Goal: Communication & Community: Answer question/provide support

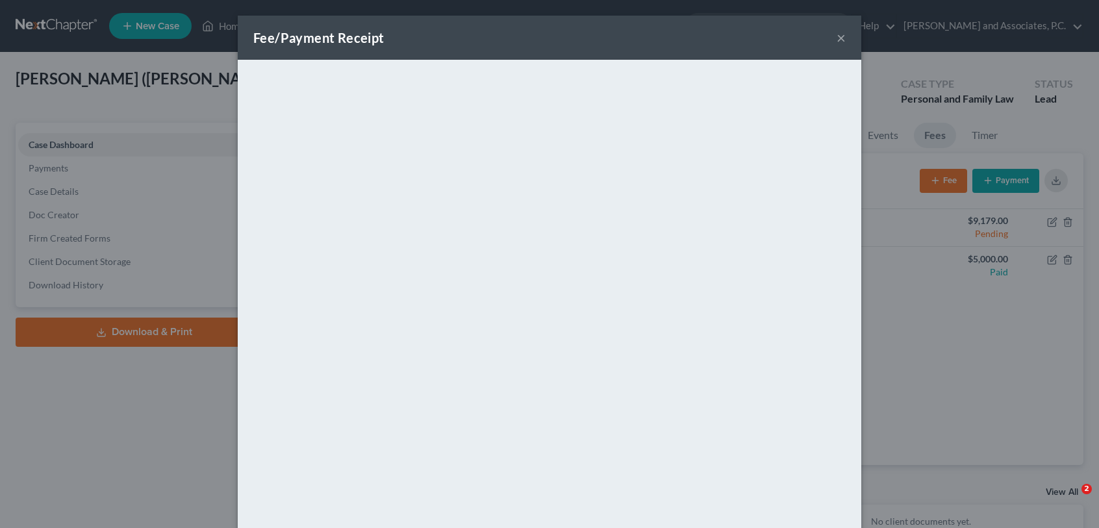
select select "8"
click at [836, 34] on button "×" at bounding box center [840, 38] width 9 height 16
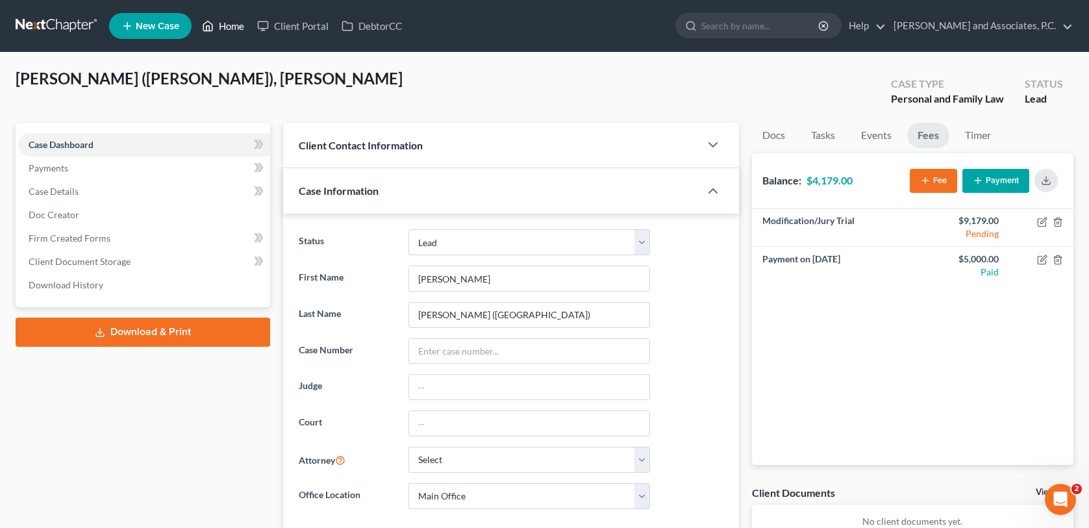
click at [234, 27] on link "Home" at bounding box center [222, 25] width 55 height 23
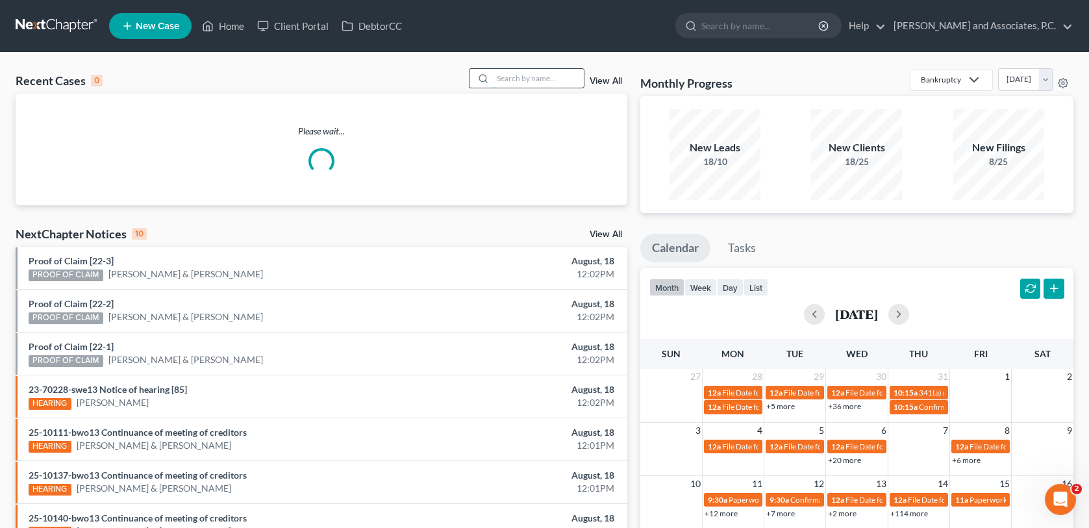
click at [551, 80] on input "search" at bounding box center [538, 78] width 91 height 19
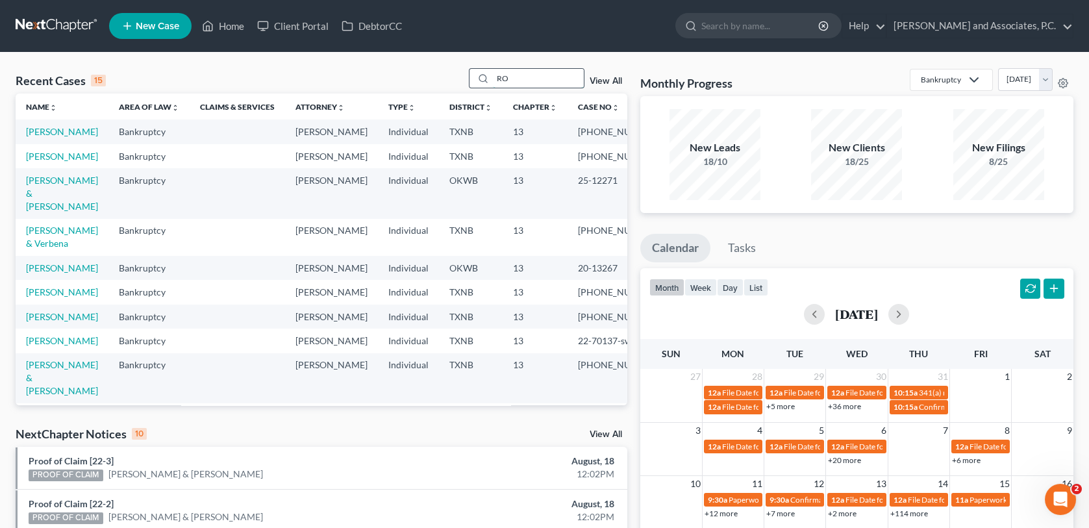
type input "R"
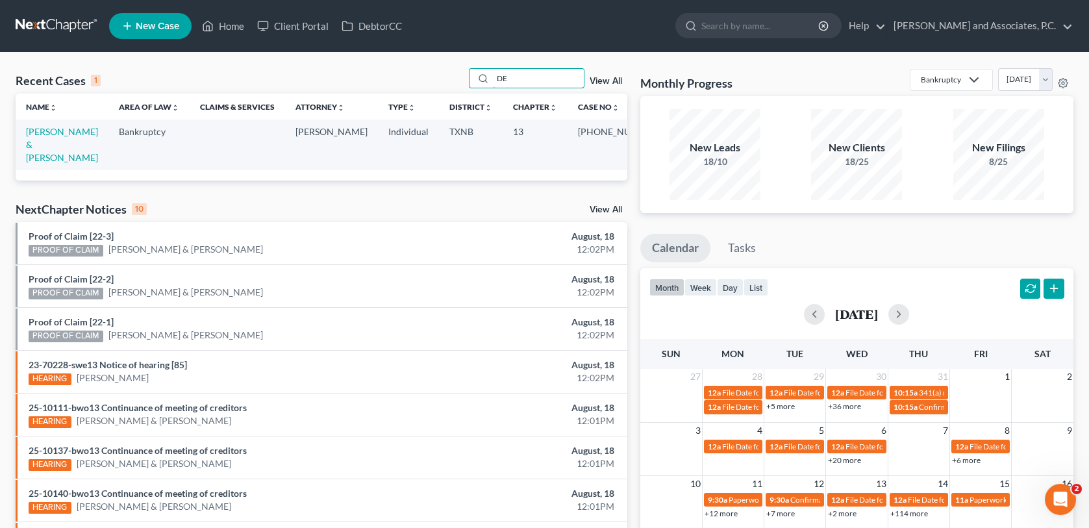
type input "D"
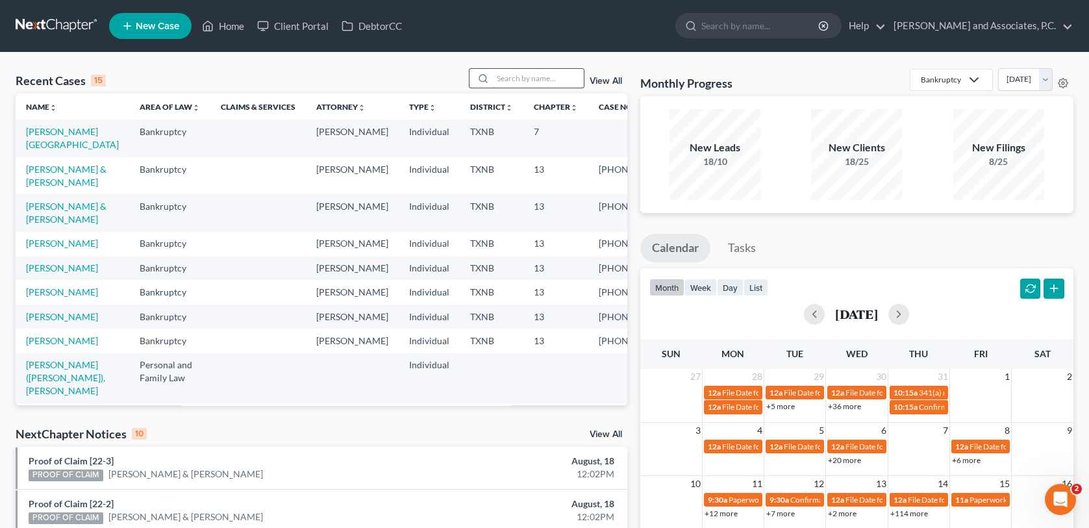
click at [520, 78] on input "search" at bounding box center [538, 78] width 91 height 19
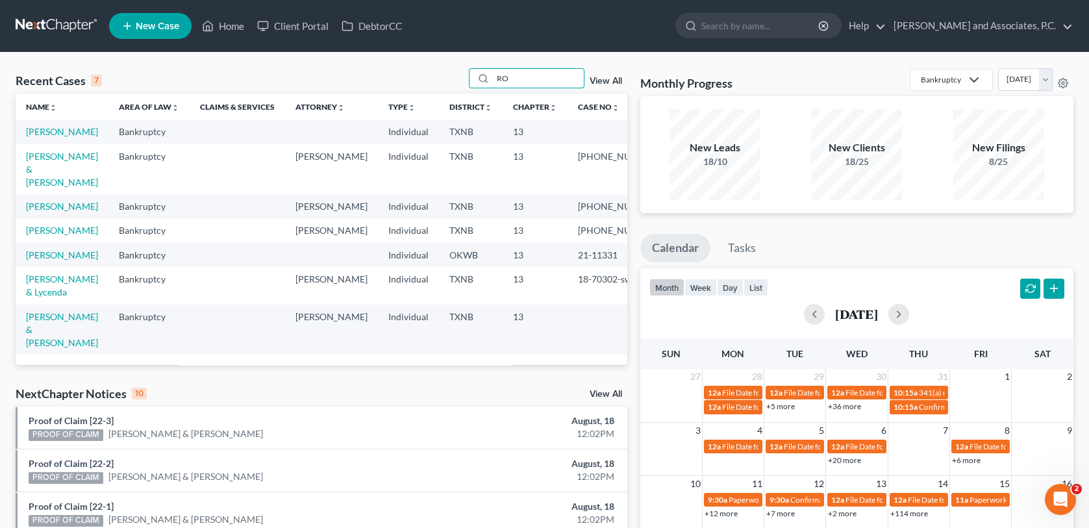
type input "R"
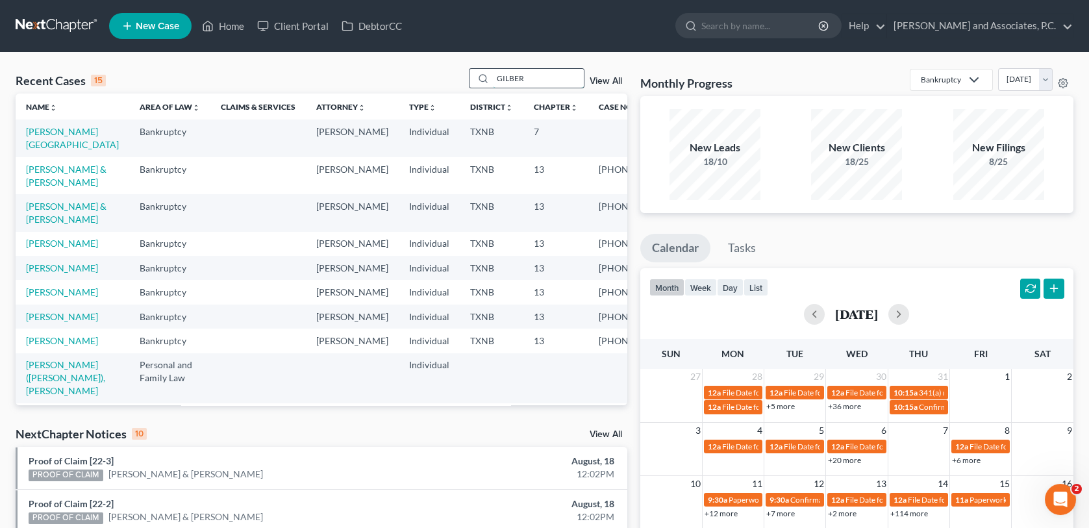
type input "[PERSON_NAME]"
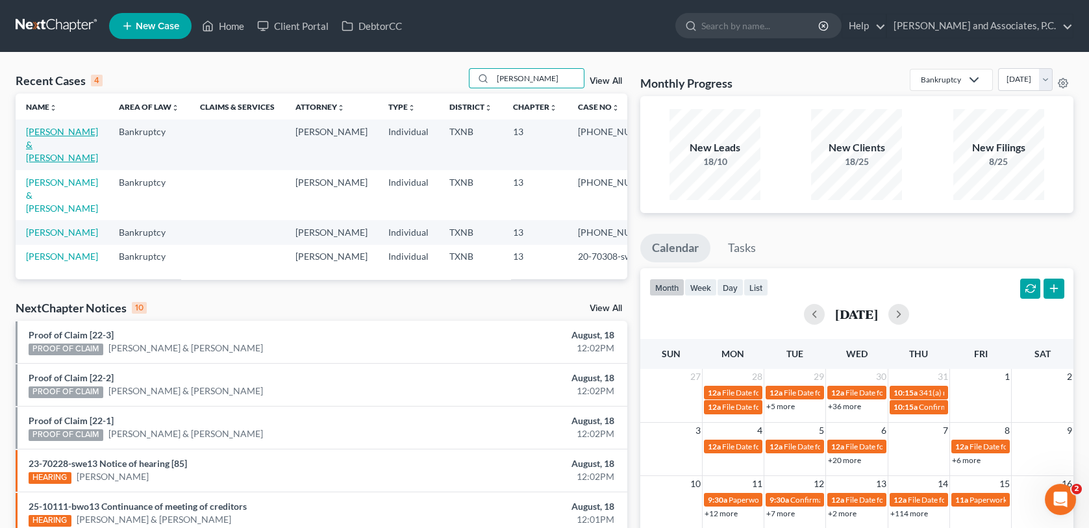
click at [66, 135] on link "[PERSON_NAME] & [PERSON_NAME]" at bounding box center [62, 144] width 72 height 37
select select "5"
select select "0"
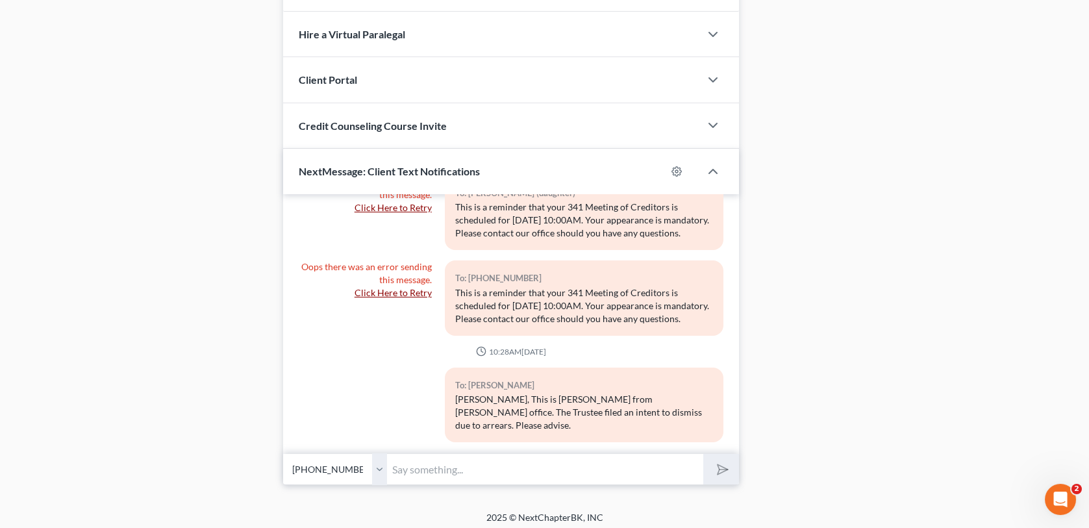
scroll to position [1237, 0]
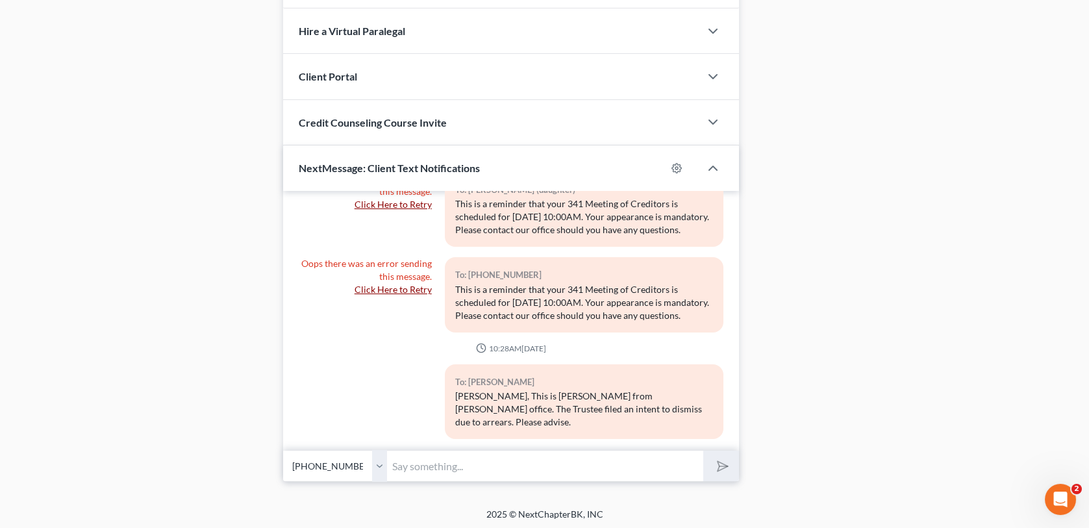
click at [402, 467] on input "text" at bounding box center [545, 466] width 316 height 32
paste input "[PERSON_NAME], we are needing a copy of your 2023 tax return to send to the tru…"
click at [551, 464] on input "[PERSON_NAME], we are needing a copy of your 2023 tax return to send to the tru…" at bounding box center [545, 466] width 316 height 32
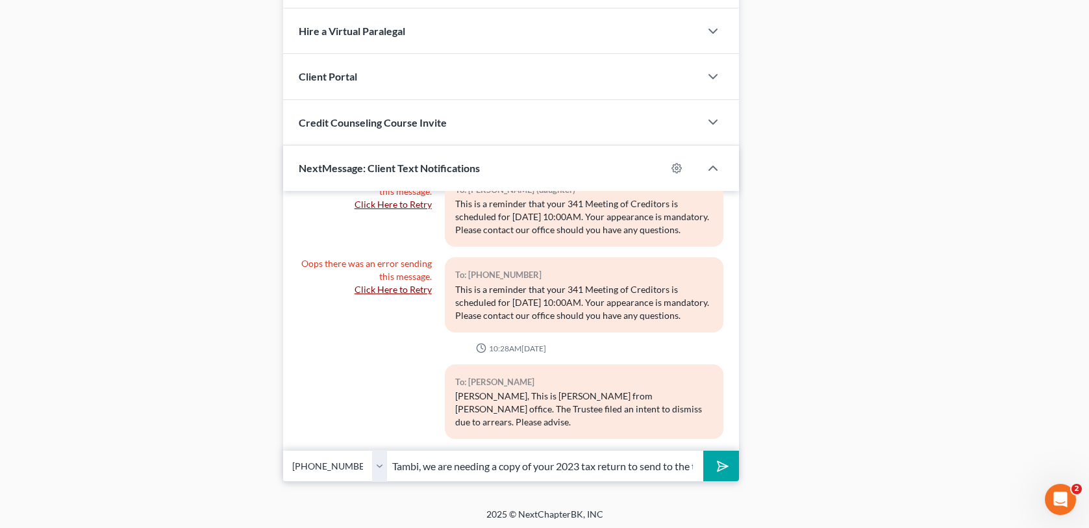
click at [583, 462] on input "Tambi, we are needing a copy of your 2023 tax return to send to the trustee ASA…" at bounding box center [545, 466] width 316 height 32
type input "Tambi, we are needing a copy of your 2024 tax return to send to the trustee ASA…"
click at [703, 451] on button "submit" at bounding box center [721, 466] width 36 height 31
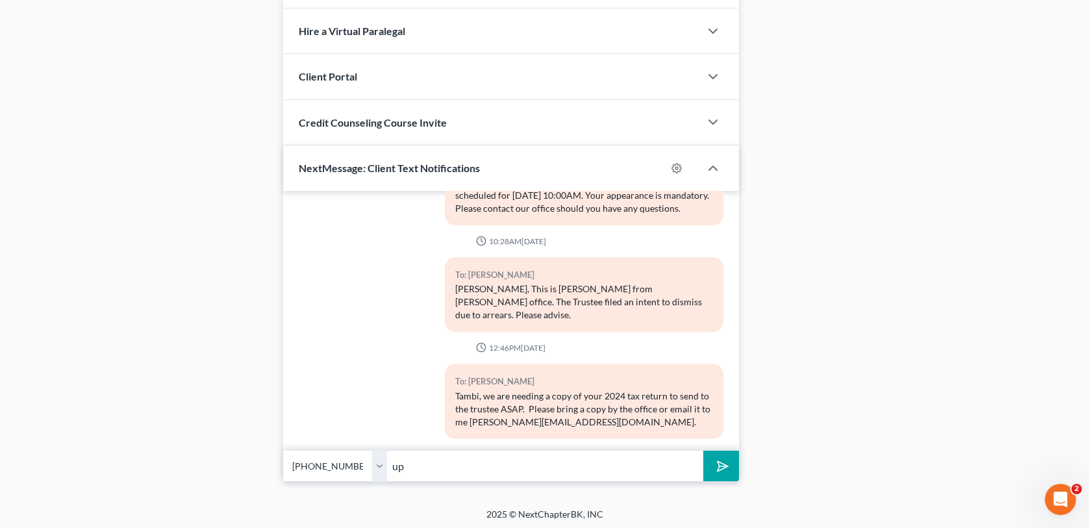
type input "u"
click at [529, 466] on input "you can also mail it to wfinfo@ [DOMAIN_NAME]" at bounding box center [545, 466] width 316 height 32
click at [531, 464] on input "you can also mail it to wfinfo@ [DOMAIN_NAME]" at bounding box center [545, 466] width 316 height 32
click at [622, 463] on input "you can also mail it to [EMAIL_ADDRESS][DOMAIN_NAME]" at bounding box center [545, 466] width 316 height 32
type input "you can also mail it to [EMAIL_ADDRESS][DOMAIN_NAME]"
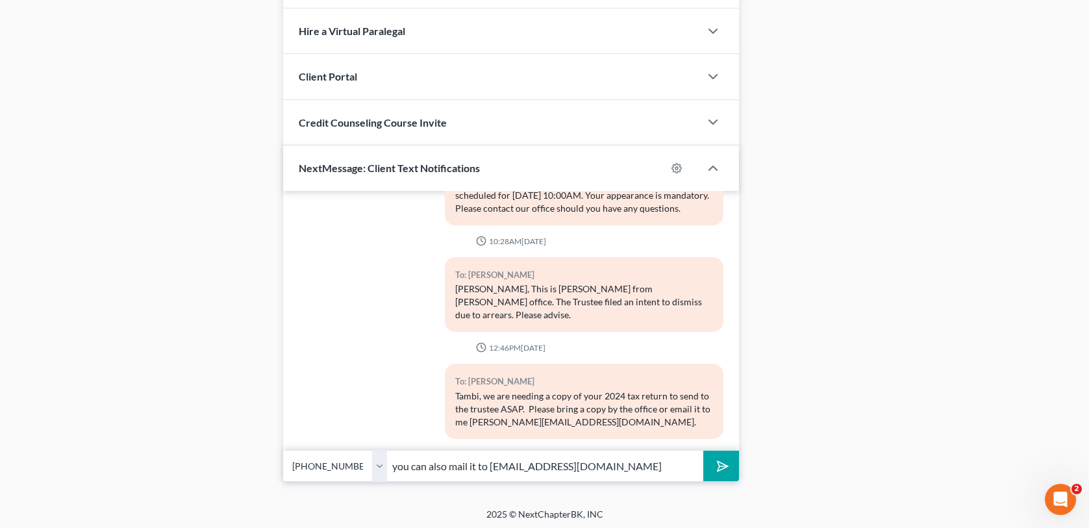
click at [726, 467] on icon "submit" at bounding box center [720, 466] width 13 height 13
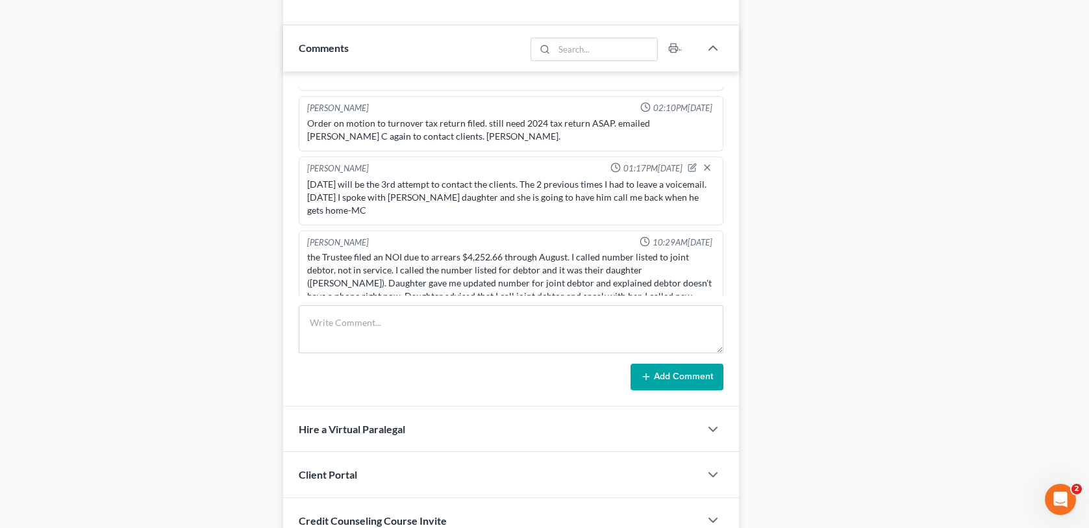
scroll to position [977, 0]
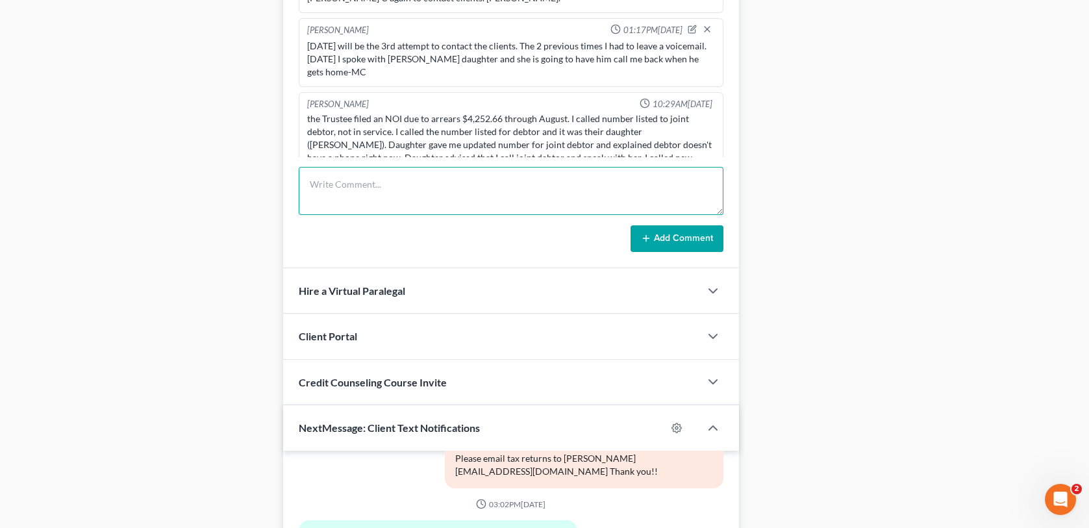
click at [330, 187] on textarea at bounding box center [511, 191] width 424 height 48
click at [538, 185] on textarea "Spoke with client [DATE] in regard to the 2024 tax return" at bounding box center [511, 191] width 424 height 48
type textarea "Spoke with client [DATE] in regard to the 2024 tax return. He will be sending v…"
click at [698, 240] on button "Add Comment" at bounding box center [676, 238] width 93 height 27
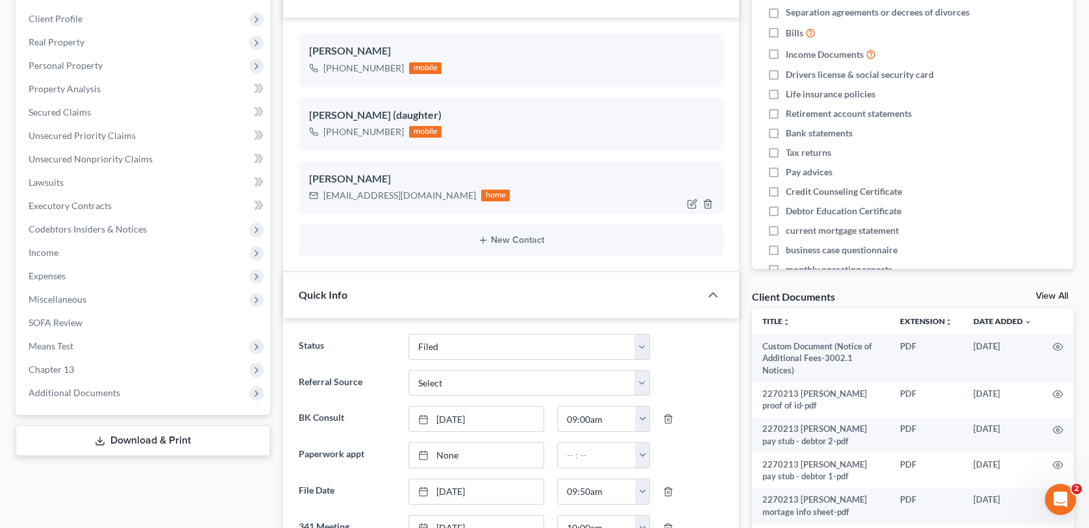
scroll to position [0, 0]
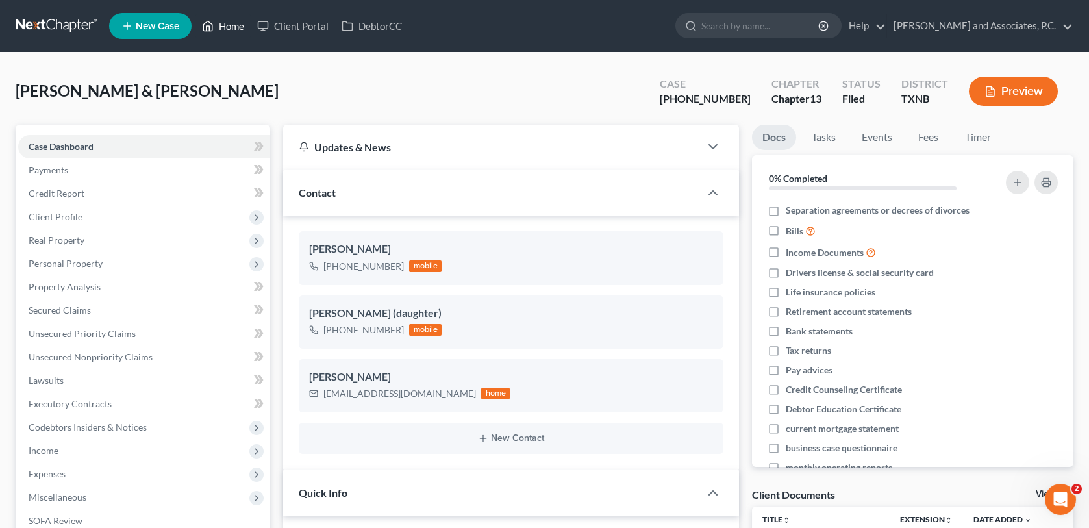
drag, startPoint x: 233, startPoint y: 25, endPoint x: 523, endPoint y: 87, distance: 296.2
click at [233, 25] on link "Home" at bounding box center [222, 25] width 55 height 23
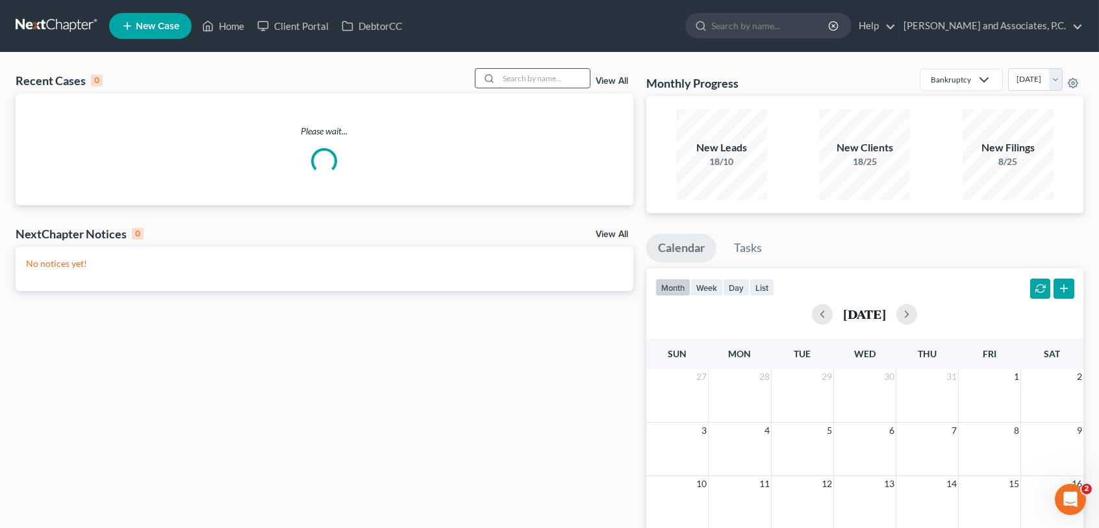
click at [510, 77] on input "search" at bounding box center [544, 78] width 91 height 19
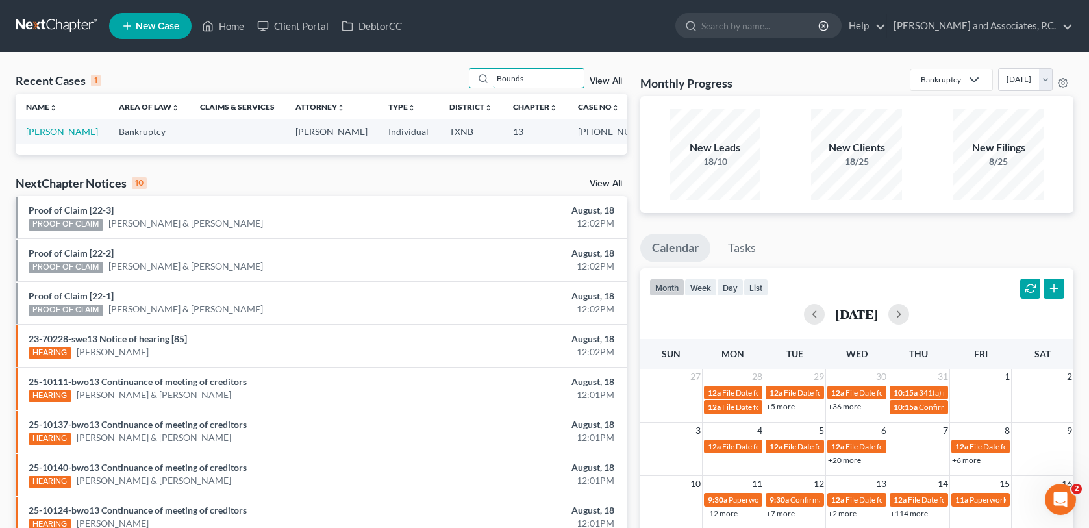
type input "Bounds"
click at [66, 138] on td "[PERSON_NAME]" at bounding box center [62, 131] width 93 height 24
click at [65, 132] on link "[PERSON_NAME]" at bounding box center [62, 131] width 72 height 11
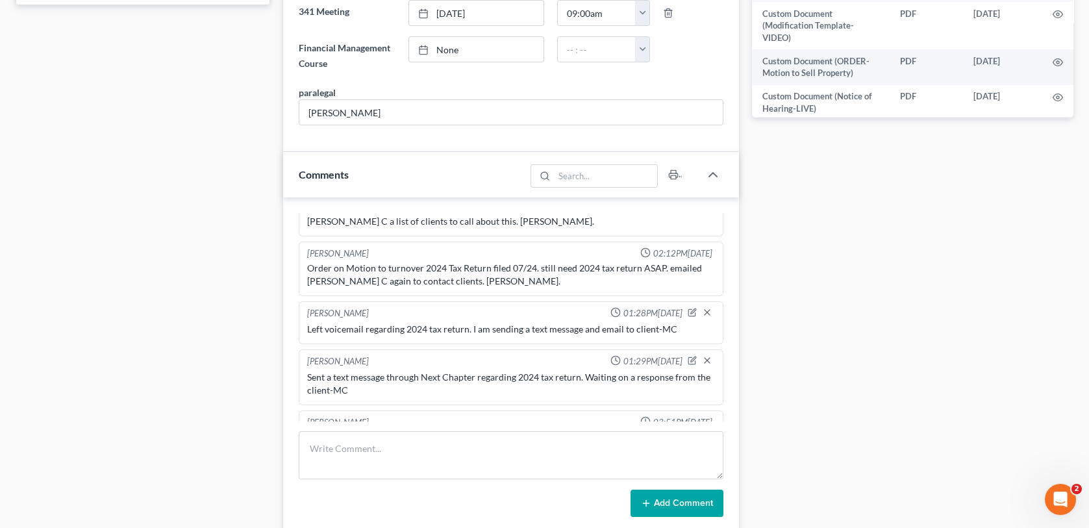
scroll to position [649, 0]
drag, startPoint x: 321, startPoint y: 463, endPoint x: 482, endPoint y: 422, distance: 166.8
click at [321, 463] on textarea at bounding box center [511, 455] width 424 height 48
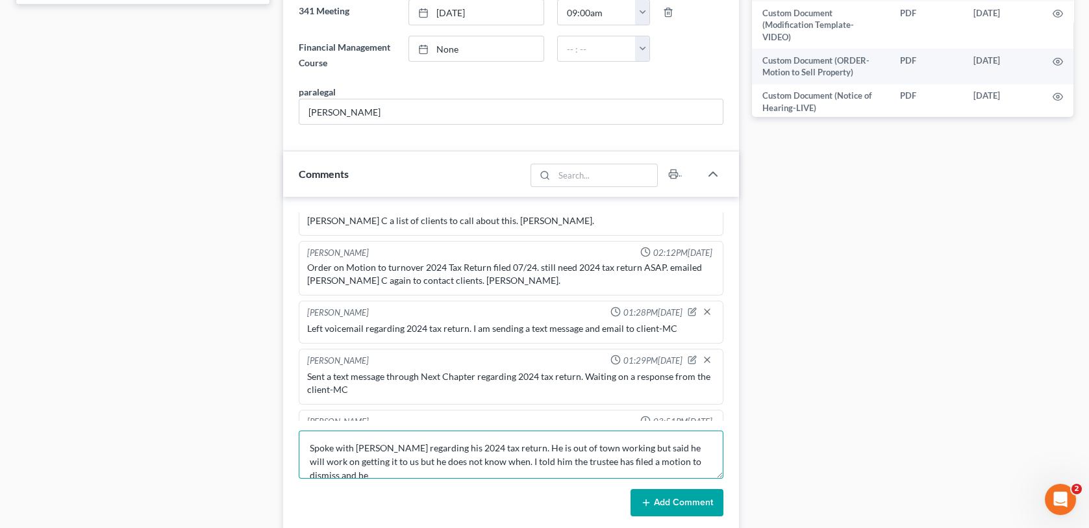
scroll to position [2, 0]
type textarea "Spoke with [PERSON_NAME] regarding his 2024 tax return. He is out of town worki…"
click at [664, 499] on button "Add Comment" at bounding box center [676, 502] width 93 height 27
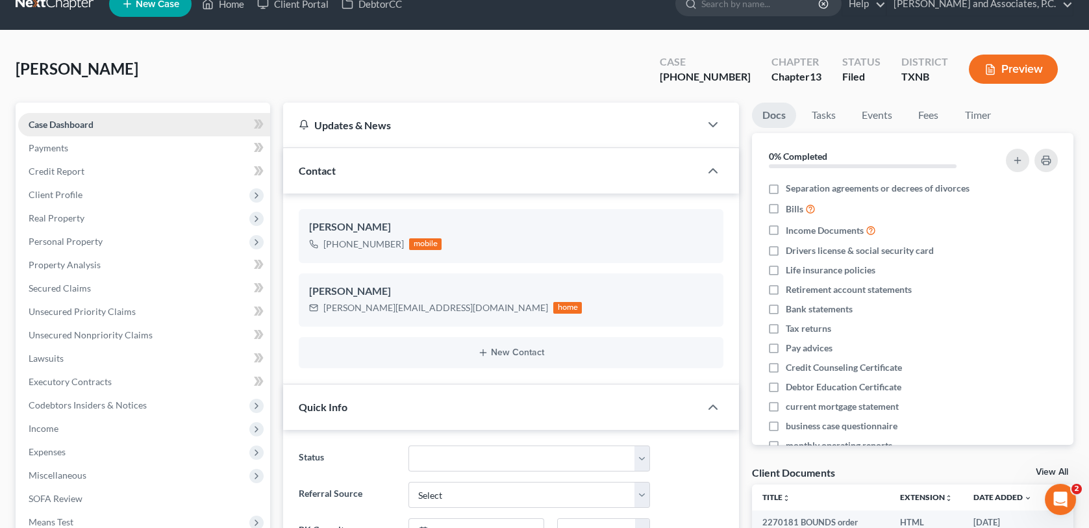
scroll to position [0, 0]
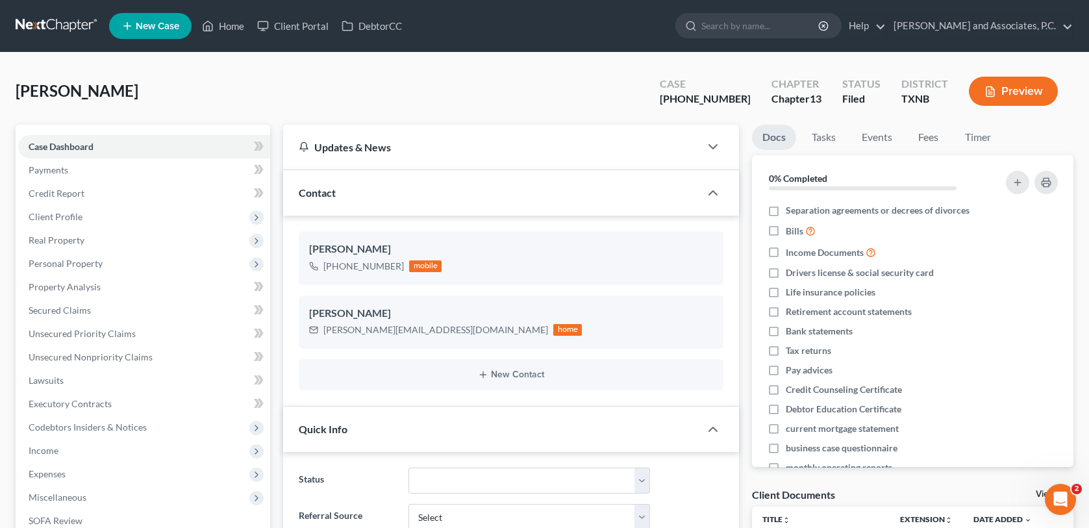
click at [174, 22] on span "New Case" at bounding box center [158, 26] width 44 height 10
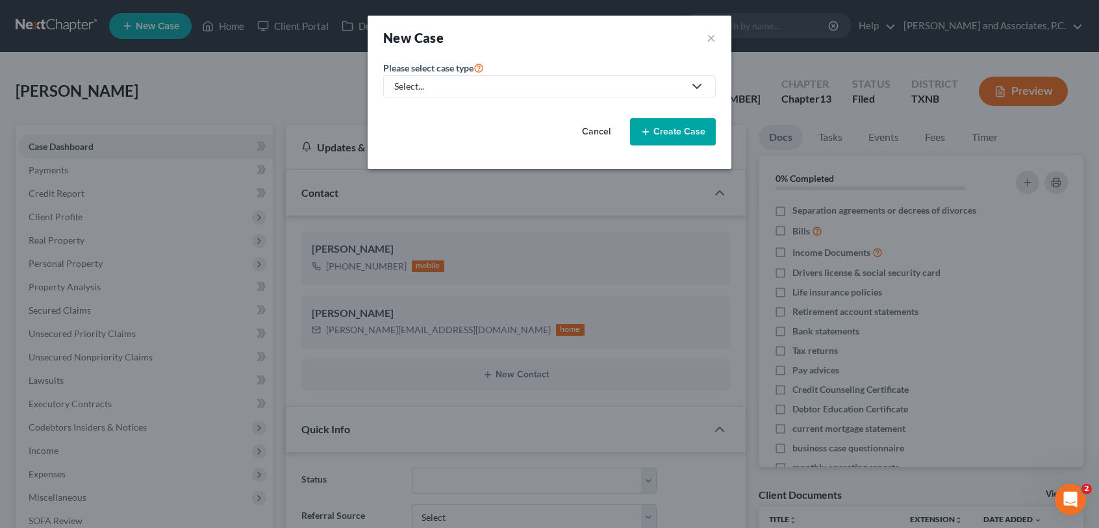
click at [220, 27] on div "New Case × Please select case type * Select... Bankruptcy Personal and Family L…" at bounding box center [549, 264] width 1099 height 528
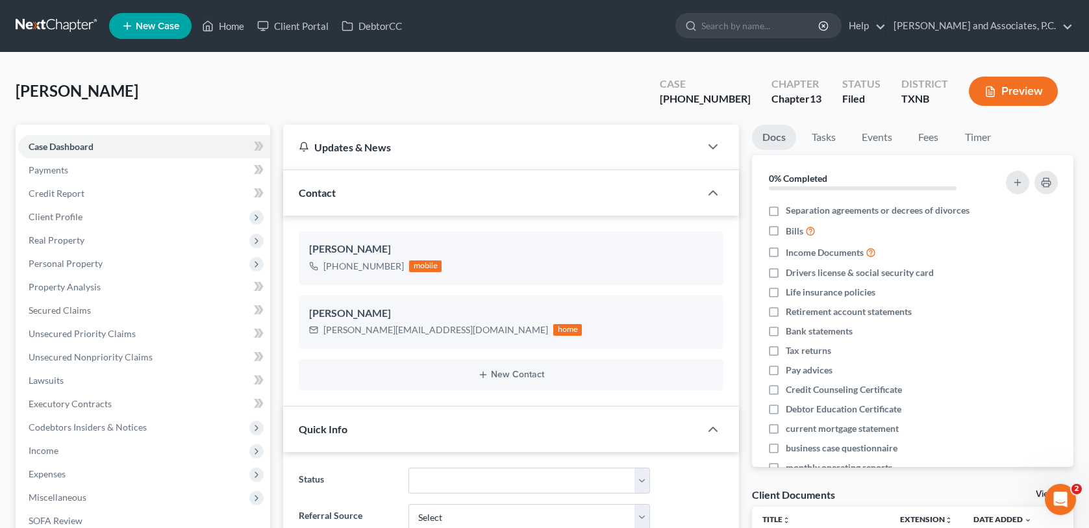
click at [605, 132] on div at bounding box center [544, 264] width 1089 height 528
click at [240, 25] on link "Home" at bounding box center [222, 25] width 55 height 23
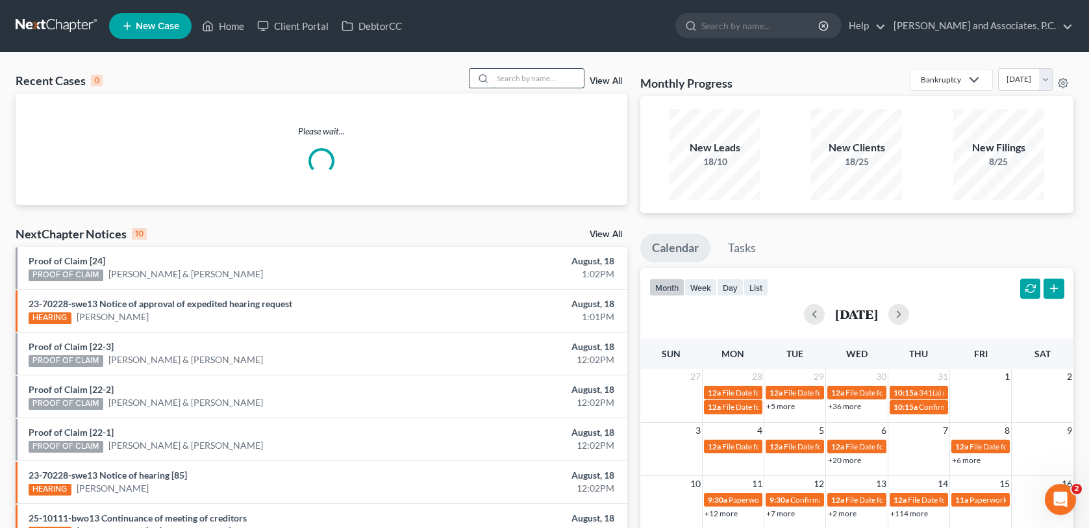
click at [517, 82] on input "search" at bounding box center [538, 78] width 91 height 19
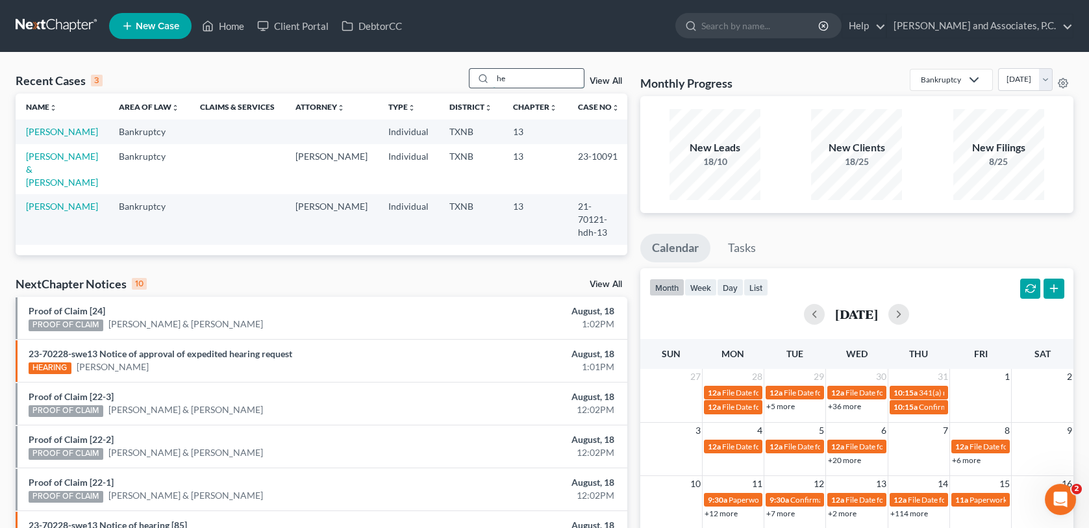
type input "h"
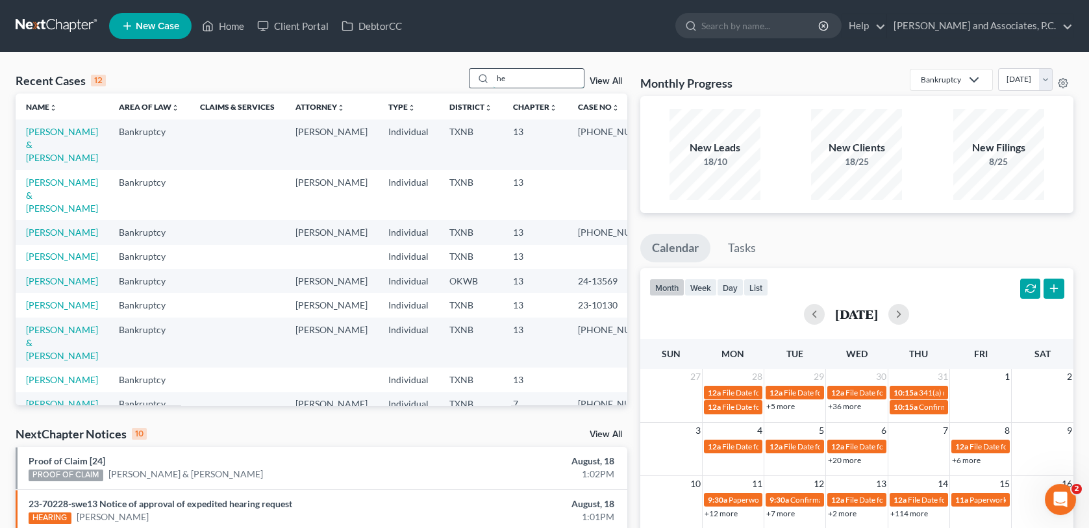
type input "h"
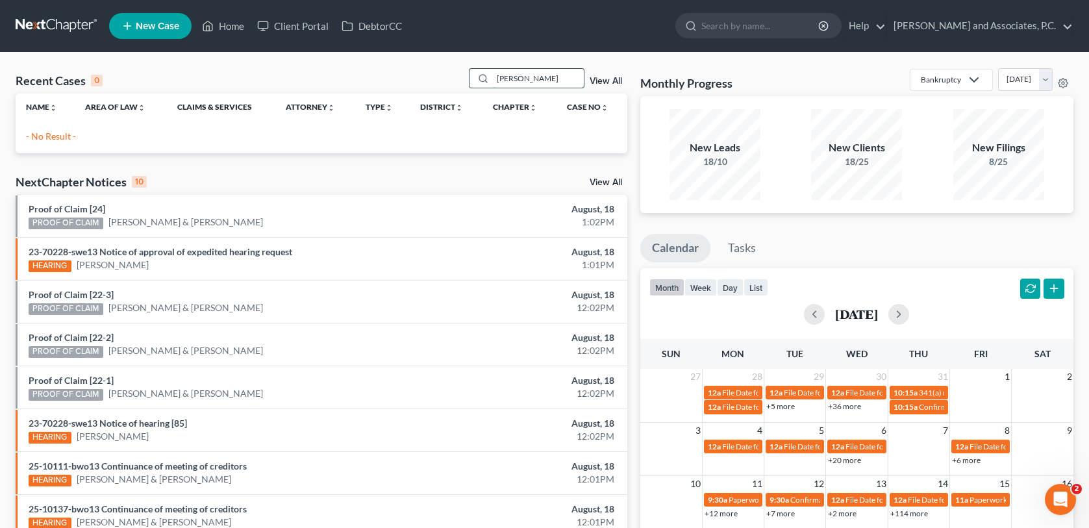
type input "[PERSON_NAME]"
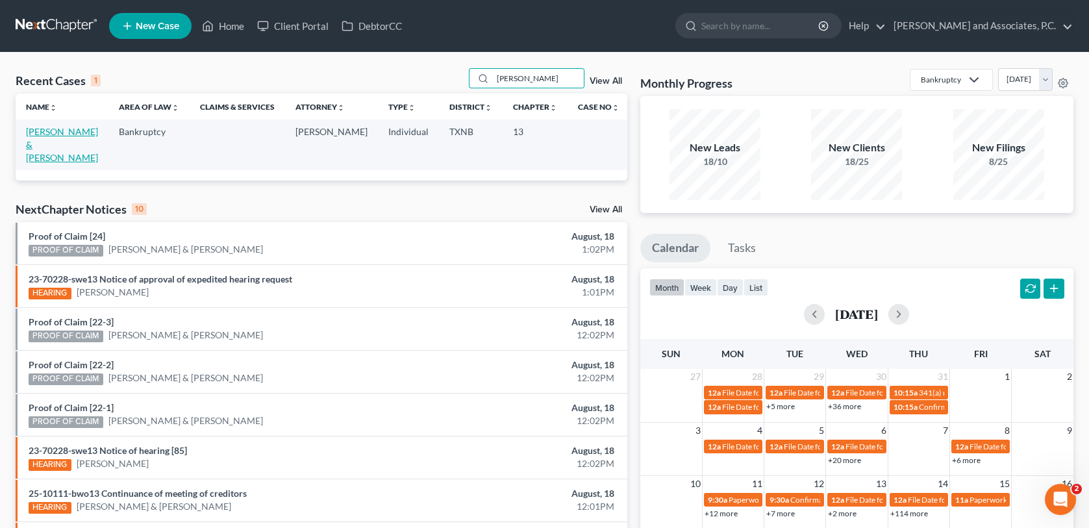
click at [51, 132] on link "[PERSON_NAME] & [PERSON_NAME]" at bounding box center [62, 144] width 72 height 37
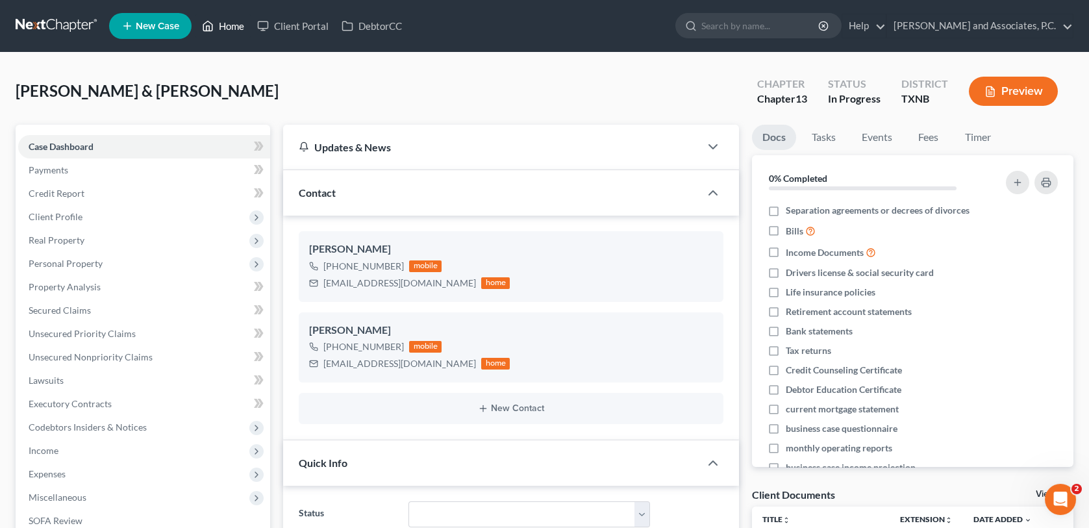
drag, startPoint x: 242, startPoint y: 25, endPoint x: 453, endPoint y: 69, distance: 216.1
click at [242, 25] on link "Home" at bounding box center [222, 25] width 55 height 23
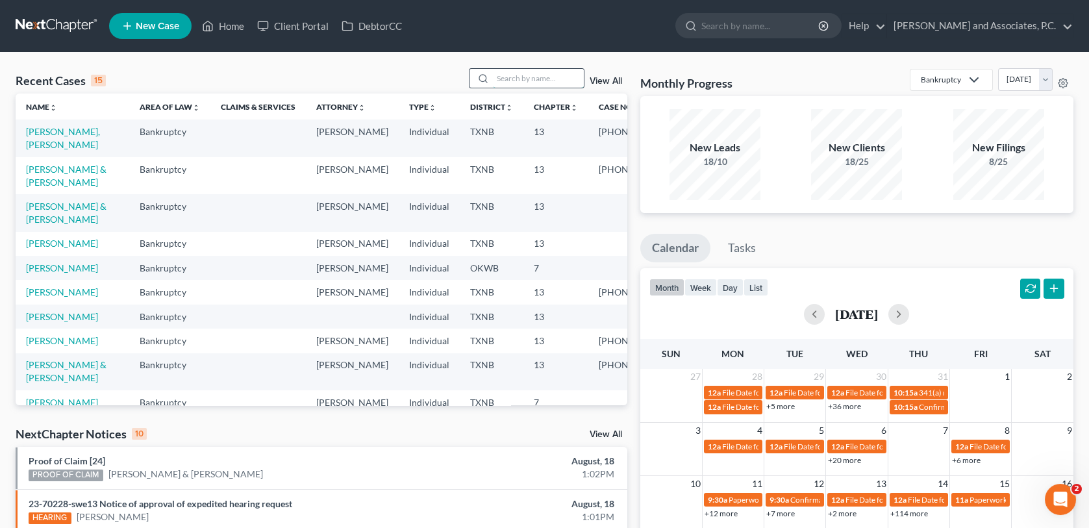
click at [514, 74] on input "search" at bounding box center [538, 78] width 91 height 19
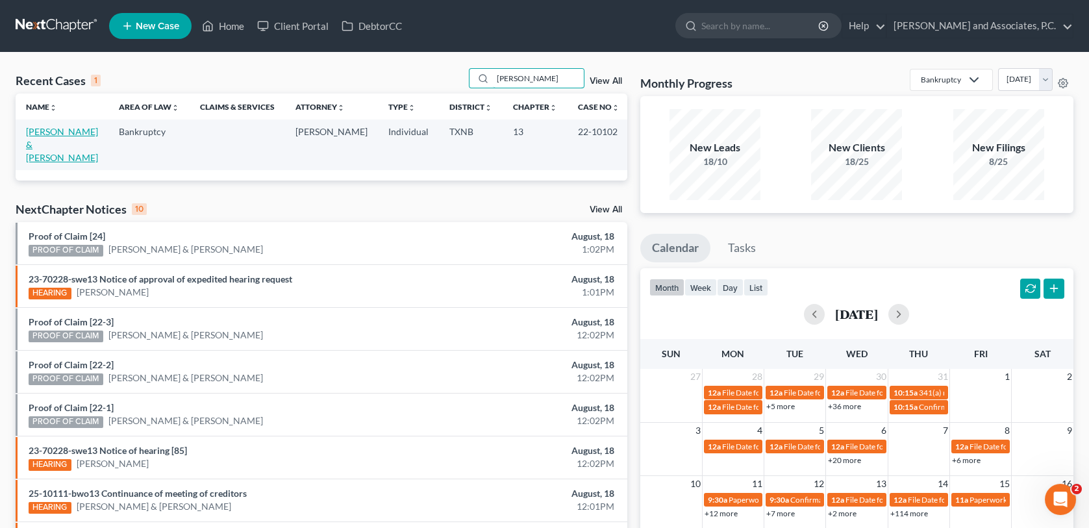
type input "[PERSON_NAME]"
click at [45, 135] on link "[PERSON_NAME] & [PERSON_NAME]" at bounding box center [62, 144] width 72 height 37
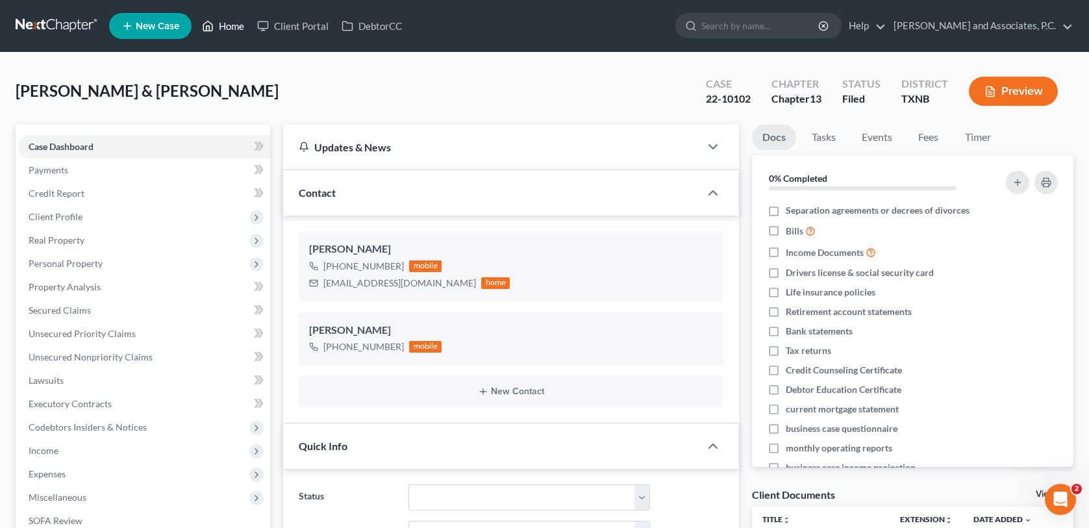
drag, startPoint x: 232, startPoint y: 28, endPoint x: 760, endPoint y: 85, distance: 531.0
click at [232, 28] on link "Home" at bounding box center [222, 25] width 55 height 23
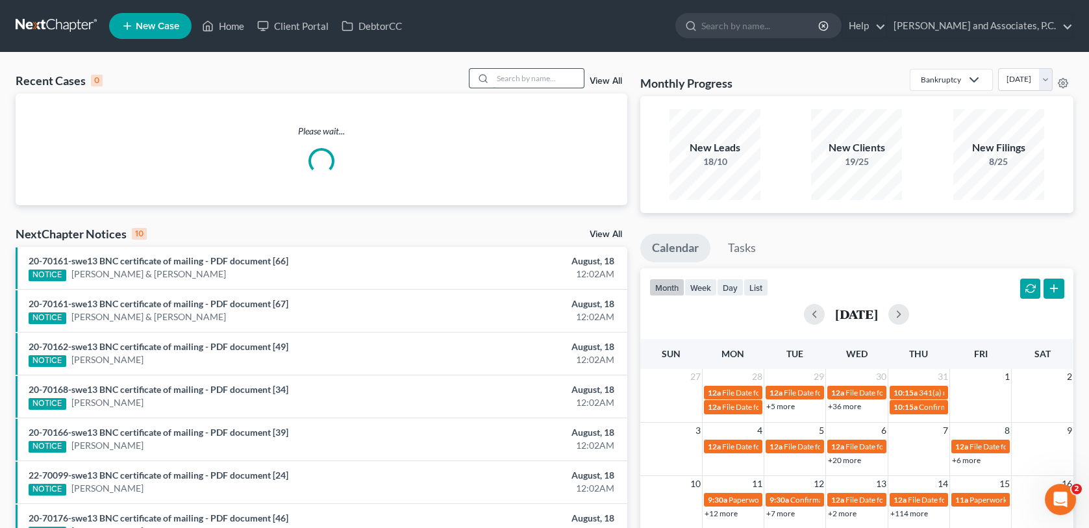
click at [527, 78] on input "search" at bounding box center [538, 78] width 91 height 19
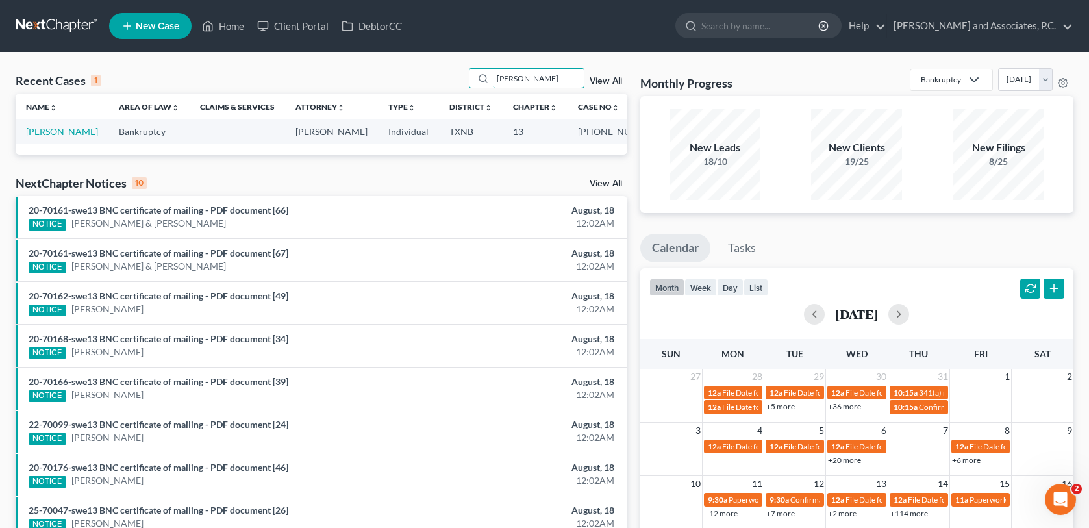
type input "[PERSON_NAME]"
click at [62, 133] on link "[PERSON_NAME]" at bounding box center [62, 131] width 72 height 11
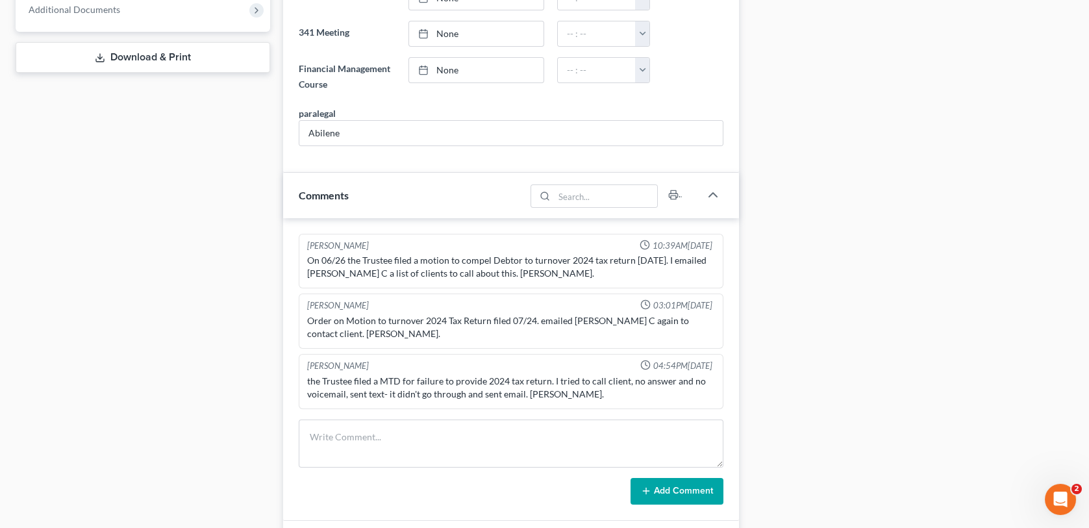
scroll to position [649, 0]
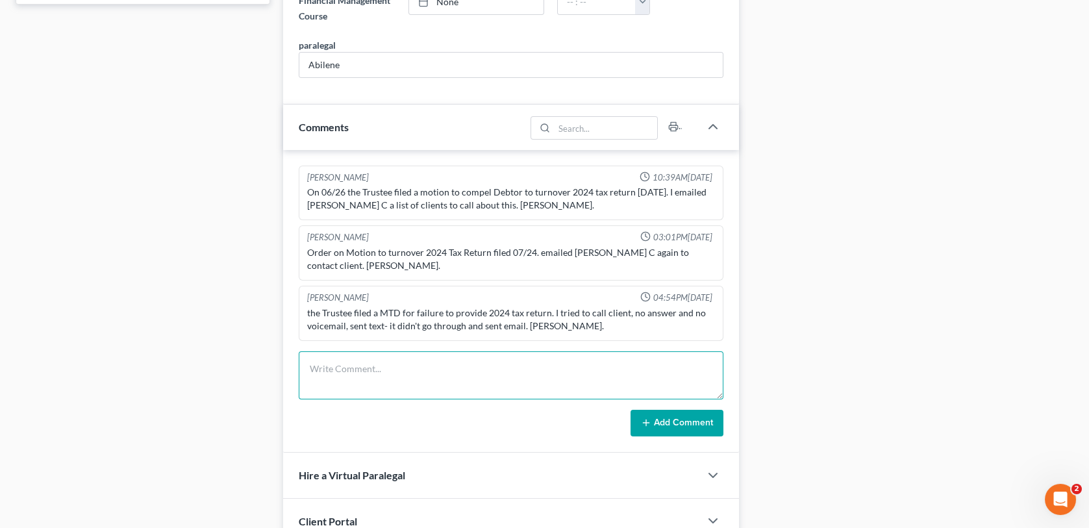
click at [312, 352] on textarea at bounding box center [511, 375] width 424 height 48
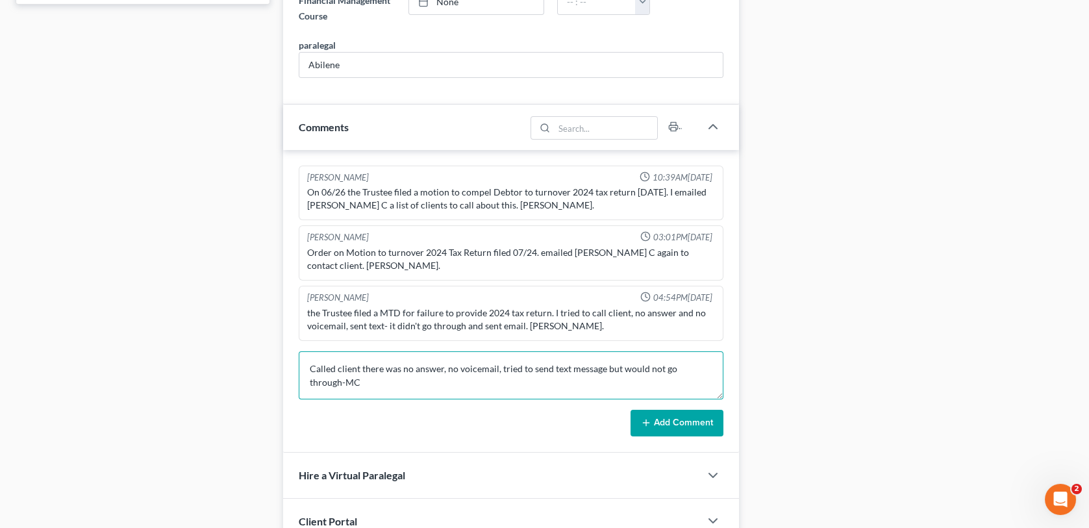
type textarea "Called client there was no answer, no voicemail, tried to send text message but…"
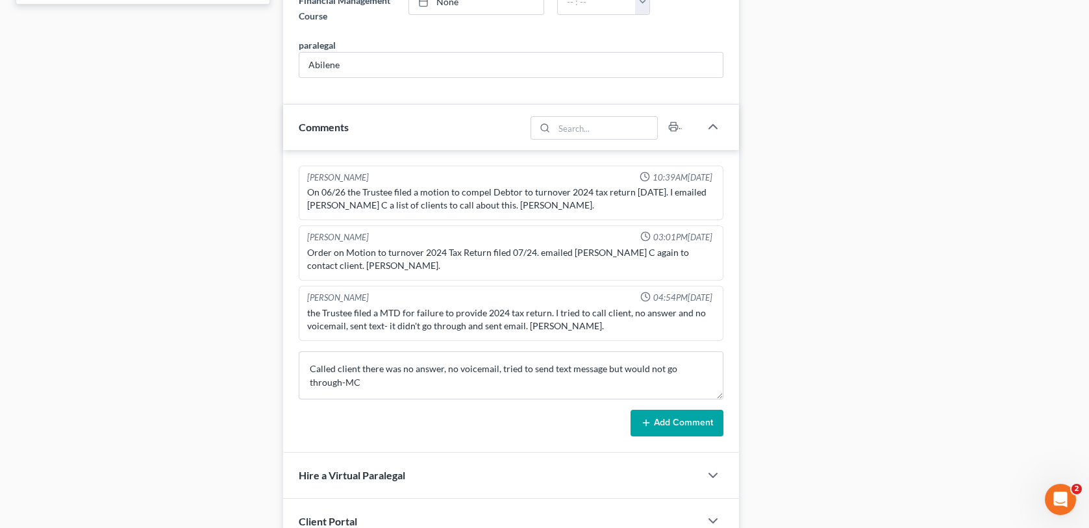
click at [655, 412] on button "Add Comment" at bounding box center [676, 423] width 93 height 27
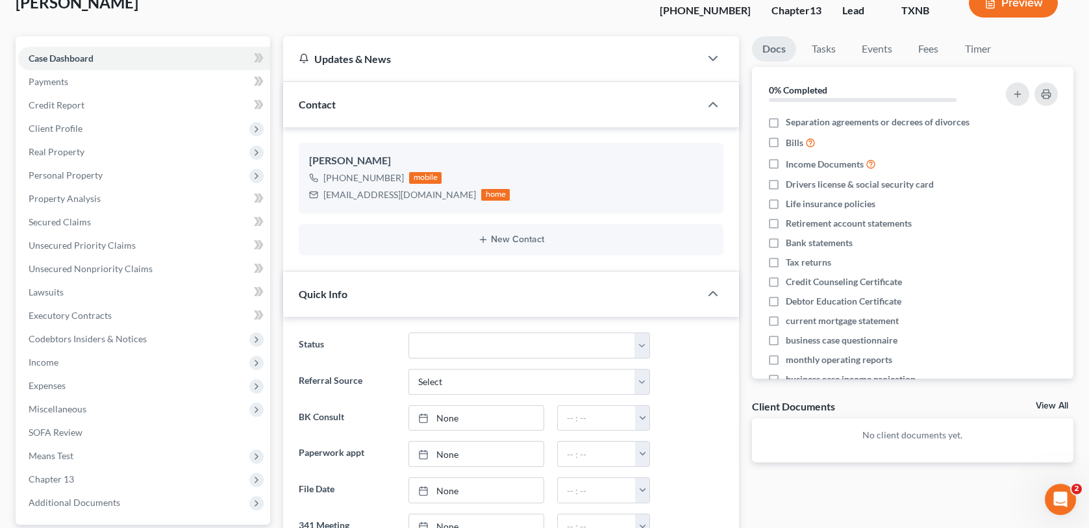
scroll to position [0, 0]
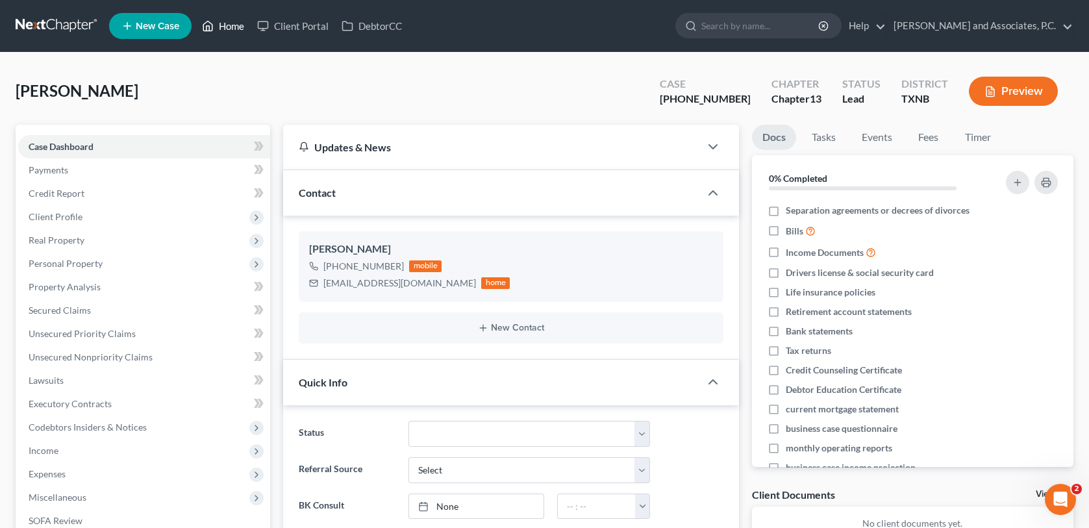
click at [229, 22] on link "Home" at bounding box center [222, 25] width 55 height 23
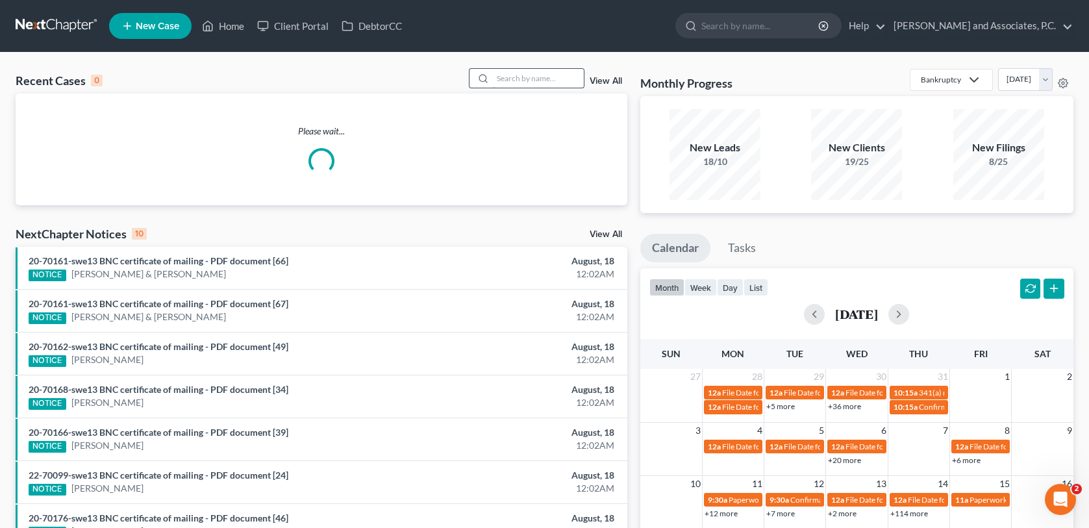
click at [503, 75] on input "search" at bounding box center [538, 78] width 91 height 19
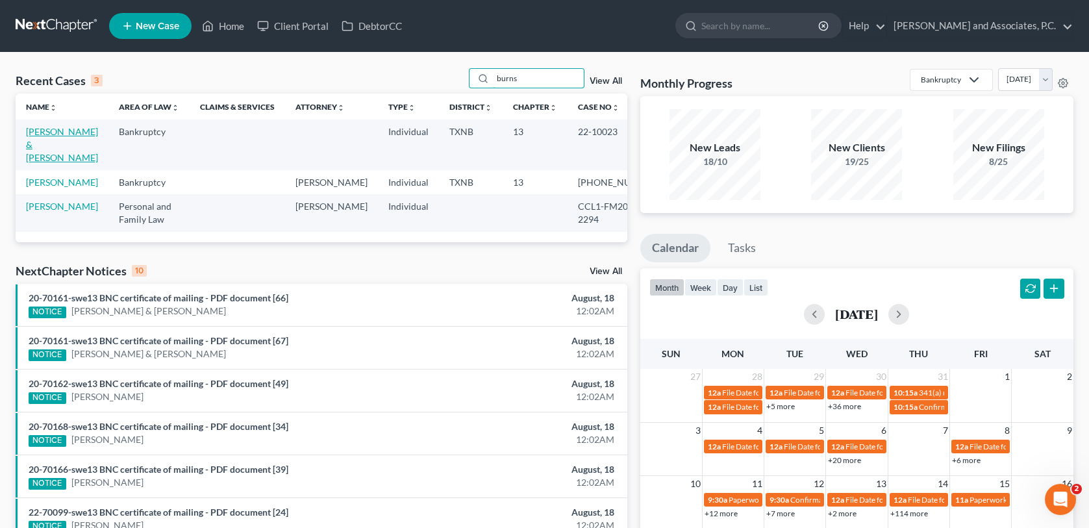
type input "burns"
click at [56, 134] on link "[PERSON_NAME] & [PERSON_NAME]" at bounding box center [62, 144] width 72 height 37
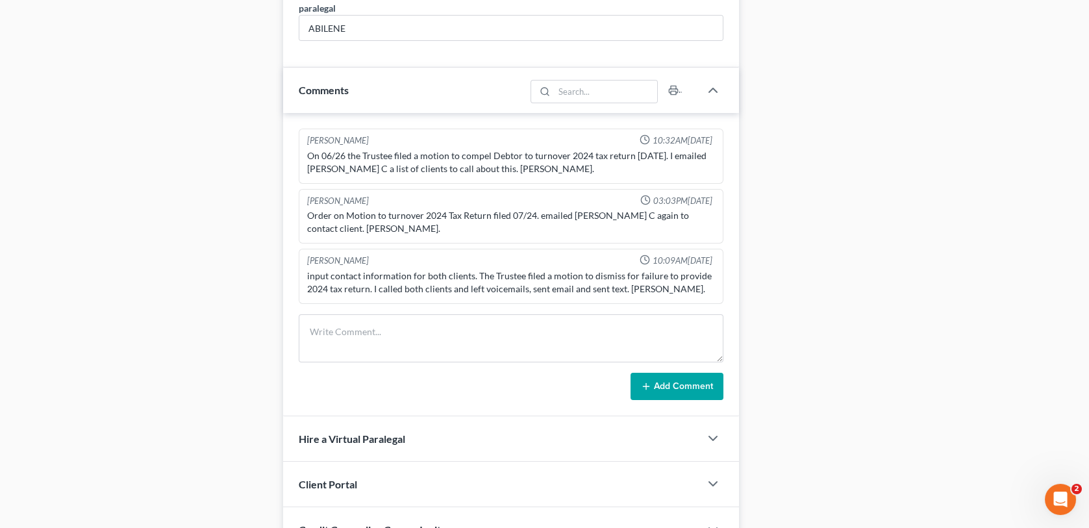
scroll to position [779, 0]
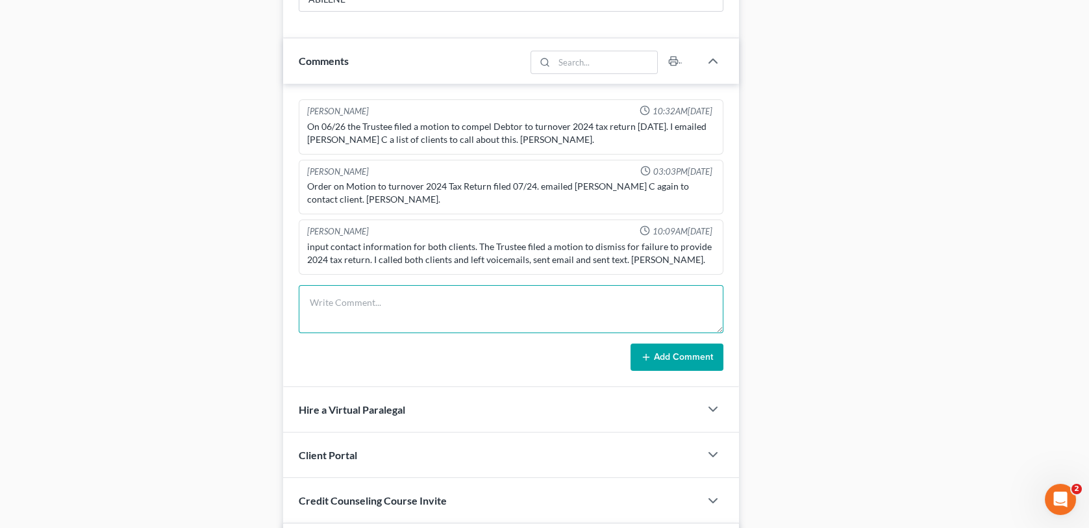
drag, startPoint x: 315, startPoint y: 292, endPoint x: 443, endPoint y: 275, distance: 128.9
click at [315, 292] on textarea at bounding box center [511, 309] width 424 height 48
type textarea "called client on 8/18 regarding 2024 tax return. Neither clients answered so I …"
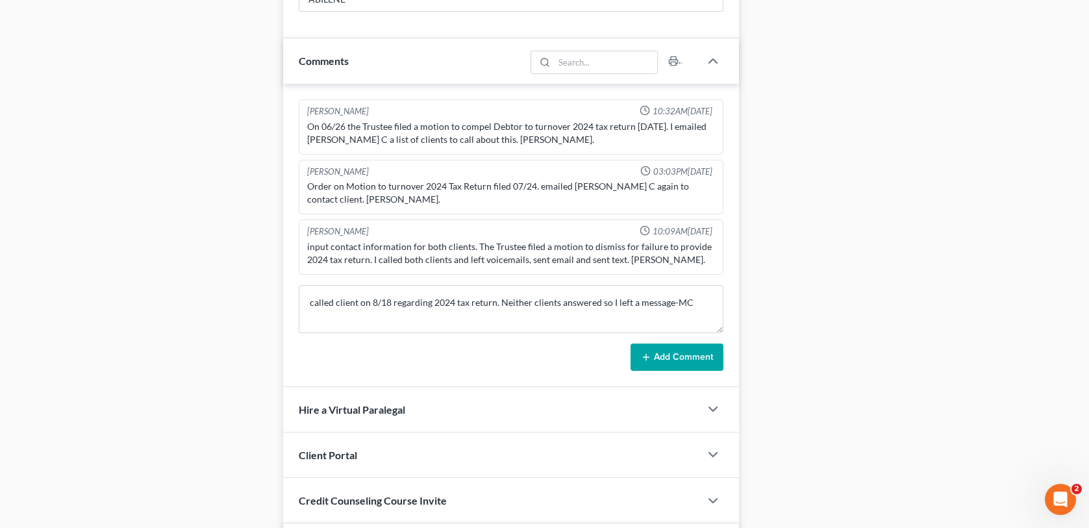
click at [677, 343] on button "Add Comment" at bounding box center [676, 356] width 93 height 27
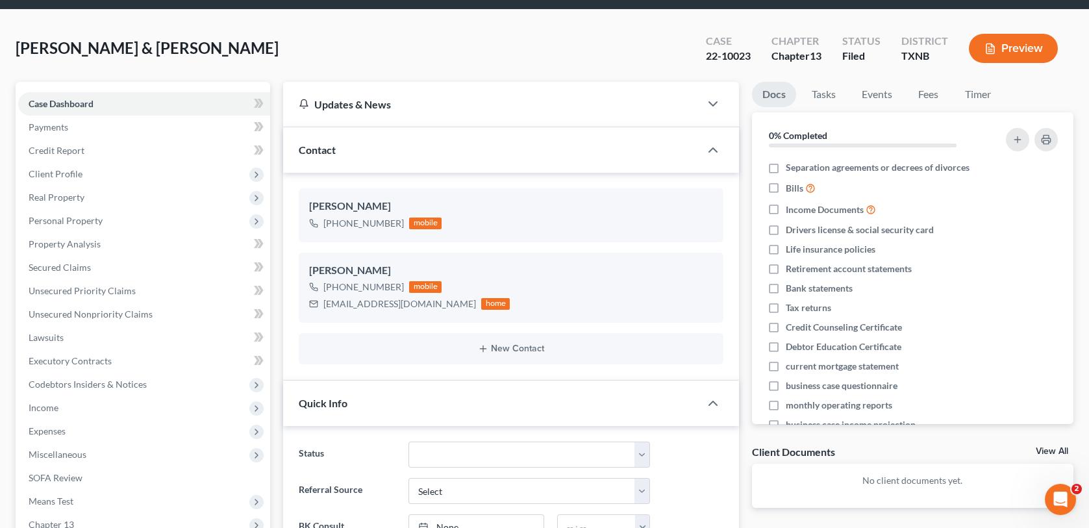
scroll to position [0, 0]
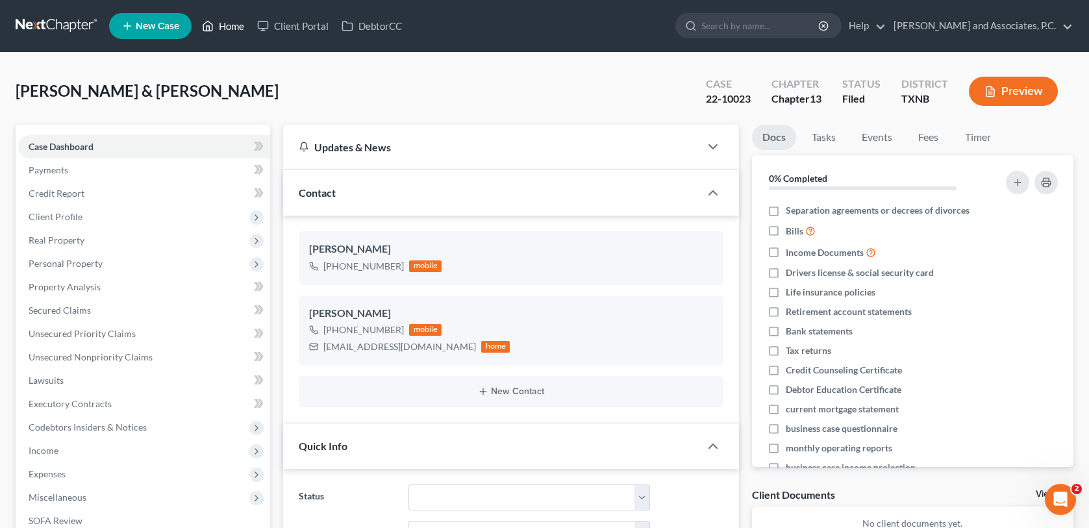
drag, startPoint x: 234, startPoint y: 26, endPoint x: 569, endPoint y: 66, distance: 338.0
click at [234, 26] on link "Home" at bounding box center [222, 25] width 55 height 23
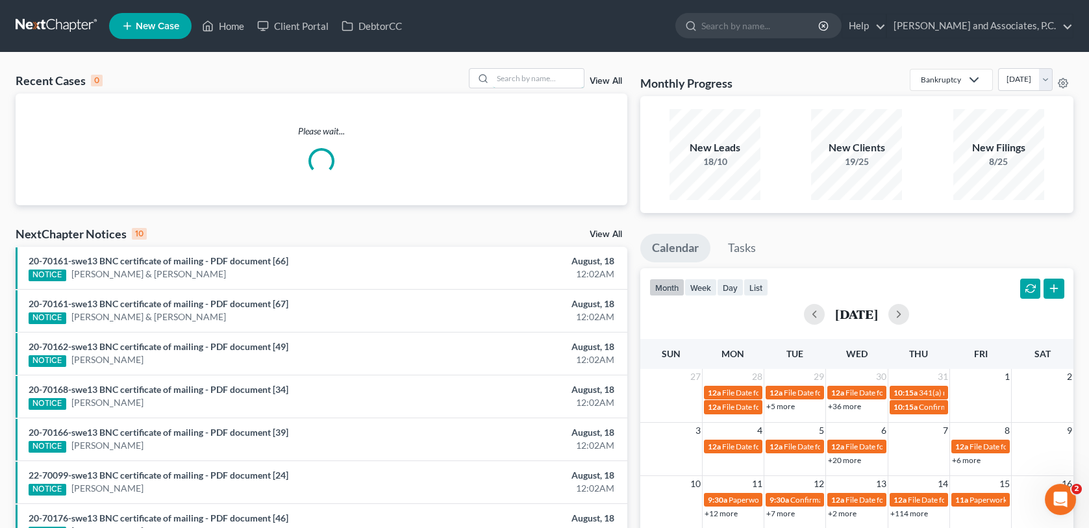
drag, startPoint x: 515, startPoint y: 81, endPoint x: 593, endPoint y: 104, distance: 81.8
click at [515, 81] on input "search" at bounding box center [538, 78] width 91 height 19
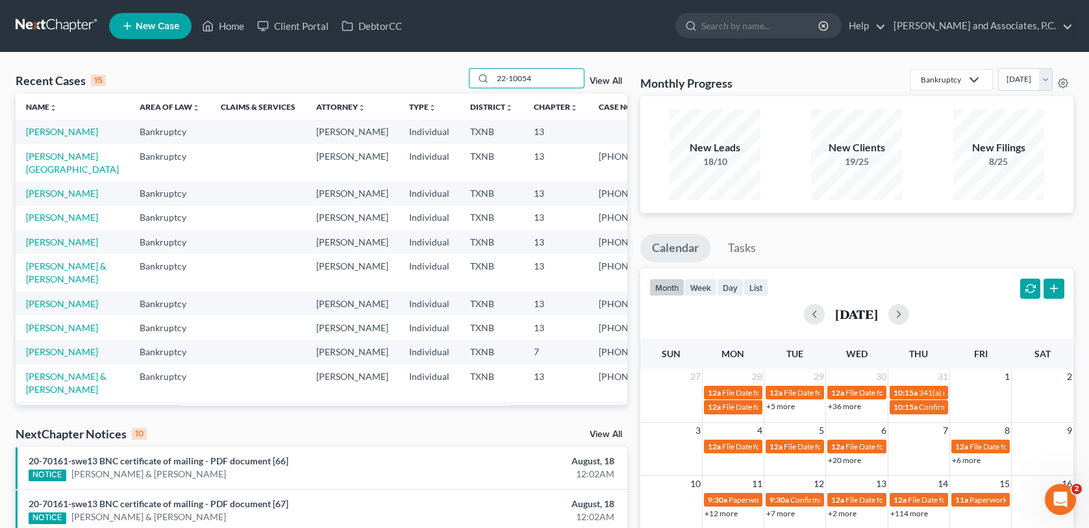
type input "22-10054"
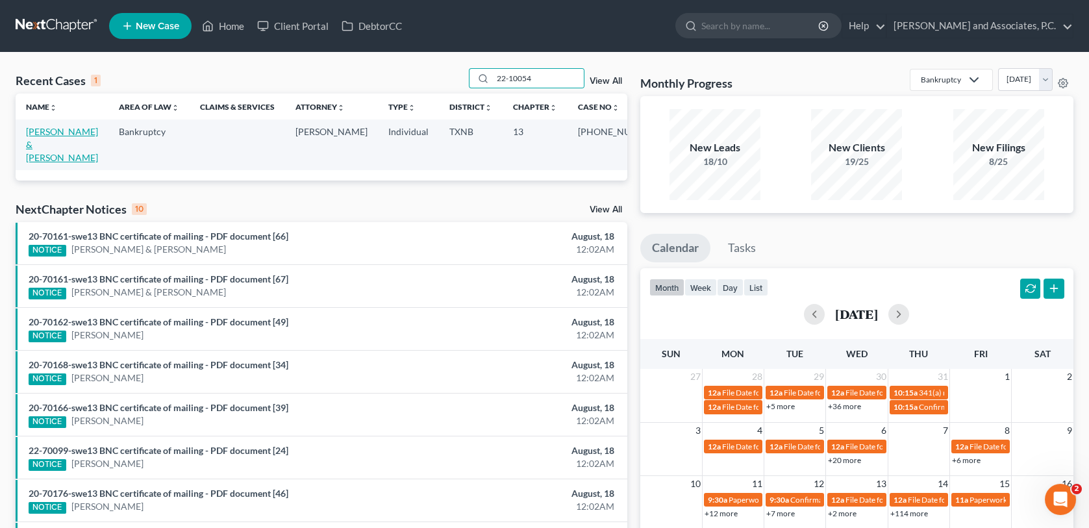
click at [58, 132] on link "[PERSON_NAME] & [PERSON_NAME]" at bounding box center [62, 144] width 72 height 37
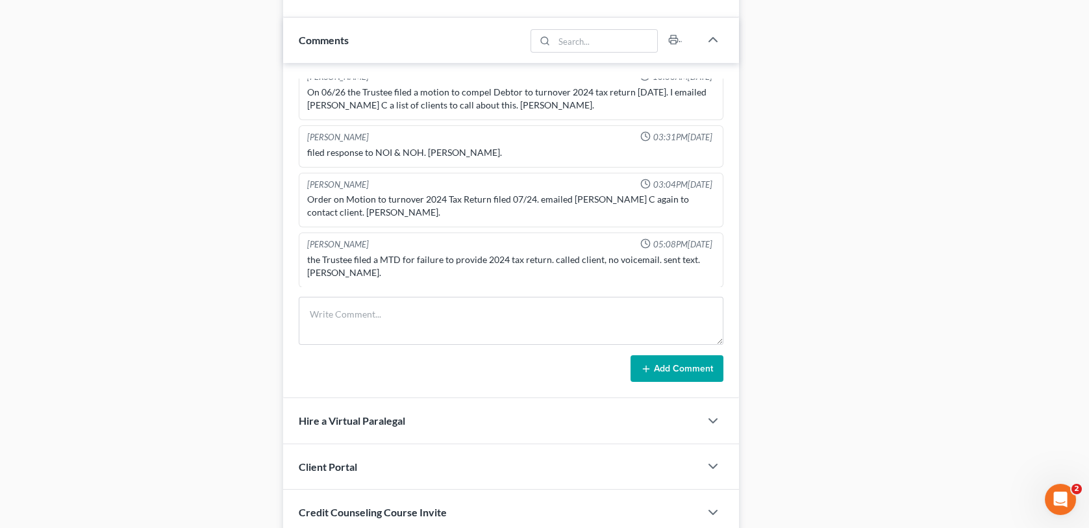
scroll to position [779, 0]
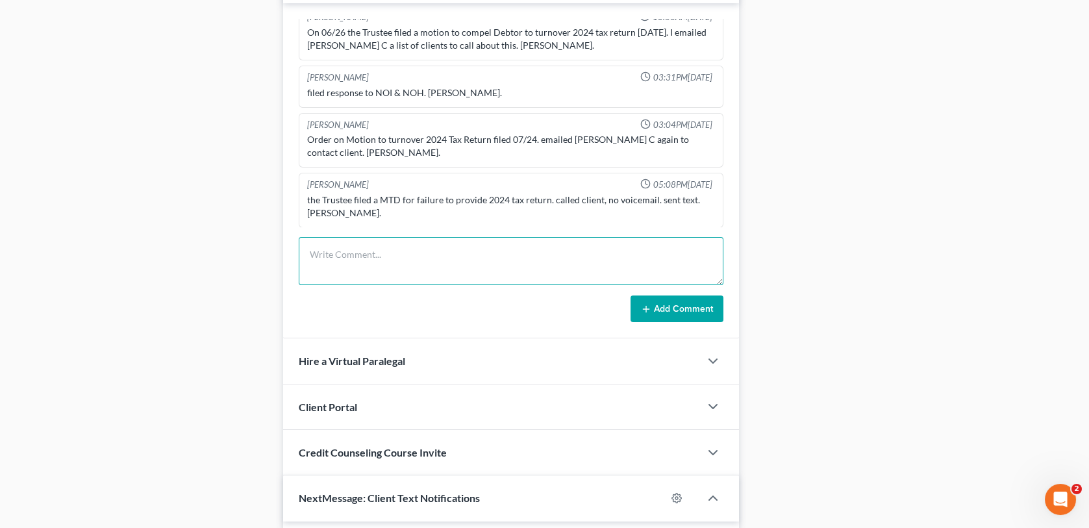
drag, startPoint x: 310, startPoint y: 258, endPoint x: 418, endPoint y: 281, distance: 110.8
click at [310, 258] on textarea at bounding box center [511, 261] width 424 height 48
type textarea "8/18 called client in regard to motion to dismiss due to not providing 2024 tax…"
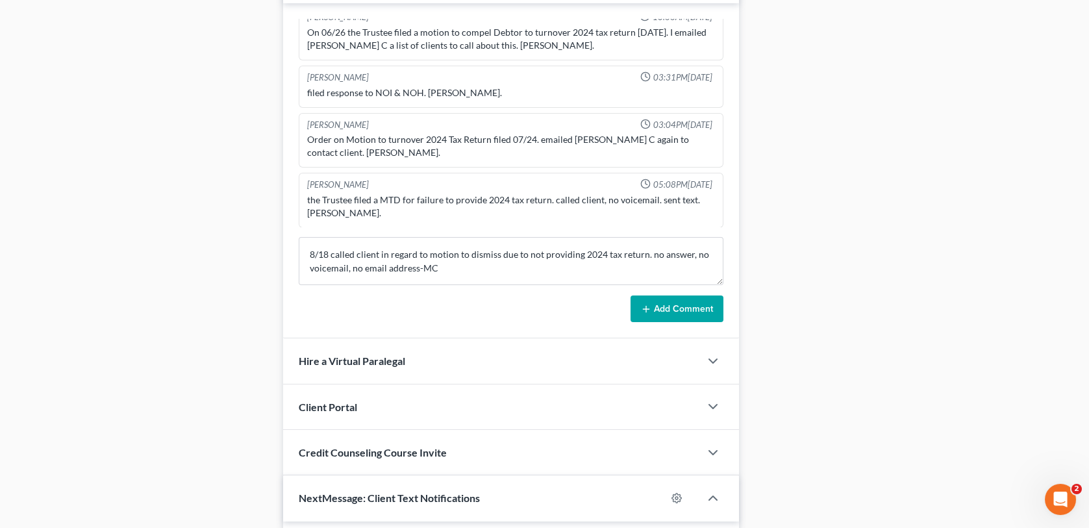
click at [658, 308] on button "Add Comment" at bounding box center [676, 308] width 93 height 27
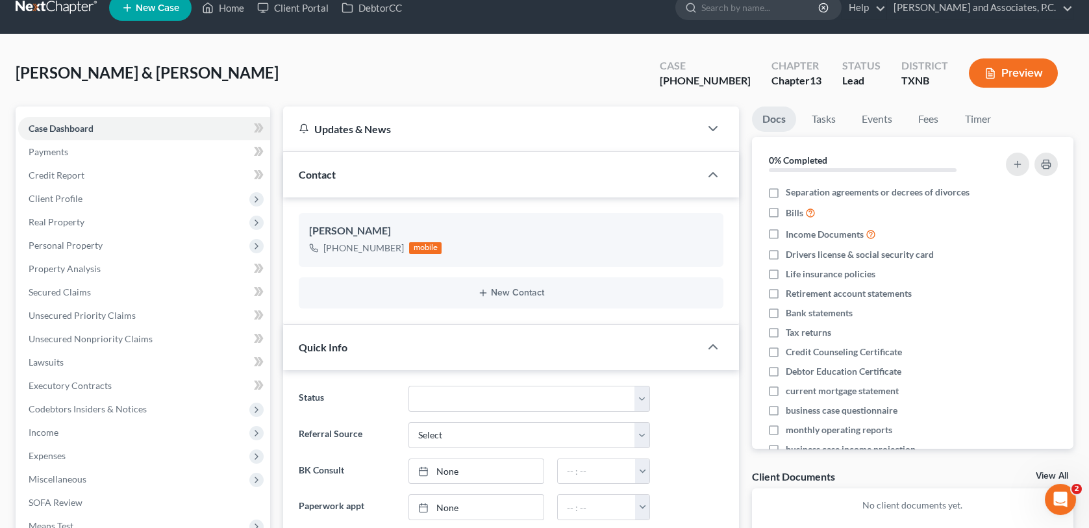
scroll to position [0, 0]
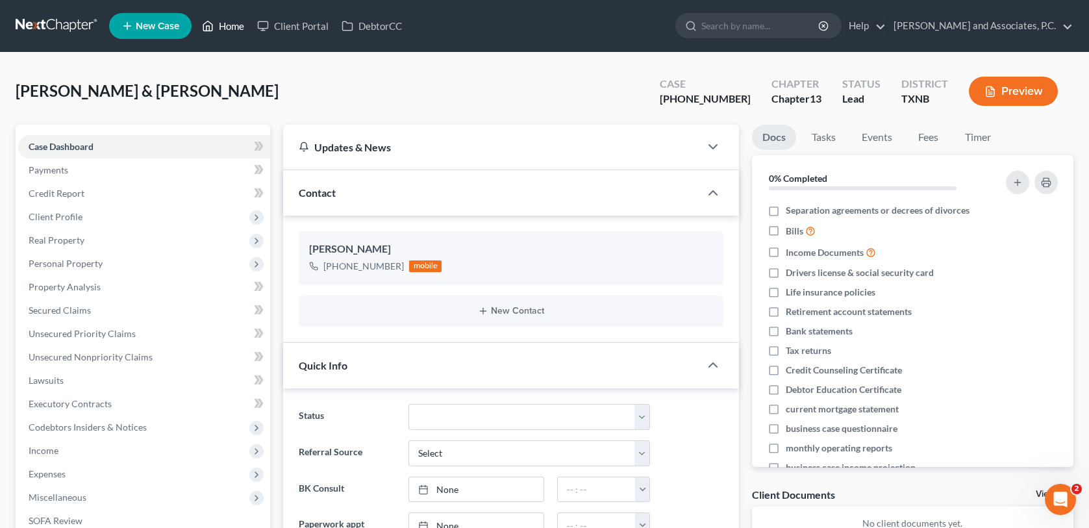
click at [234, 24] on link "Home" at bounding box center [222, 25] width 55 height 23
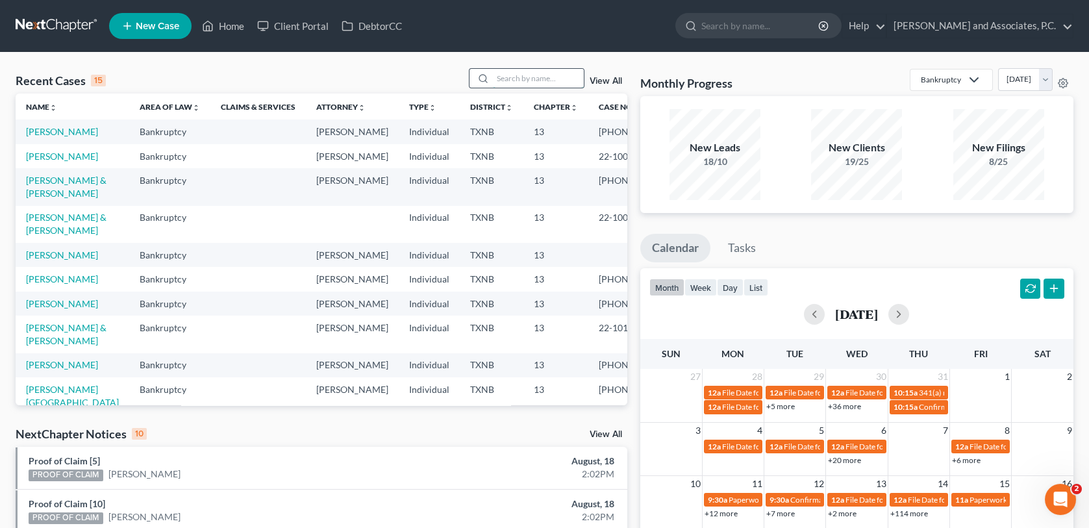
click at [525, 78] on input "search" at bounding box center [538, 78] width 91 height 19
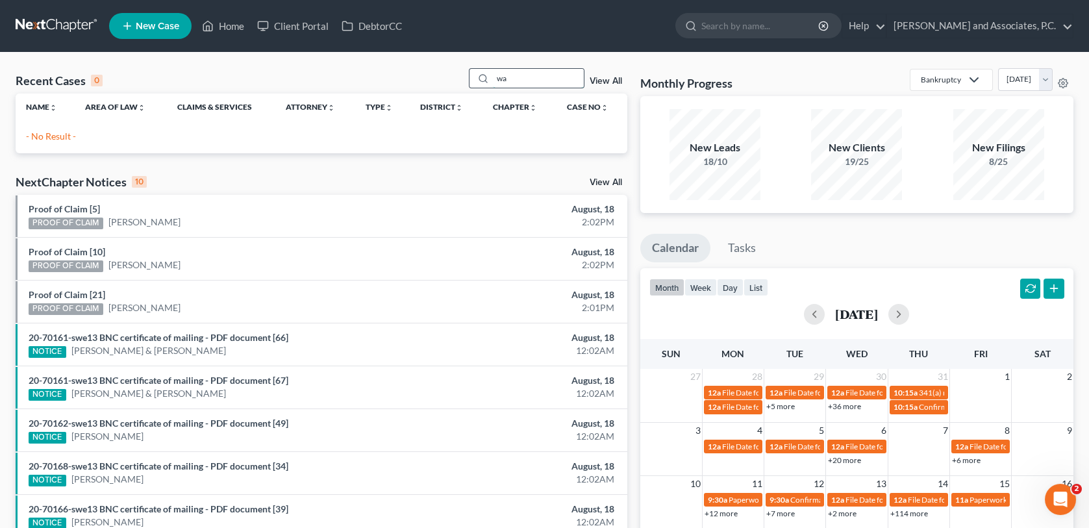
type input "w"
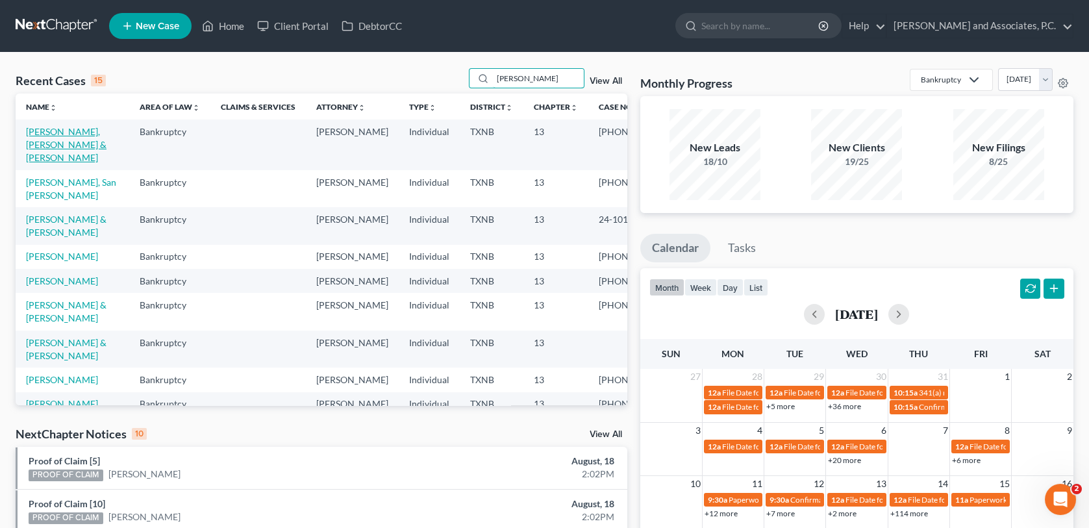
type input "[PERSON_NAME]"
click at [46, 147] on link "[PERSON_NAME], [PERSON_NAME] & [PERSON_NAME]" at bounding box center [66, 144] width 81 height 37
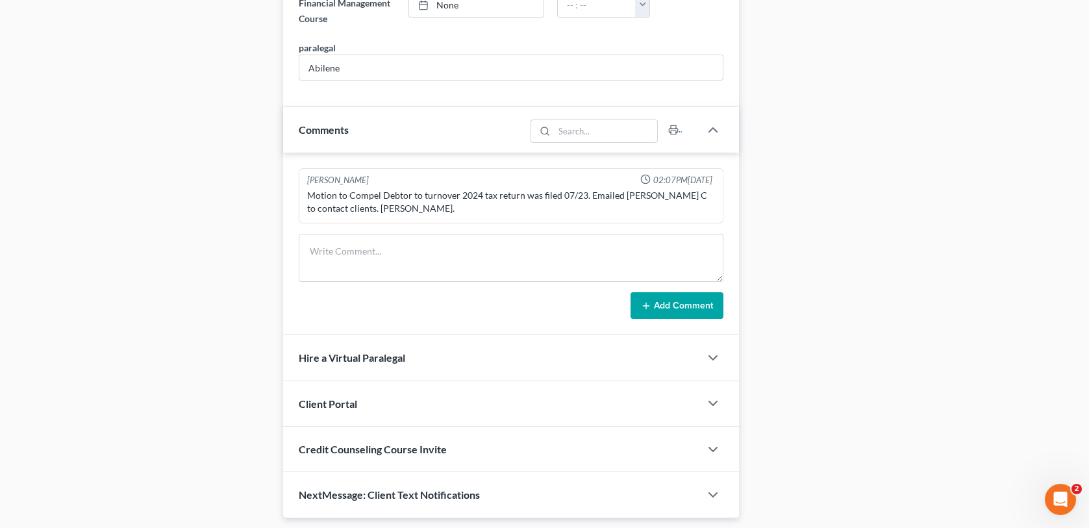
scroll to position [746, 0]
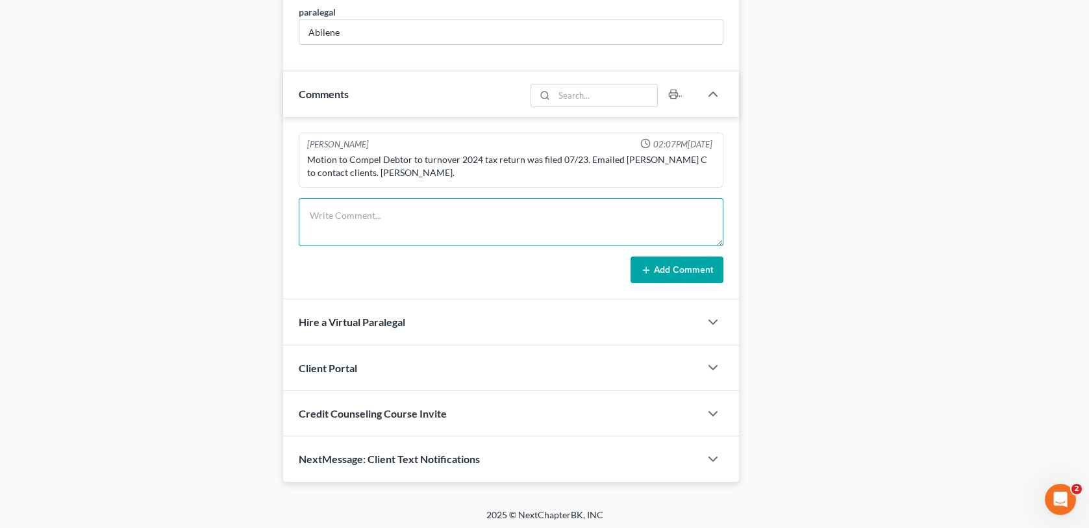
click at [369, 227] on textarea at bounding box center [511, 222] width 424 height 48
type textarea "Received 2024 Tax return. Will upload to the trustee-mc"
click at [658, 268] on button "Add Comment" at bounding box center [676, 269] width 93 height 27
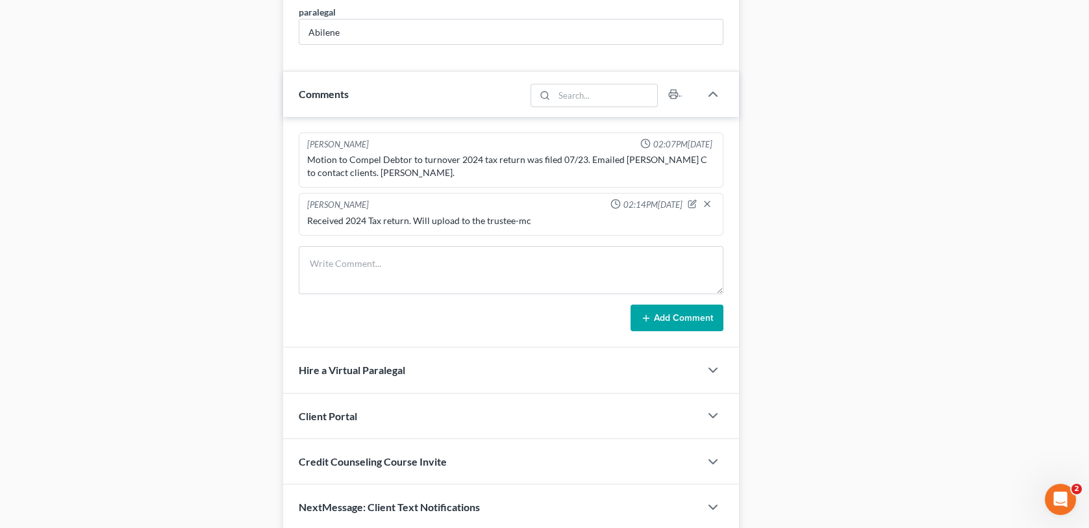
scroll to position [0, 0]
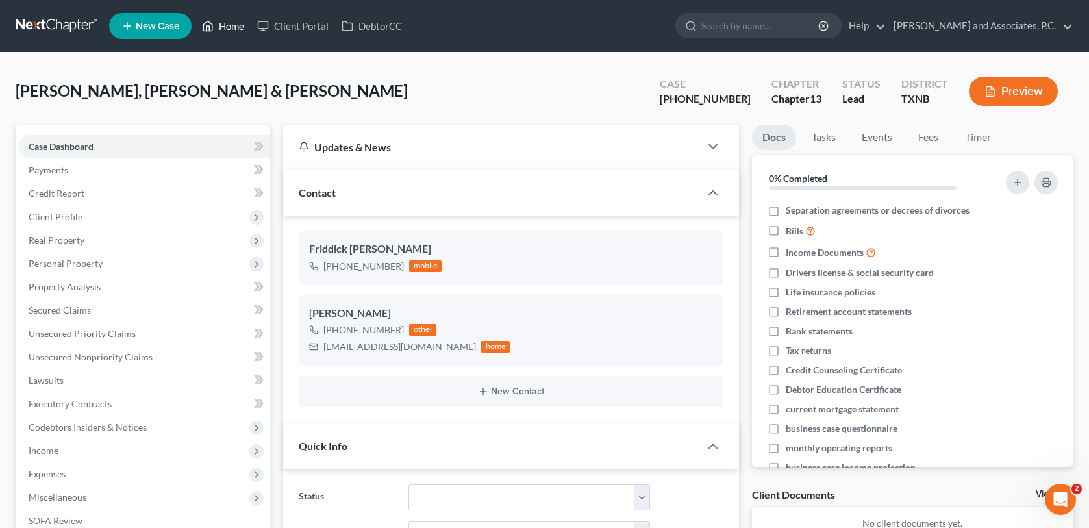
drag, startPoint x: 242, startPoint y: 29, endPoint x: 421, endPoint y: 182, distance: 236.3
click at [242, 29] on link "Home" at bounding box center [222, 25] width 55 height 23
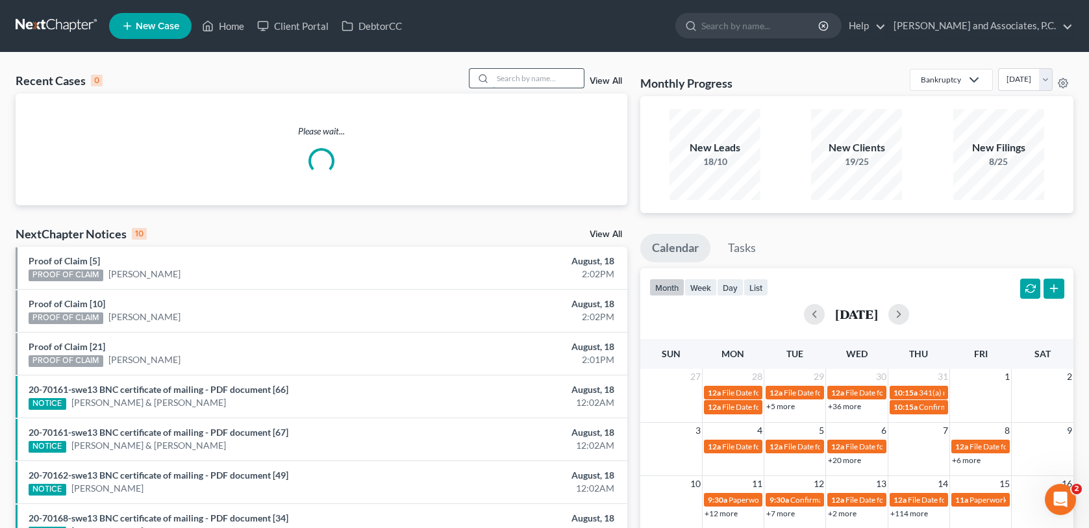
click at [508, 81] on input "search" at bounding box center [538, 78] width 91 height 19
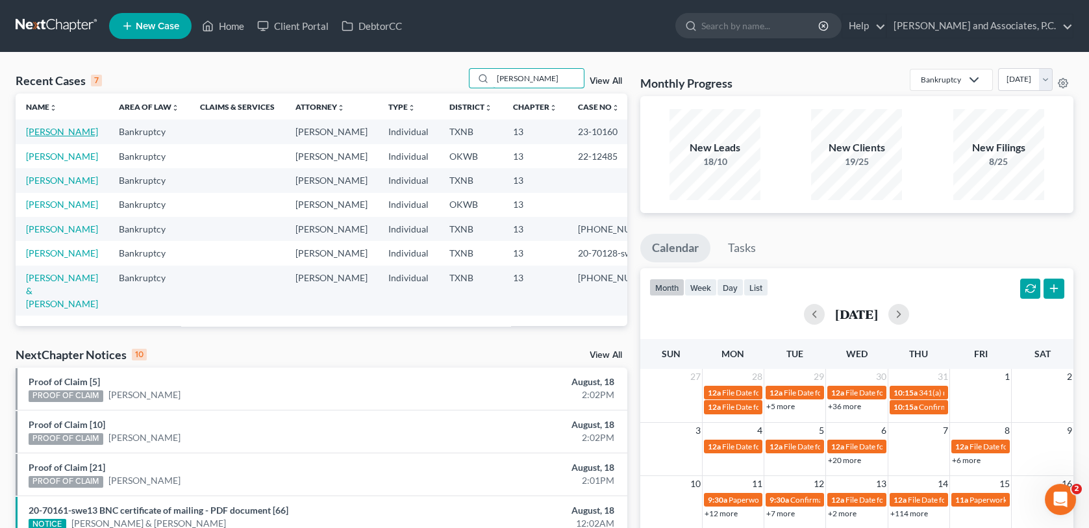
type input "[PERSON_NAME]"
click at [68, 132] on link "[PERSON_NAME]" at bounding box center [62, 131] width 72 height 11
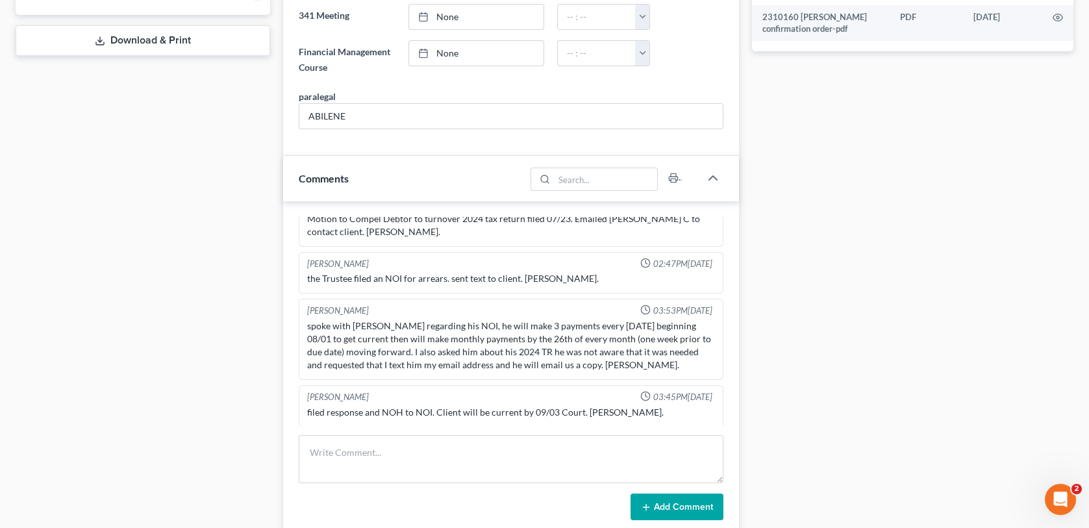
scroll to position [649, 0]
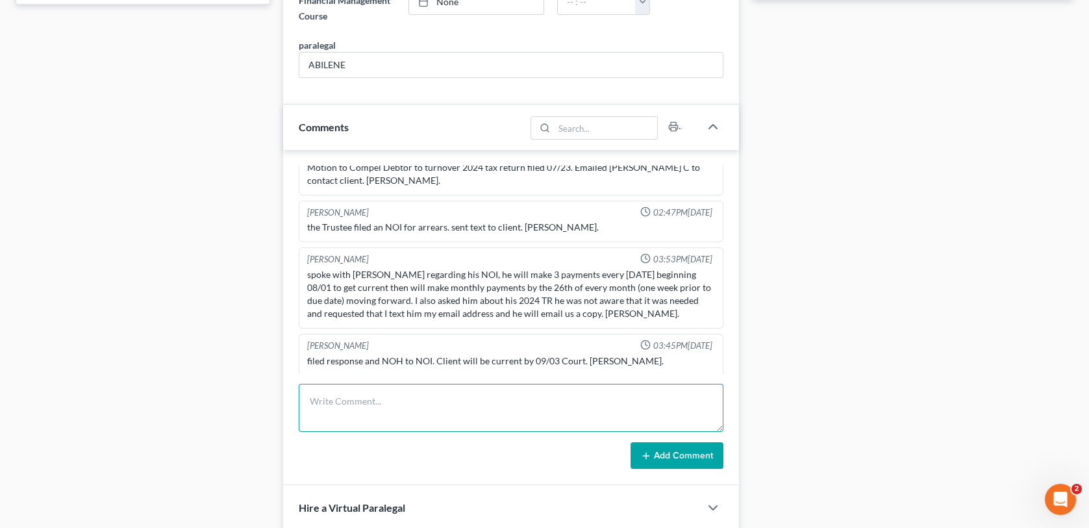
click at [334, 407] on textarea at bounding box center [511, 408] width 424 height 48
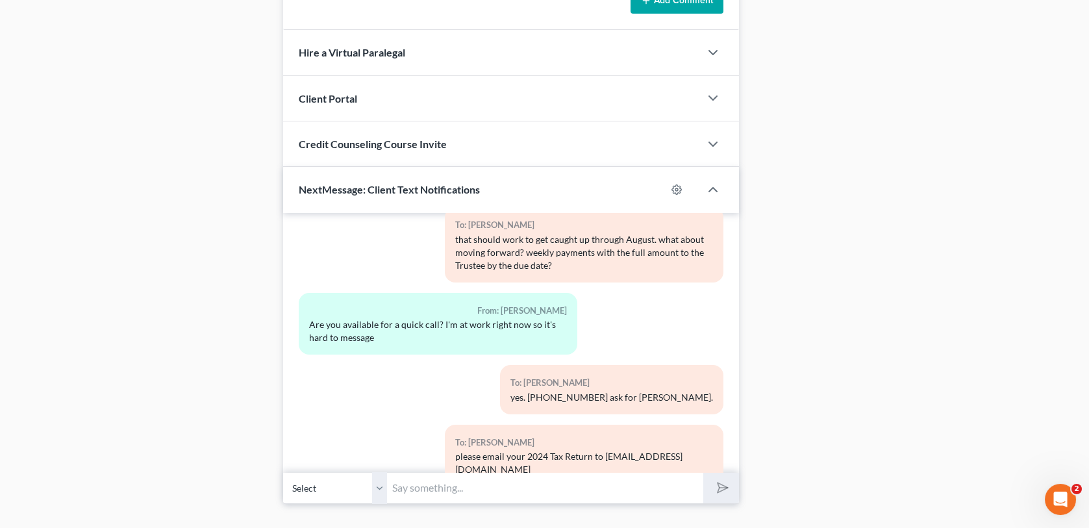
scroll to position [1126, 0]
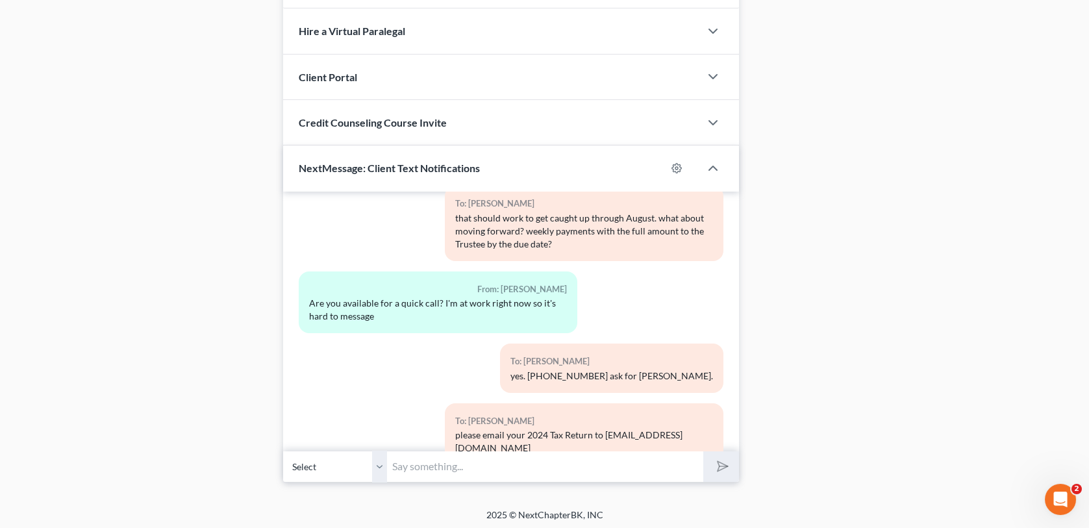
type textarea "Called client, no answer left a voicemail requesting a copy of the 2024 tax ret…"
paste input "[PERSON_NAME], we are needing a copy of your 2023 tax return to send to the tru…"
click at [602, 462] on input "[PERSON_NAME], we are needing a copy of your 2023 tax return to send to the tru…" at bounding box center [545, 467] width 316 height 32
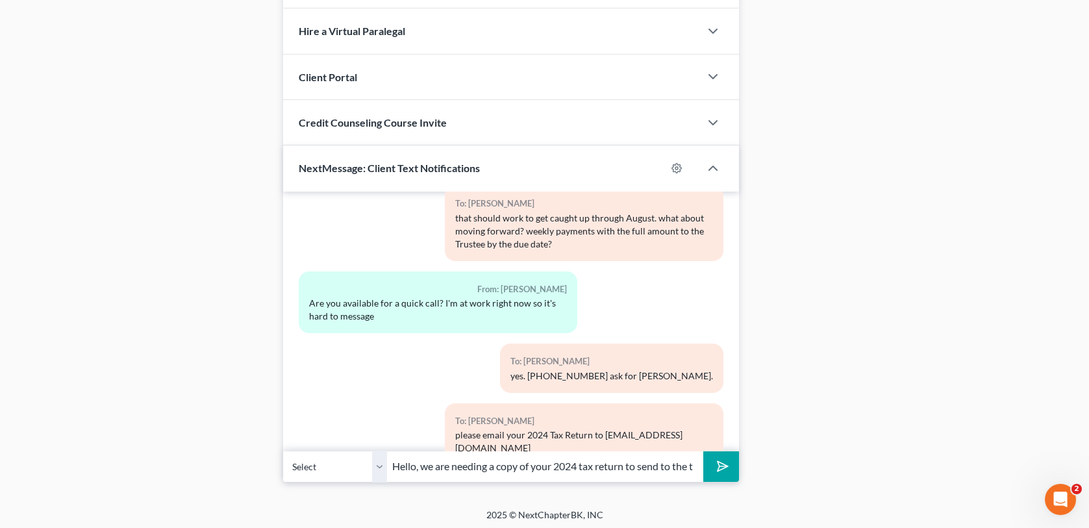
type input "Hello, we are needing a copy of your 2024 tax return to send to the trustee ASA…"
click at [729, 461] on button "submit" at bounding box center [721, 466] width 36 height 31
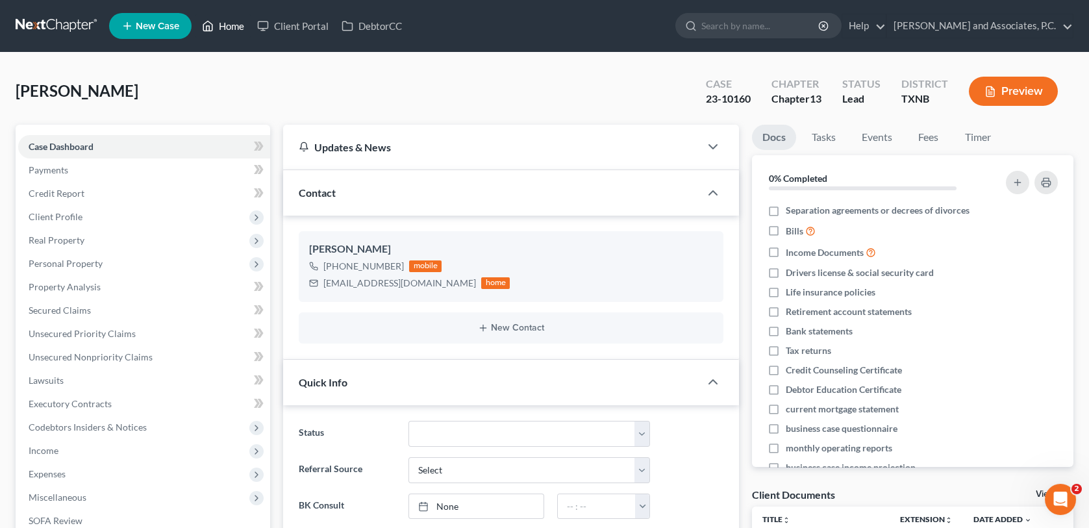
click at [228, 19] on link "Home" at bounding box center [222, 25] width 55 height 23
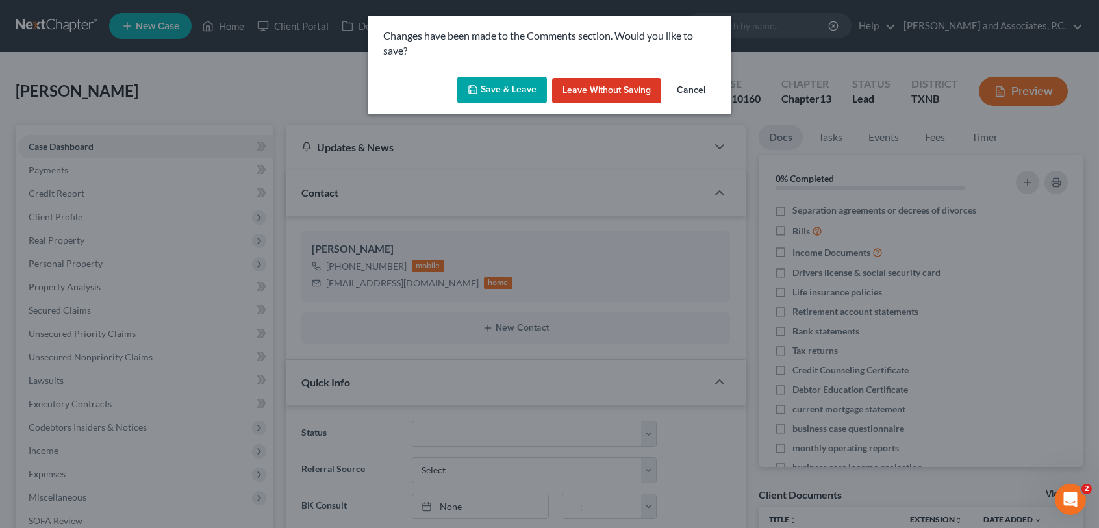
click at [483, 91] on button "Save & Leave" at bounding box center [502, 90] width 90 height 27
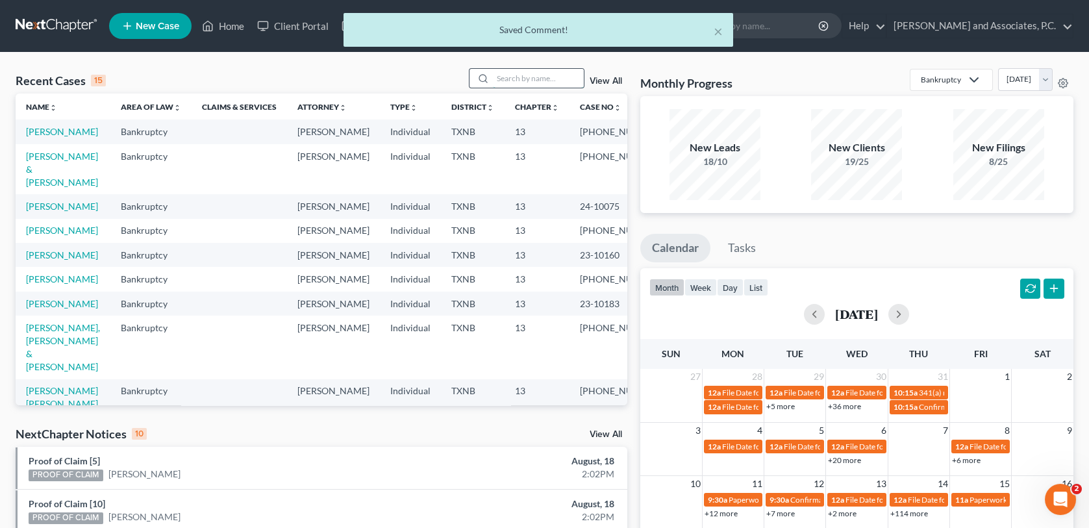
click at [505, 82] on input "search" at bounding box center [538, 78] width 91 height 19
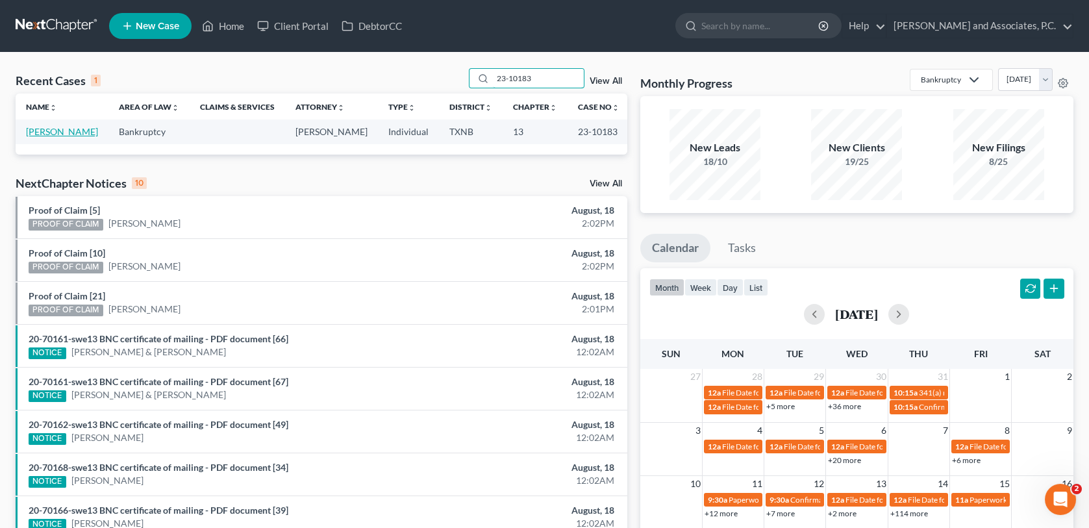
type input "23-10183"
click at [68, 131] on link "[PERSON_NAME]" at bounding box center [62, 131] width 72 height 11
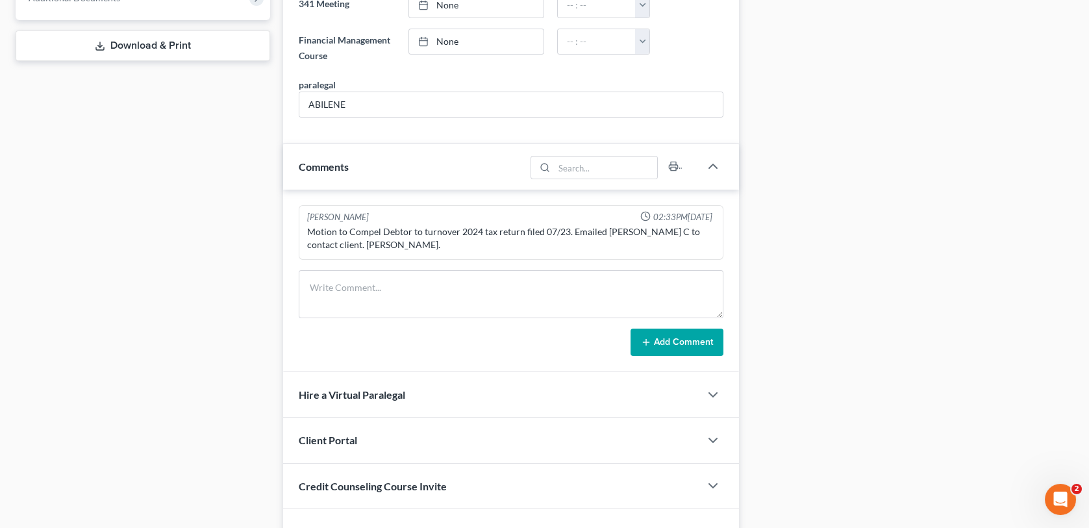
scroll to position [665, 0]
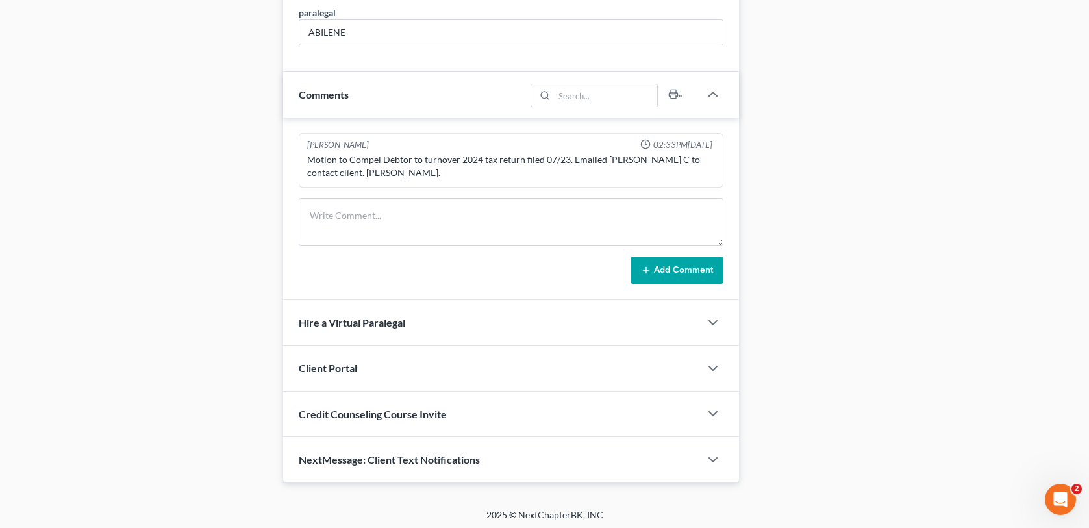
click at [514, 456] on div "NextMessage: Client Text Notifications" at bounding box center [491, 459] width 416 height 45
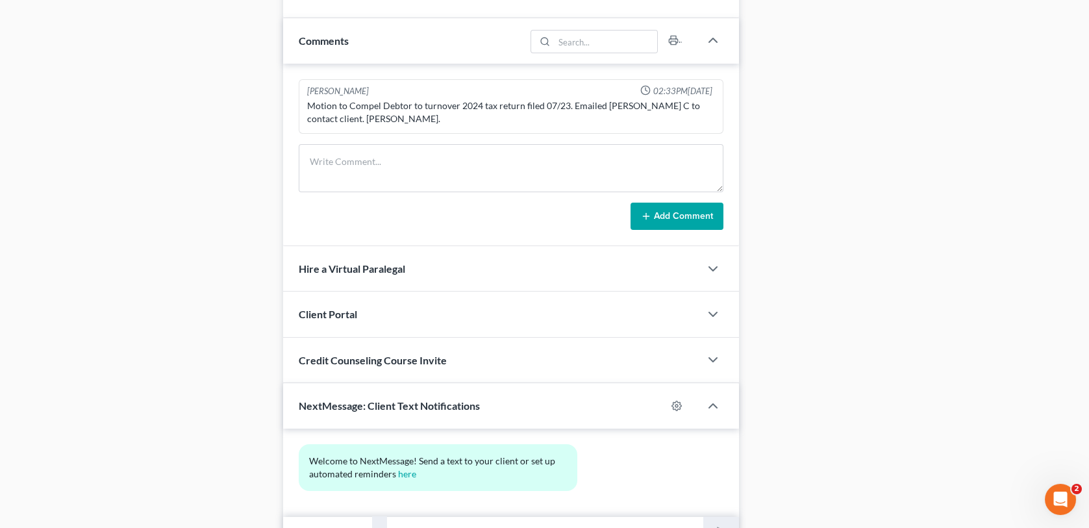
scroll to position [784, 0]
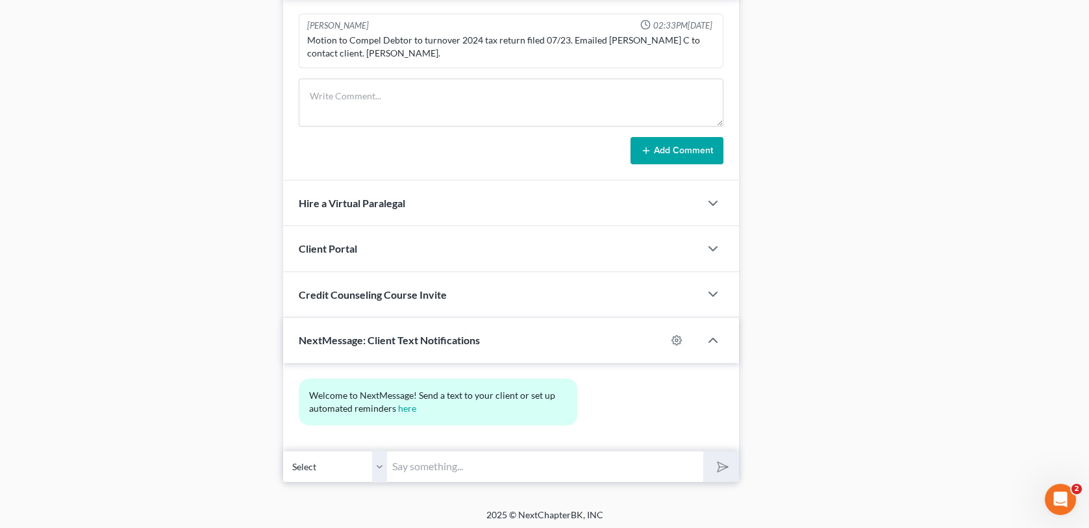
paste input "[PERSON_NAME], we are needing a copy of your 2023 tax return to send to the tru…"
click at [603, 464] on input "[PERSON_NAME], we are needing a copy of your 2023 tax return to send to the tru…" at bounding box center [545, 467] width 316 height 32
click at [581, 464] on input "Hello, we are needing a copy of your 2023 tax return to send to the trustee ASA…" at bounding box center [545, 467] width 316 height 32
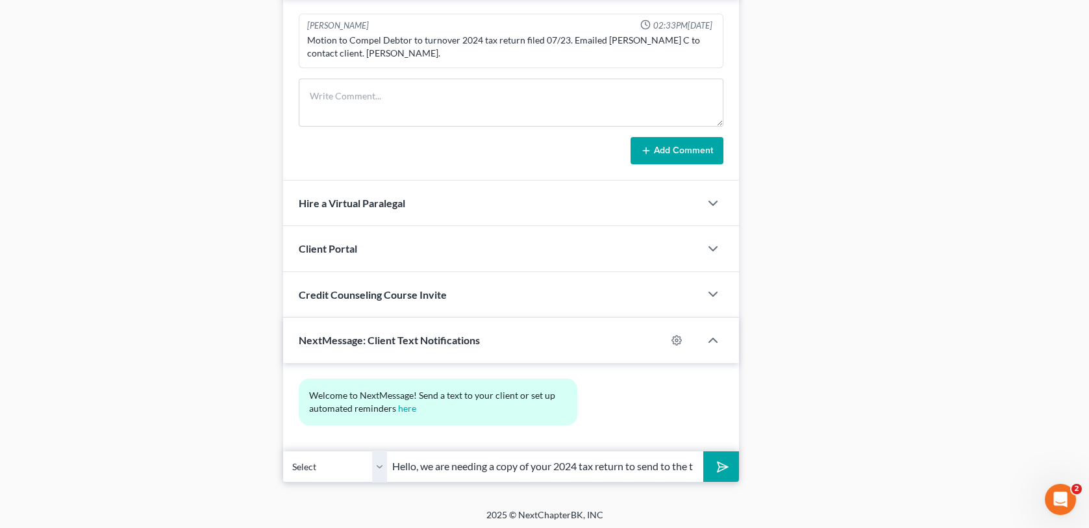
type input "Hello, we are needing a copy of your 2024 tax return to send to the trustee ASA…"
click at [717, 461] on icon "submit" at bounding box center [719, 467] width 18 height 18
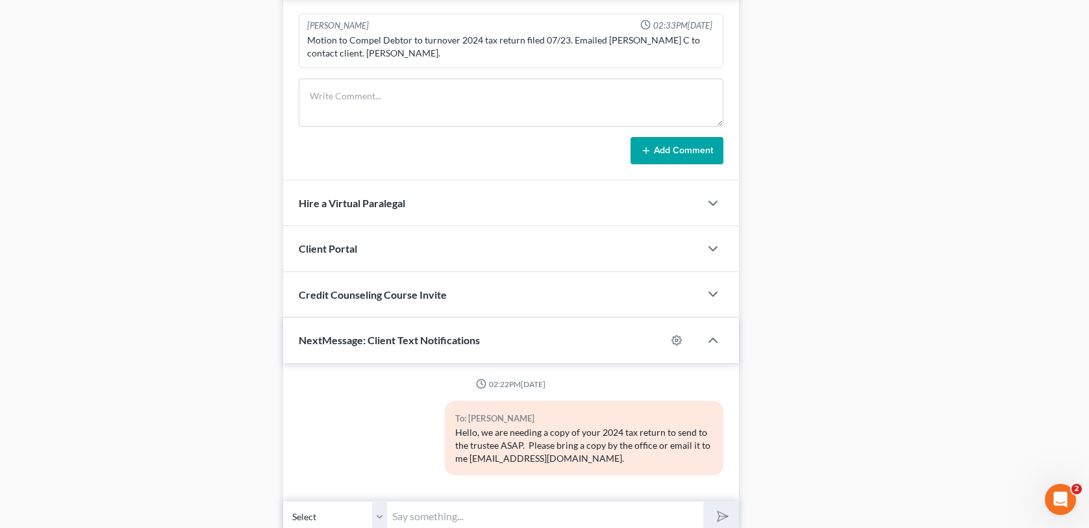
scroll to position [719, 0]
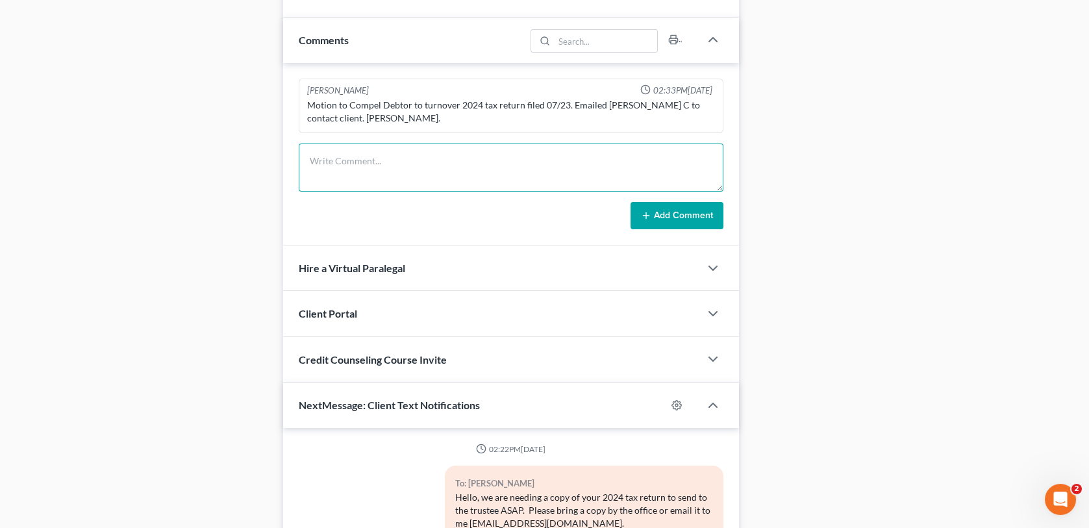
click at [327, 162] on textarea at bounding box center [511, 168] width 424 height 48
type textarea "called client, no answer, no voicemail. Sent text regarding MTD 2024 tax return…"
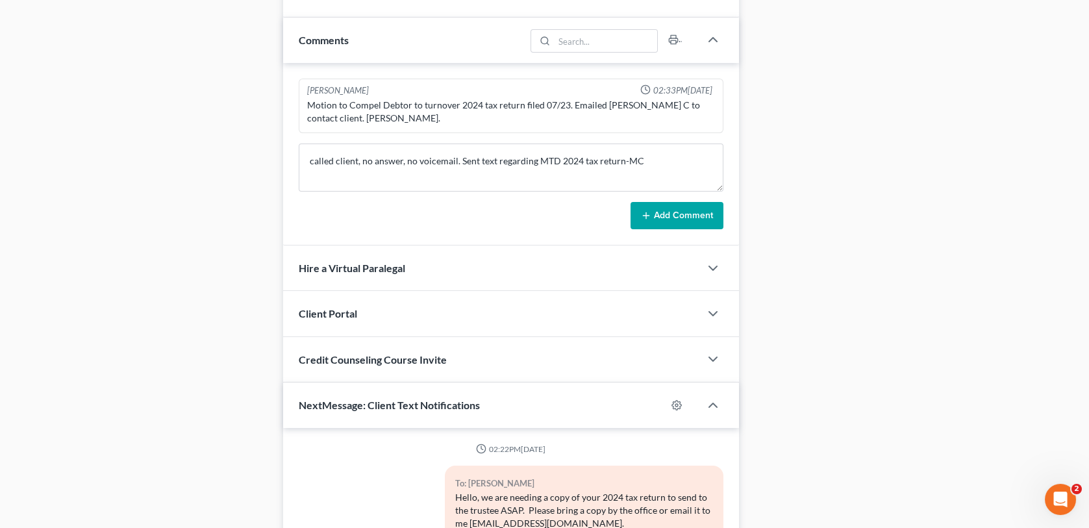
click at [638, 205] on button "Add Comment" at bounding box center [676, 215] width 93 height 27
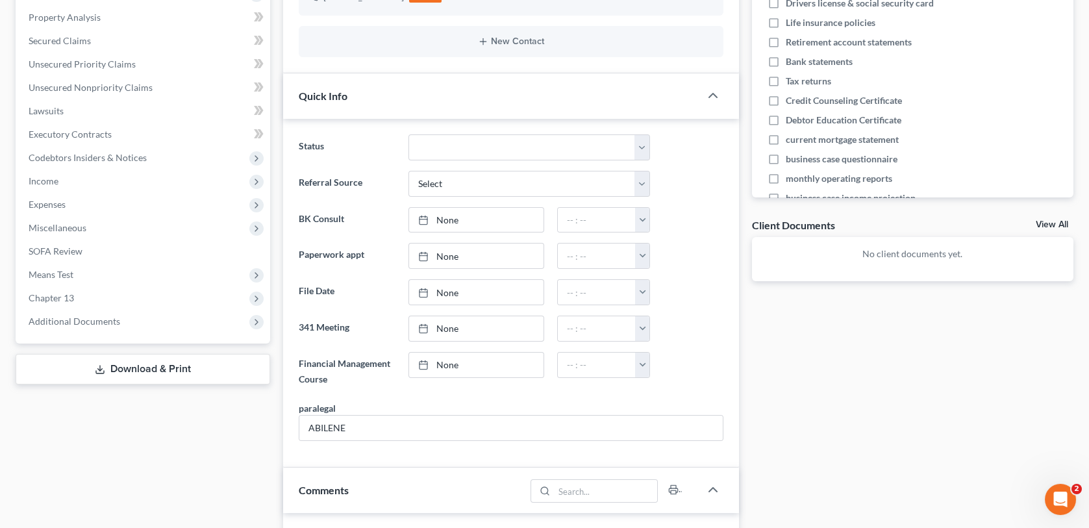
scroll to position [0, 0]
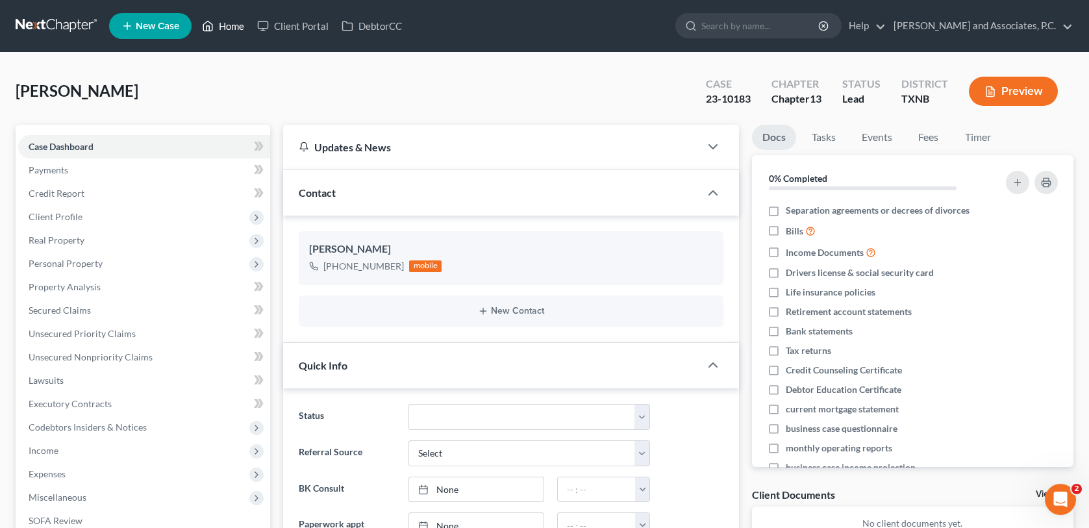
drag, startPoint x: 227, startPoint y: 27, endPoint x: 225, endPoint y: 105, distance: 77.3
click at [227, 27] on link "Home" at bounding box center [222, 25] width 55 height 23
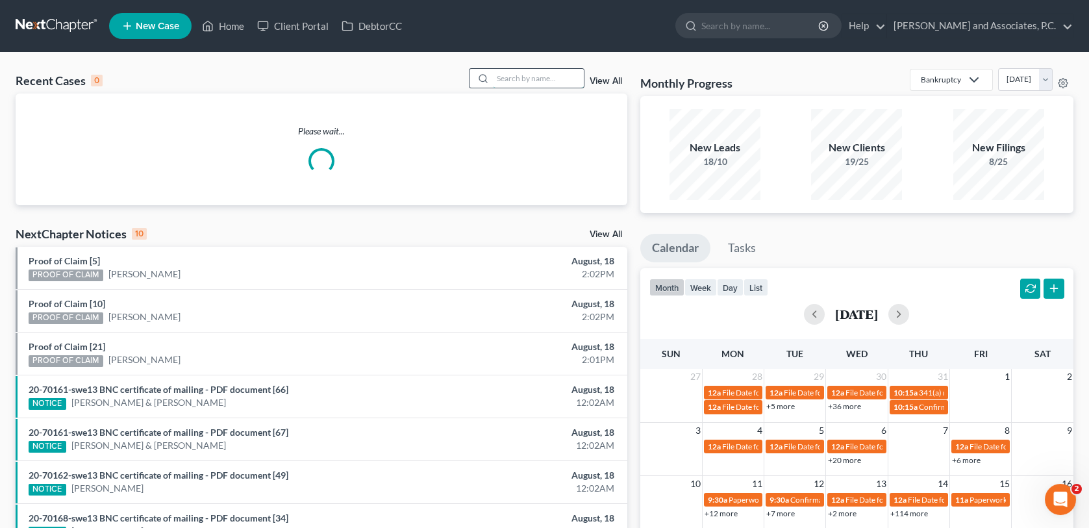
click at [516, 77] on input "search" at bounding box center [538, 78] width 91 height 19
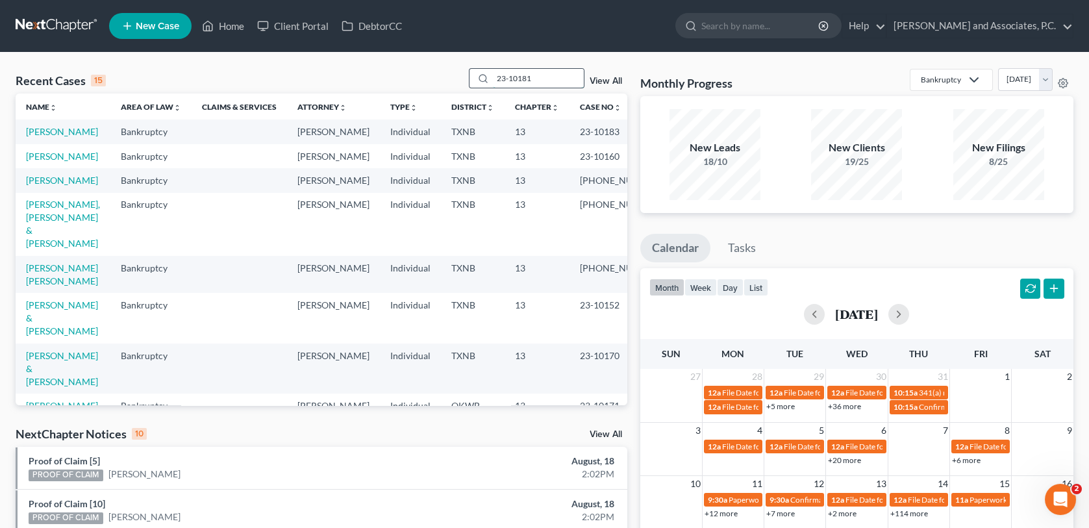
type input "23-10181"
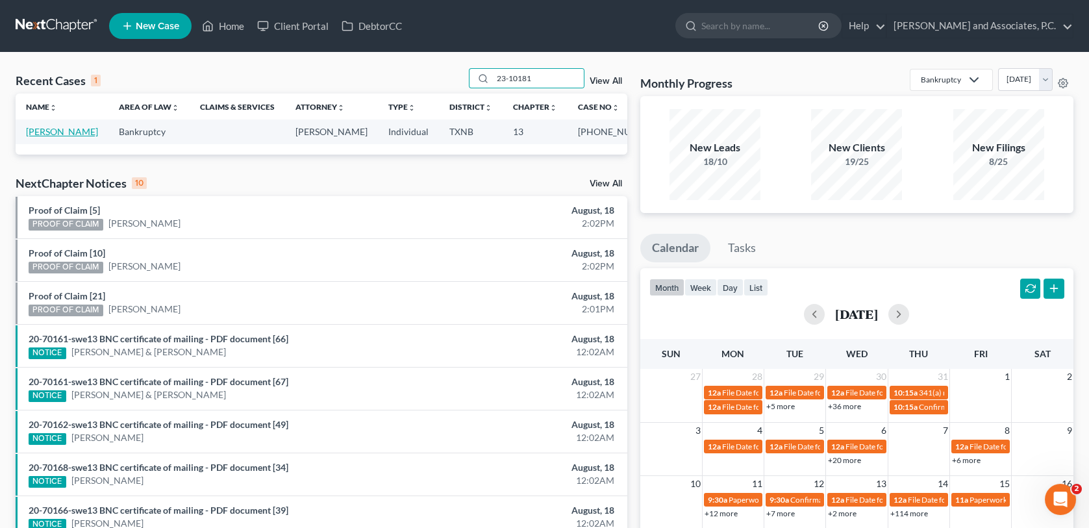
click at [43, 132] on link "[PERSON_NAME]" at bounding box center [62, 131] width 72 height 11
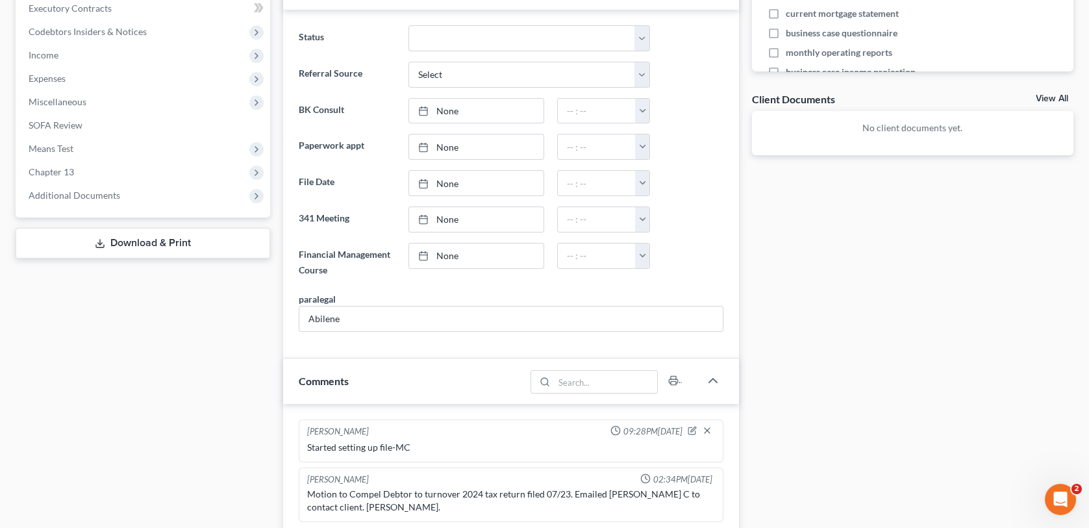
scroll to position [600, 0]
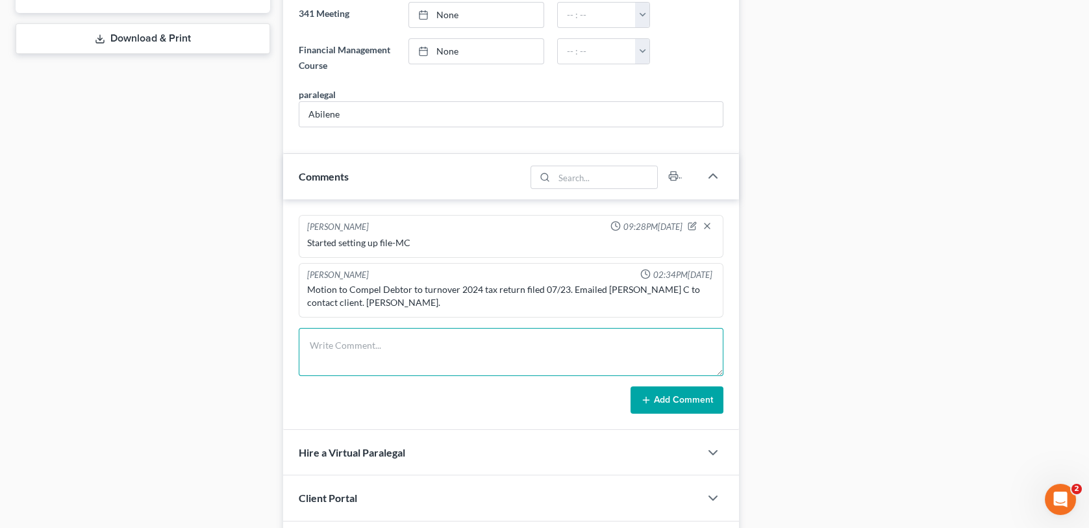
drag, startPoint x: 315, startPoint y: 342, endPoint x: 497, endPoint y: 395, distance: 189.6
click at [315, 342] on textarea at bounding box center [511, 352] width 424 height 48
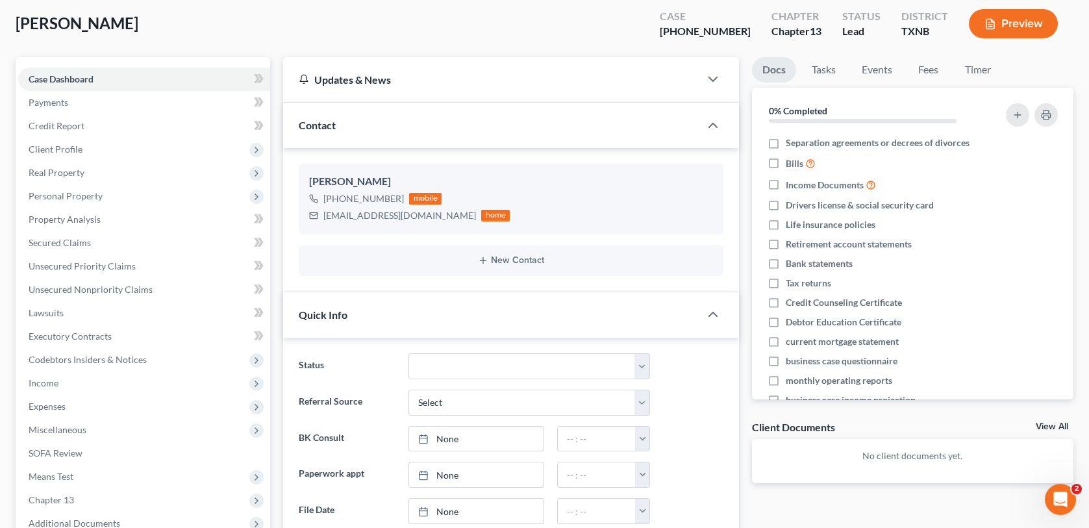
scroll to position [519, 0]
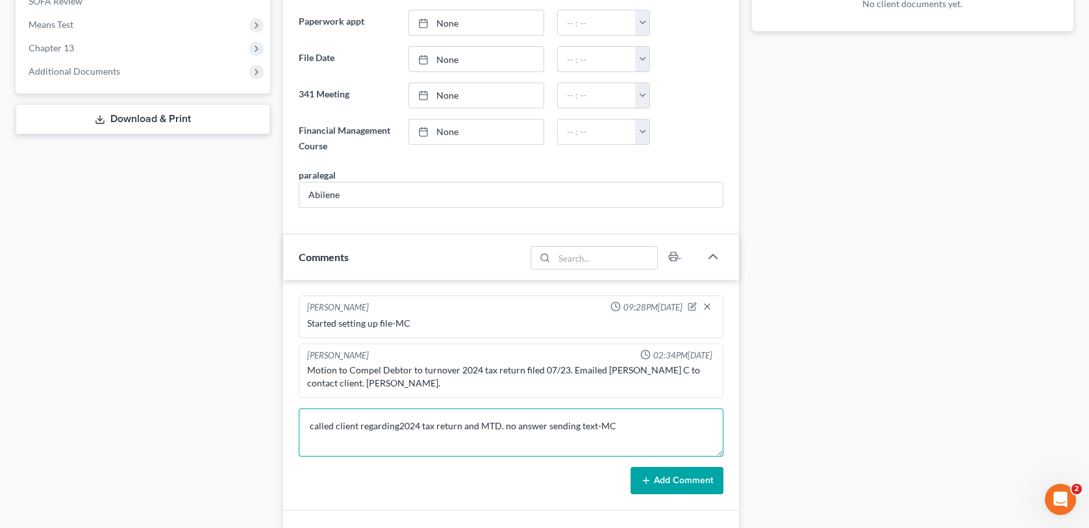
type textarea "called client regarding2024 tax return and MTD. no answer sending text-MC"
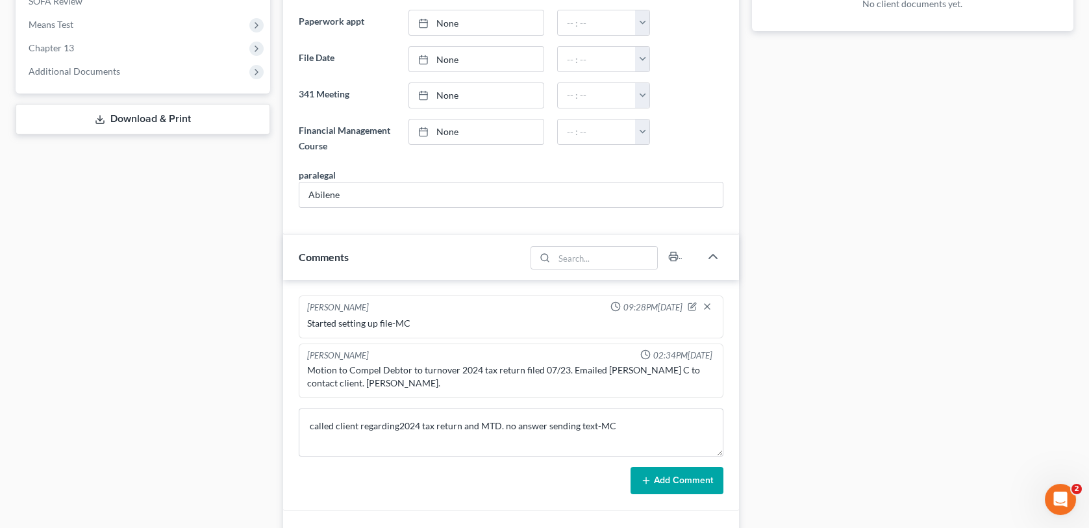
click at [693, 482] on button "Add Comment" at bounding box center [676, 480] width 93 height 27
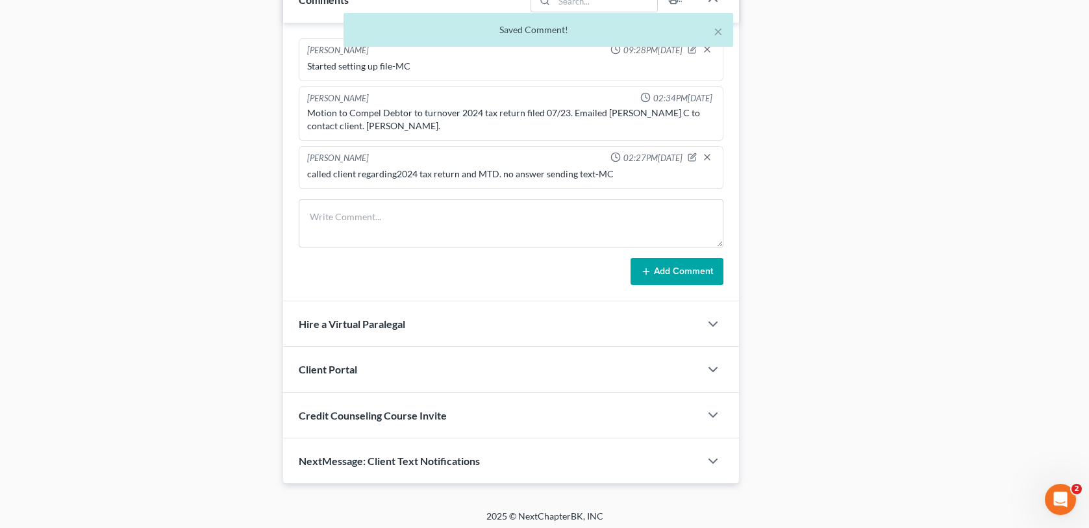
scroll to position [778, 0]
click at [507, 452] on div "NextMessage: Client Text Notifications" at bounding box center [491, 459] width 416 height 45
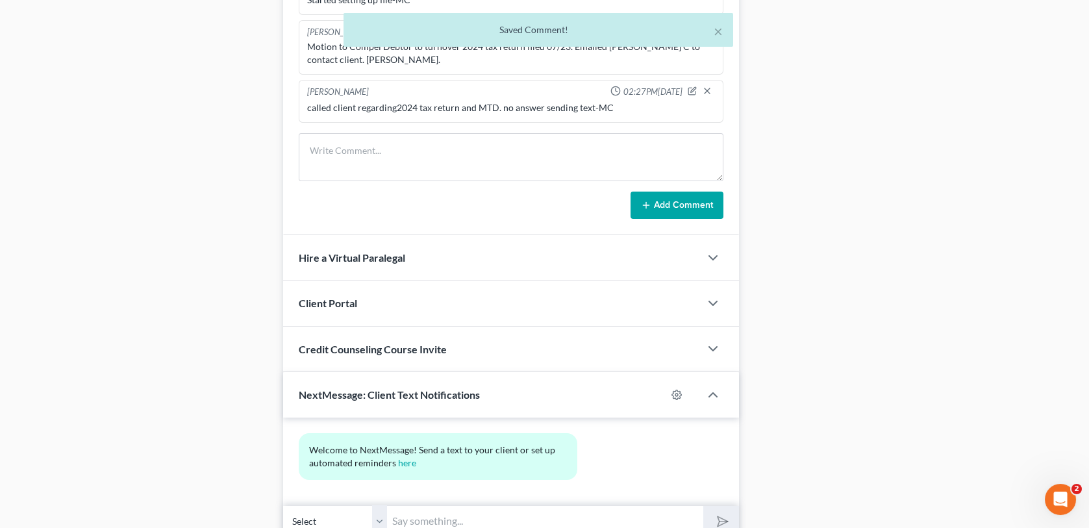
scroll to position [897, 0]
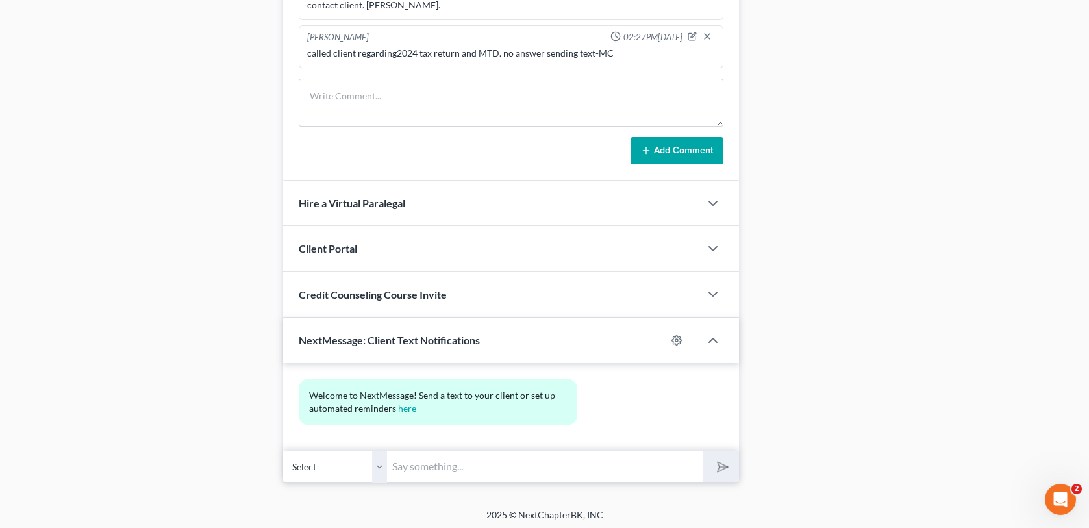
click at [399, 459] on input "text" at bounding box center [545, 467] width 316 height 32
type input "Hello, we are needing a copy of your 2024 tax return to send to the trustee ASA…"
click at [721, 459] on icon "submit" at bounding box center [719, 467] width 18 height 18
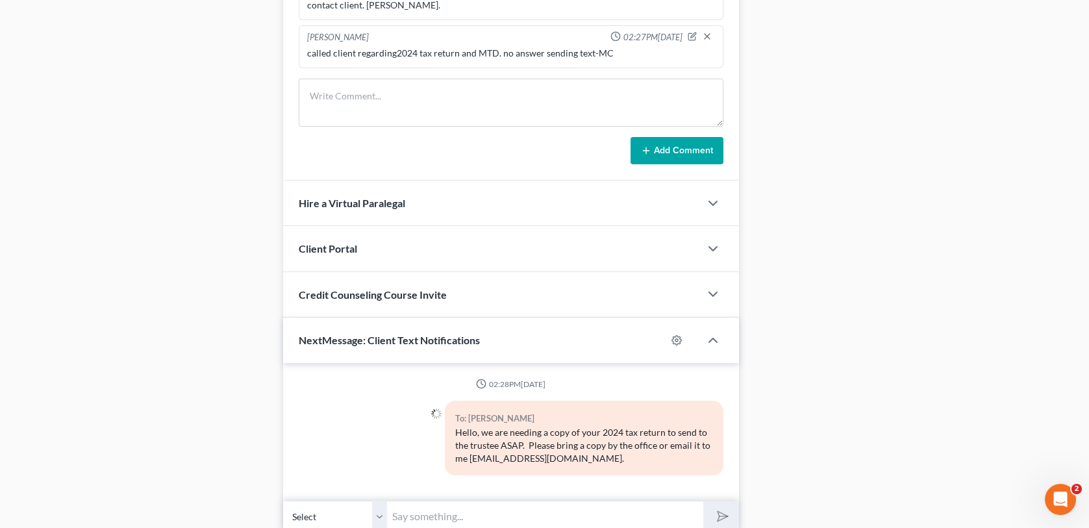
click at [417, 517] on input "text" at bounding box center [545, 517] width 316 height 32
type input "This is [PERSON_NAME] C at [GEOGRAPHIC_DATA][PERSON_NAME] office"
click at [703, 501] on button "submit" at bounding box center [721, 516] width 36 height 31
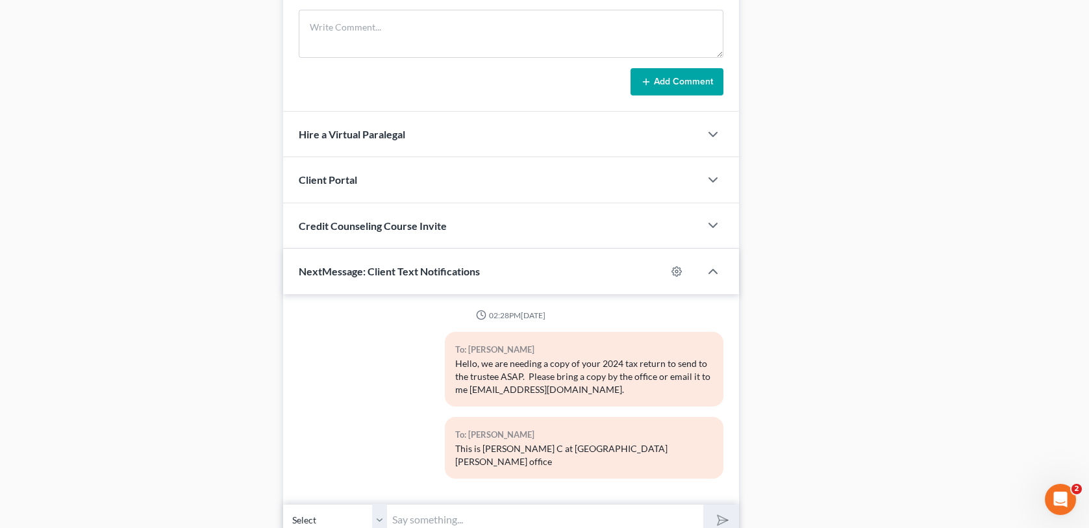
scroll to position [1006, 0]
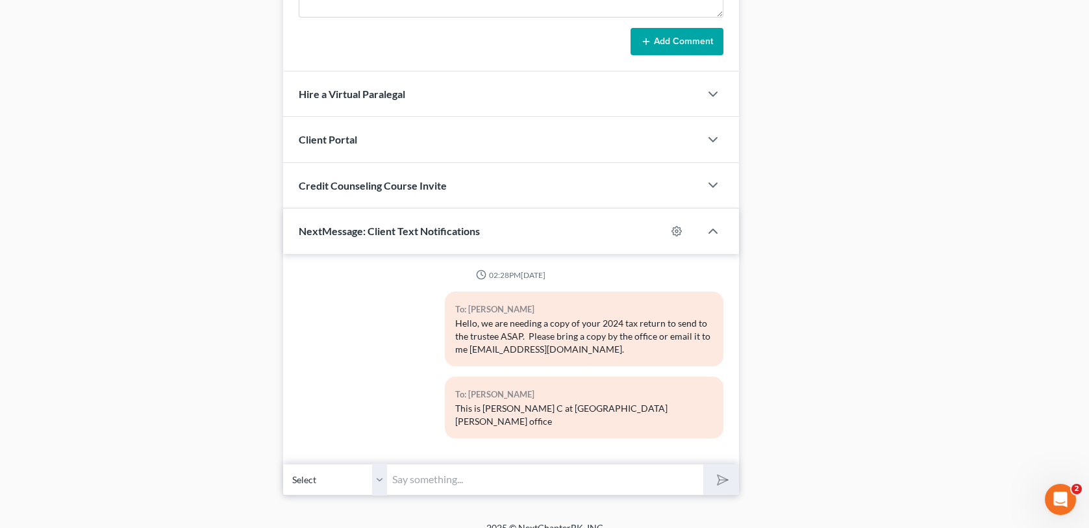
drag, startPoint x: 950, startPoint y: 193, endPoint x: 775, endPoint y: 1, distance: 259.7
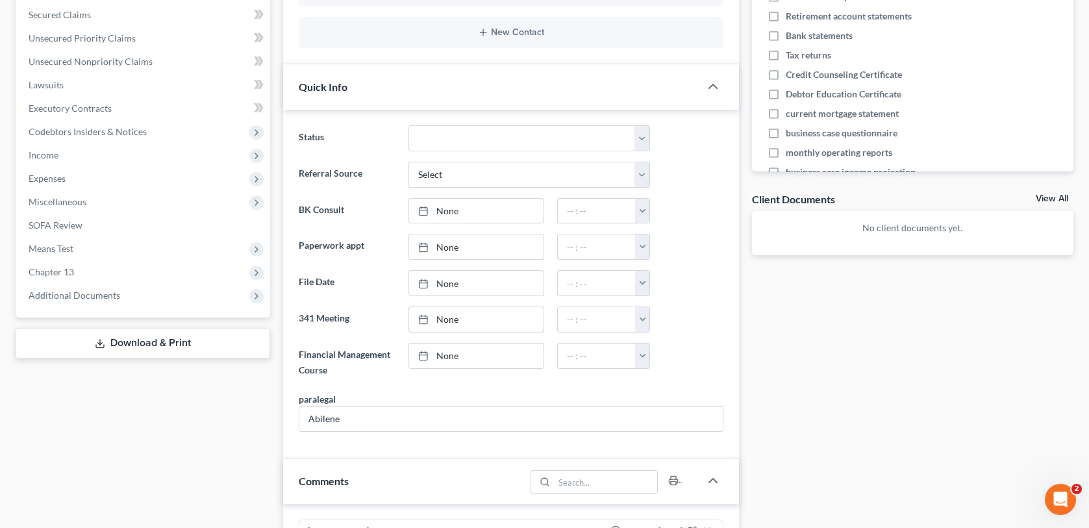
scroll to position [0, 0]
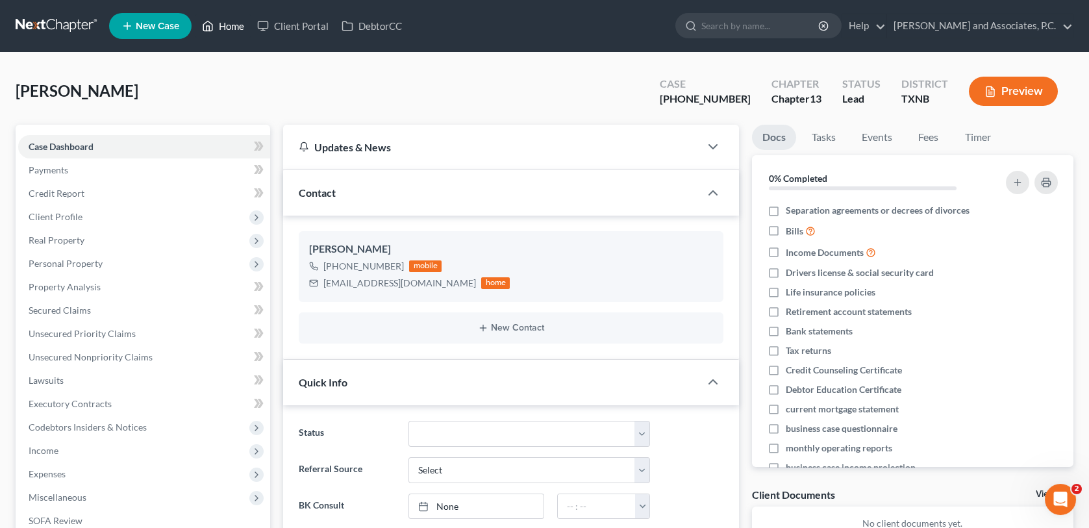
drag, startPoint x: 229, startPoint y: 22, endPoint x: 597, endPoint y: 80, distance: 372.7
click at [229, 22] on link "Home" at bounding box center [222, 25] width 55 height 23
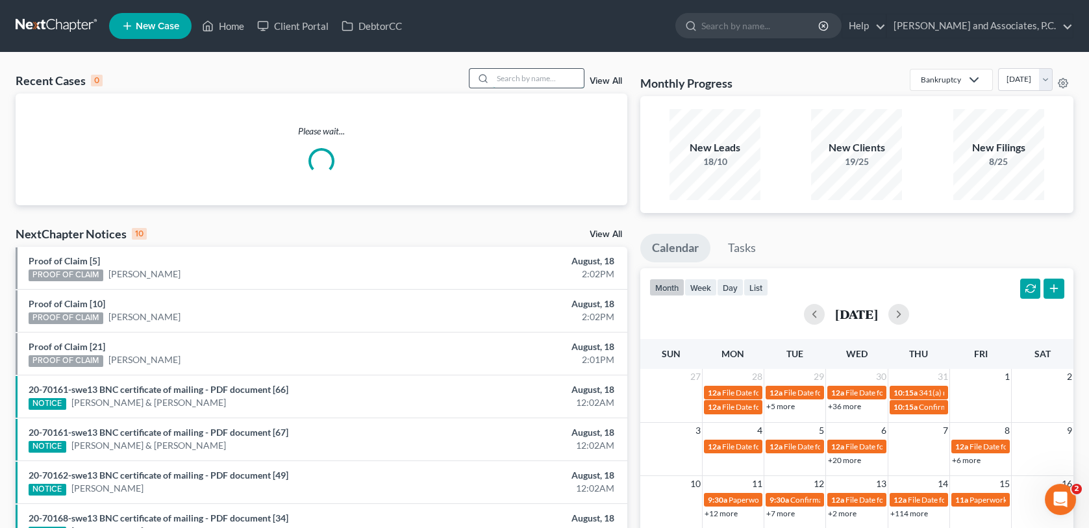
click at [527, 75] on input "search" at bounding box center [538, 78] width 91 height 19
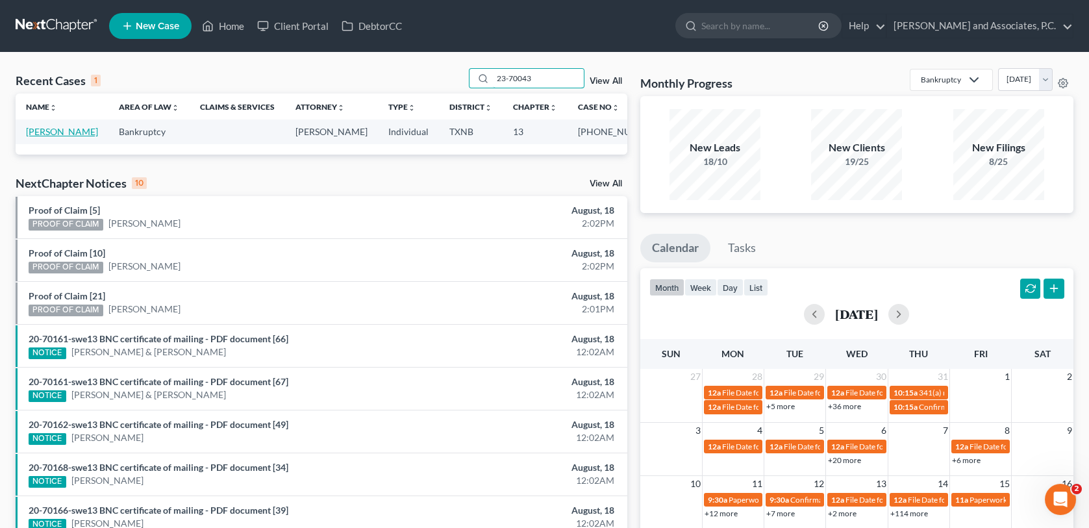
type input "23-70043"
click at [51, 134] on link "[PERSON_NAME]" at bounding box center [62, 131] width 72 height 11
select select "5"
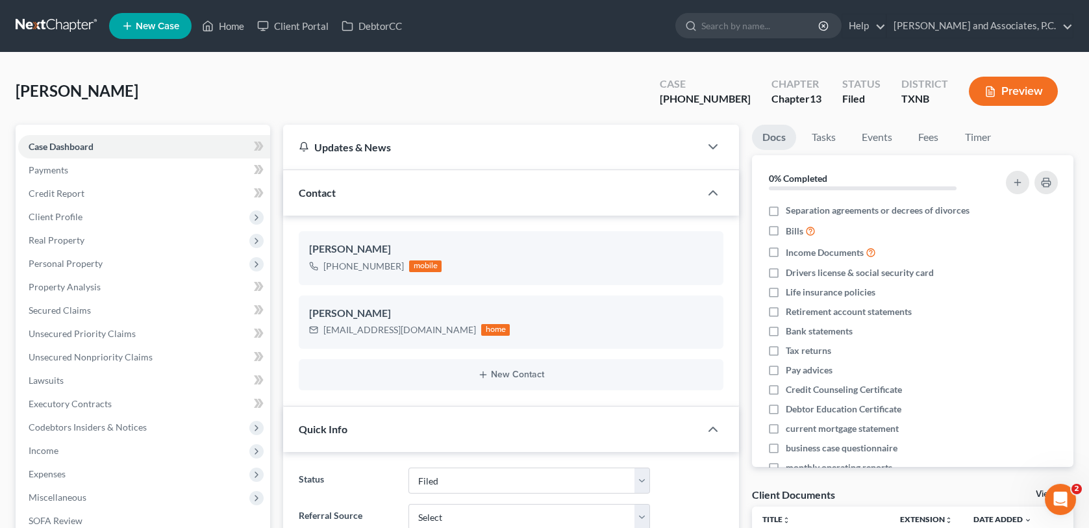
scroll to position [244, 0]
drag, startPoint x: 323, startPoint y: 327, endPoint x: 414, endPoint y: 334, distance: 91.9
click at [414, 334] on div "[EMAIL_ADDRESS][DOMAIN_NAME]" at bounding box center [399, 329] width 153 height 13
drag, startPoint x: 919, startPoint y: 64, endPoint x: 332, endPoint y: 293, distance: 630.8
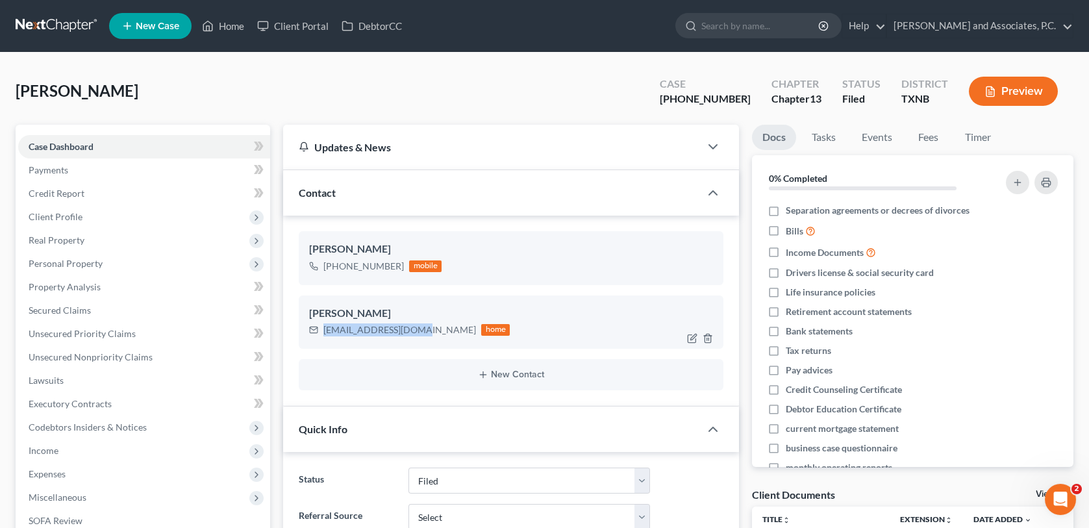
drag, startPoint x: 323, startPoint y: 330, endPoint x: 414, endPoint y: 335, distance: 91.1
click at [414, 335] on div "[EMAIL_ADDRESS][DOMAIN_NAME]" at bounding box center [399, 329] width 153 height 13
copy div "[EMAIL_ADDRESS][DOMAIN_NAME]"
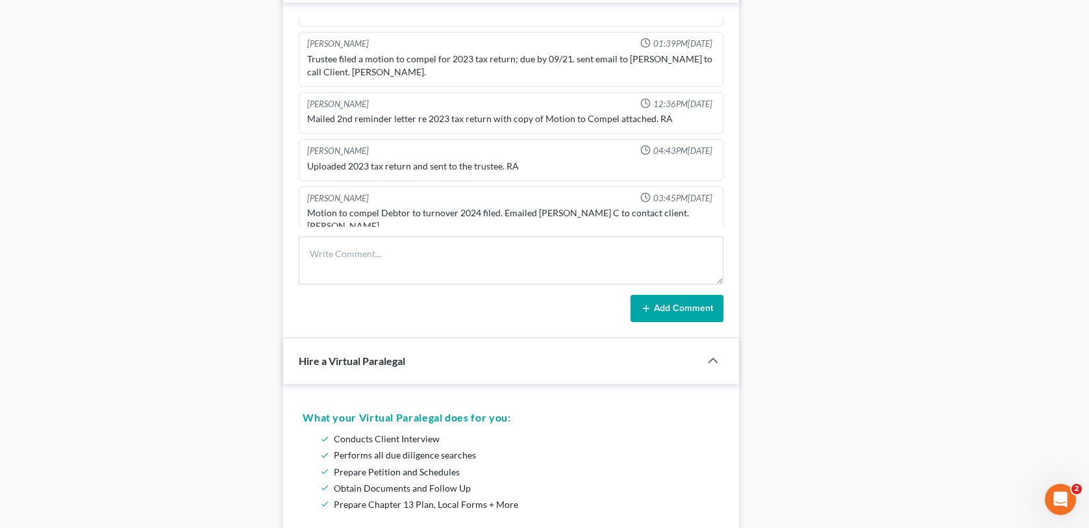
scroll to position [844, 0]
drag, startPoint x: 317, startPoint y: 270, endPoint x: 481, endPoint y: 282, distance: 164.0
click at [317, 270] on textarea at bounding box center [511, 260] width 424 height 48
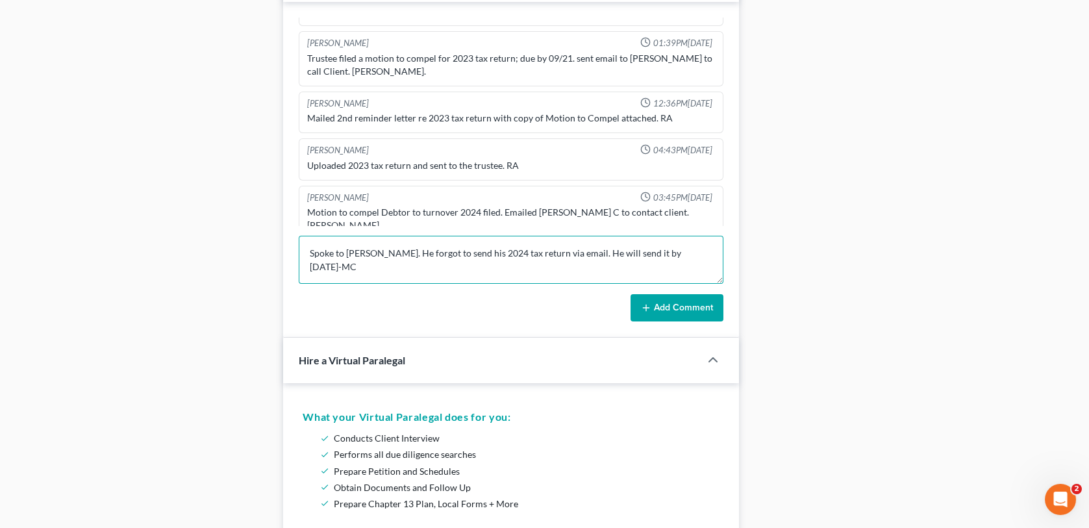
type textarea "Spoke to [PERSON_NAME]. He forgot to send his 2024 tax return via email. He wil…"
click at [638, 303] on button "Add Comment" at bounding box center [676, 307] width 93 height 27
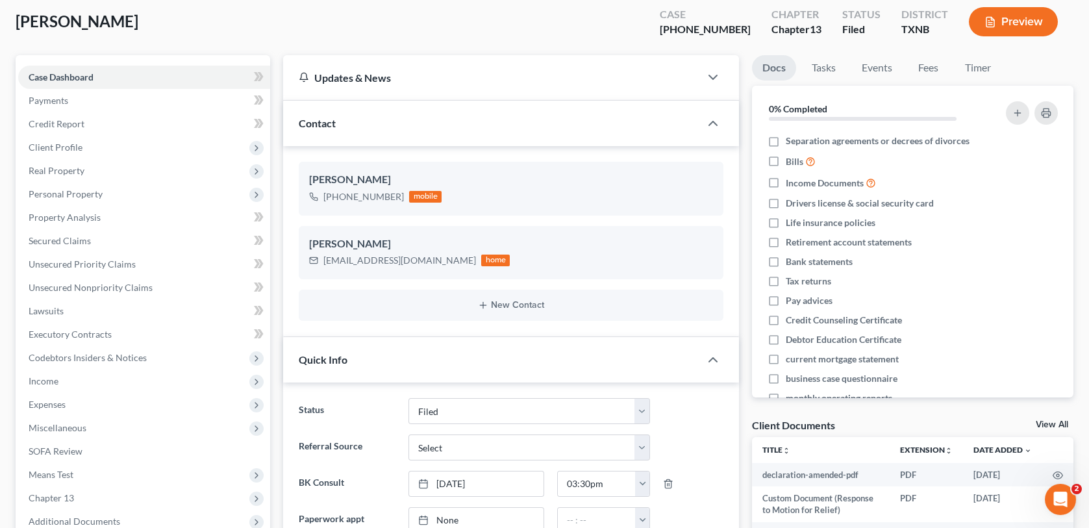
scroll to position [0, 0]
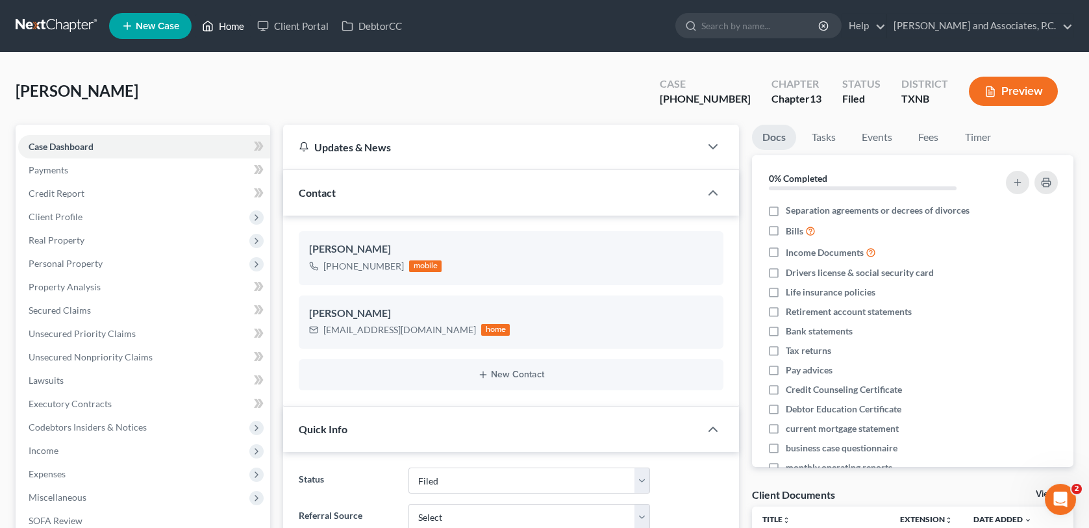
click at [236, 29] on link "Home" at bounding box center [222, 25] width 55 height 23
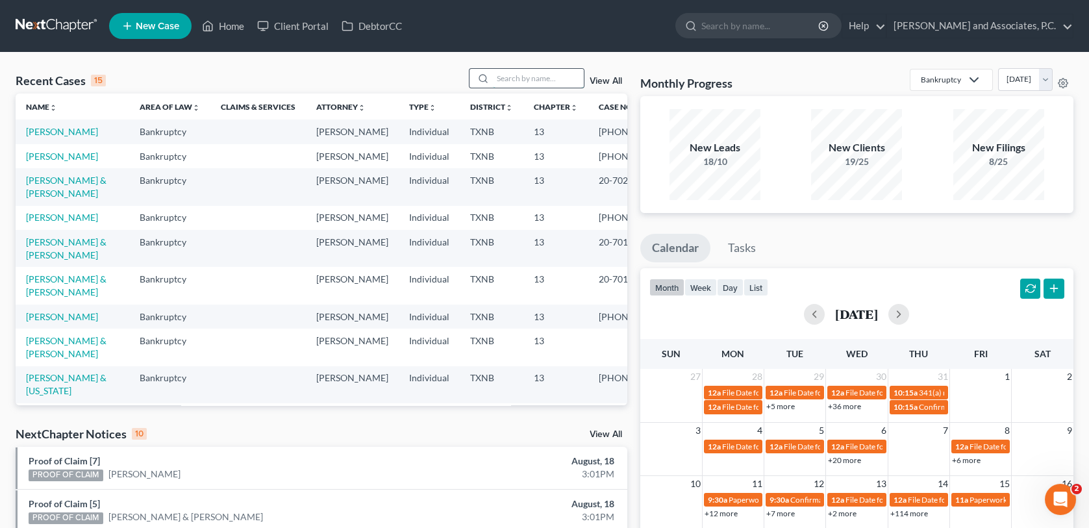
click at [508, 82] on input "search" at bounding box center [538, 78] width 91 height 19
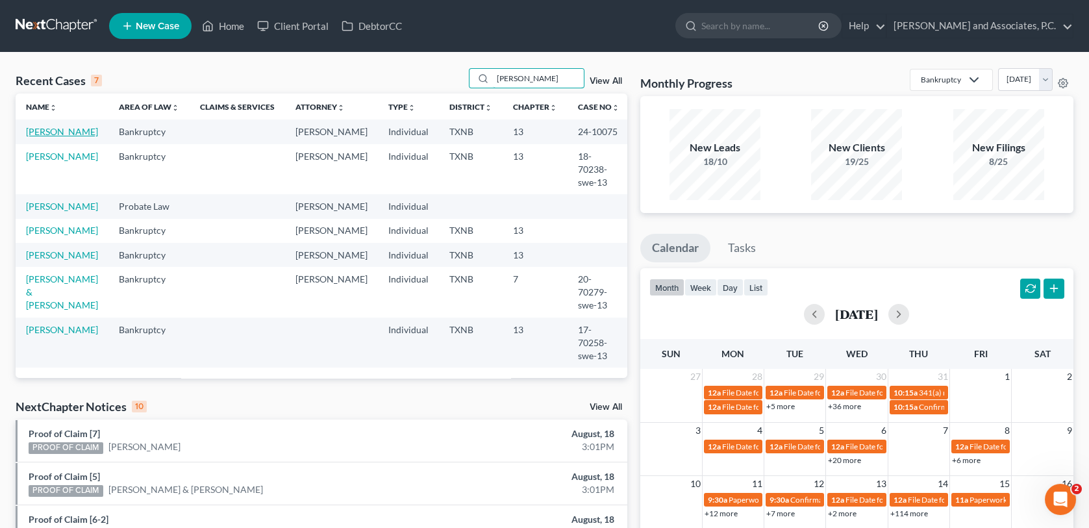
type input "[PERSON_NAME]"
click at [52, 132] on link "[PERSON_NAME]" at bounding box center [62, 131] width 72 height 11
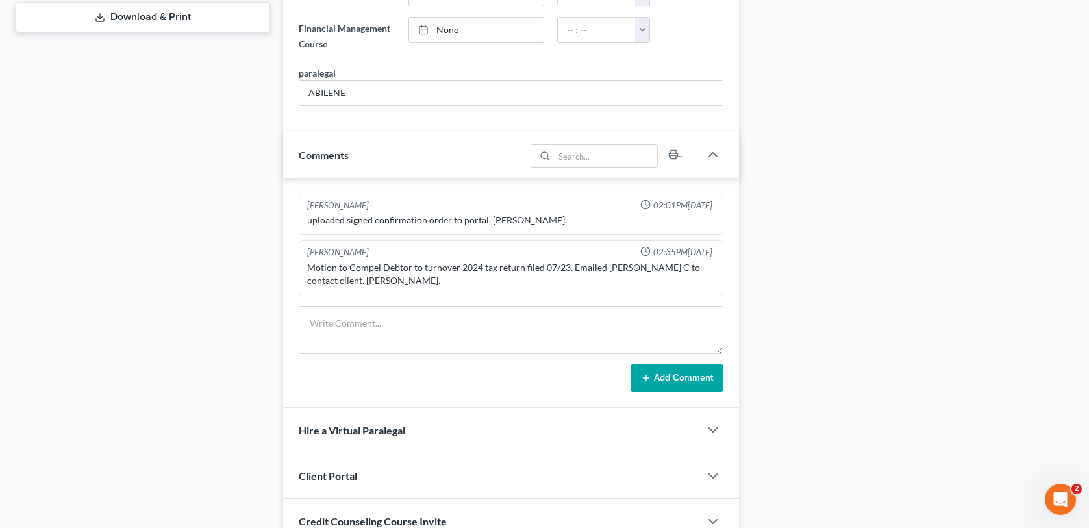
scroll to position [714, 0]
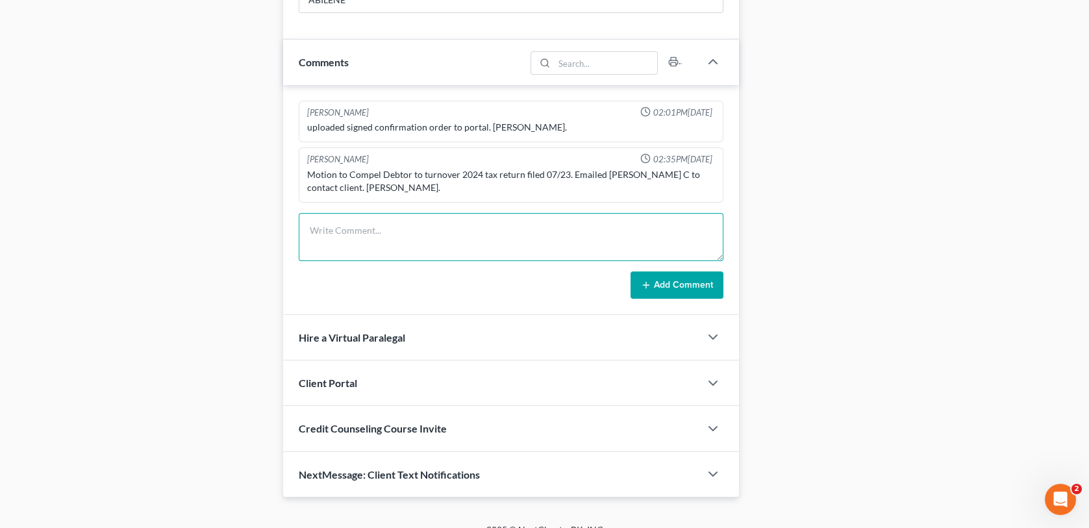
click at [317, 234] on textarea at bounding box center [511, 237] width 424 height 48
click at [400, 469] on span "NextMessage: Client Text Notifications" at bounding box center [389, 474] width 181 height 12
click at [419, 230] on textarea "called client no answer" at bounding box center [511, 237] width 424 height 48
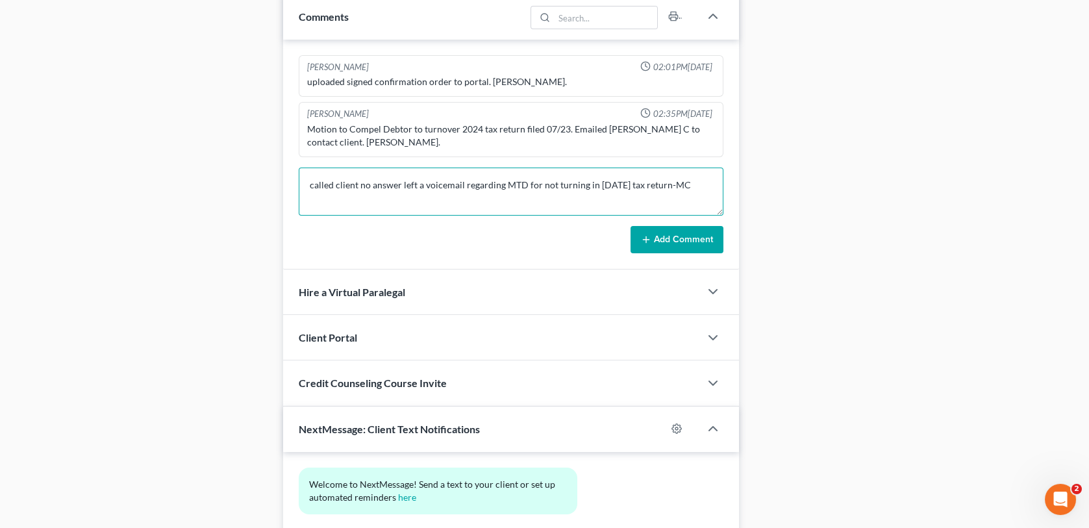
scroll to position [849, 0]
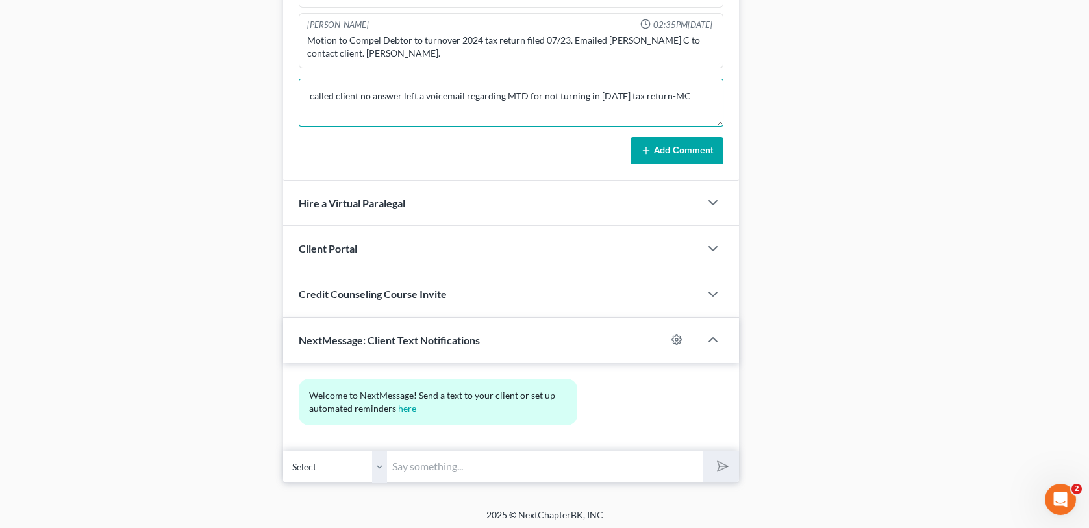
type textarea "called client no answer left a voicemail regarding MTD for not turning in [DATE…"
click at [442, 459] on input "text" at bounding box center [545, 467] width 316 height 32
type input "T"
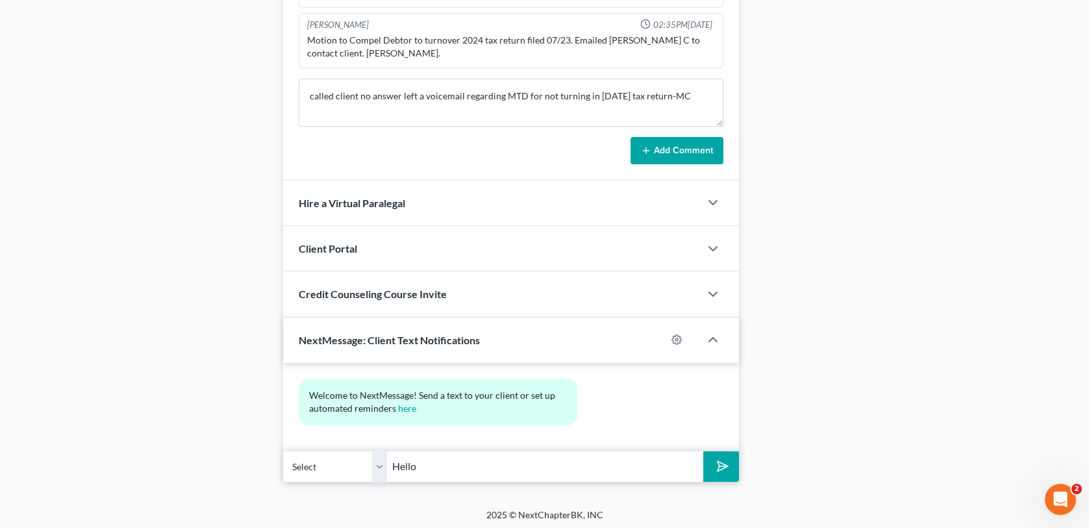
type input "Hello! This is [PERSON_NAME] C @ [PERSON_NAME] office. We need a copy of your D…"
click at [713, 469] on button "submit" at bounding box center [721, 466] width 36 height 31
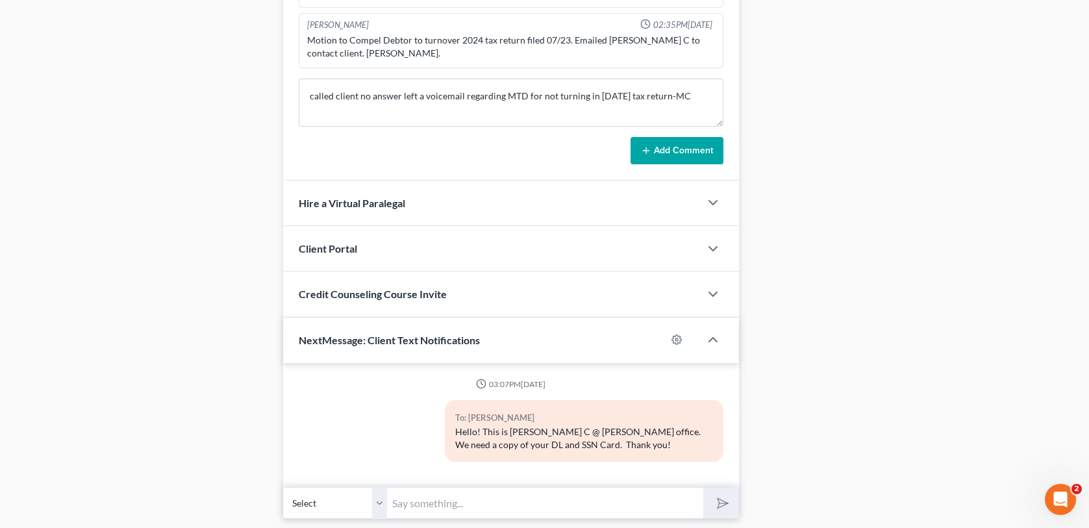
click at [497, 431] on div "Hello! This is [PERSON_NAME] C @ [PERSON_NAME] office. We need a copy of your D…" at bounding box center [584, 438] width 258 height 26
click at [342, 451] on div "To: [PERSON_NAME] Hello! This is [PERSON_NAME] C @ [PERSON_NAME] office. We nee…" at bounding box center [510, 436] width 437 height 72
click at [405, 499] on input "text" at bounding box center [545, 503] width 316 height 32
click at [397, 500] on input "text" at bounding box center [545, 503] width 316 height 32
paste input "[EMAIL_ADDRESS][DOMAIN_NAME]"
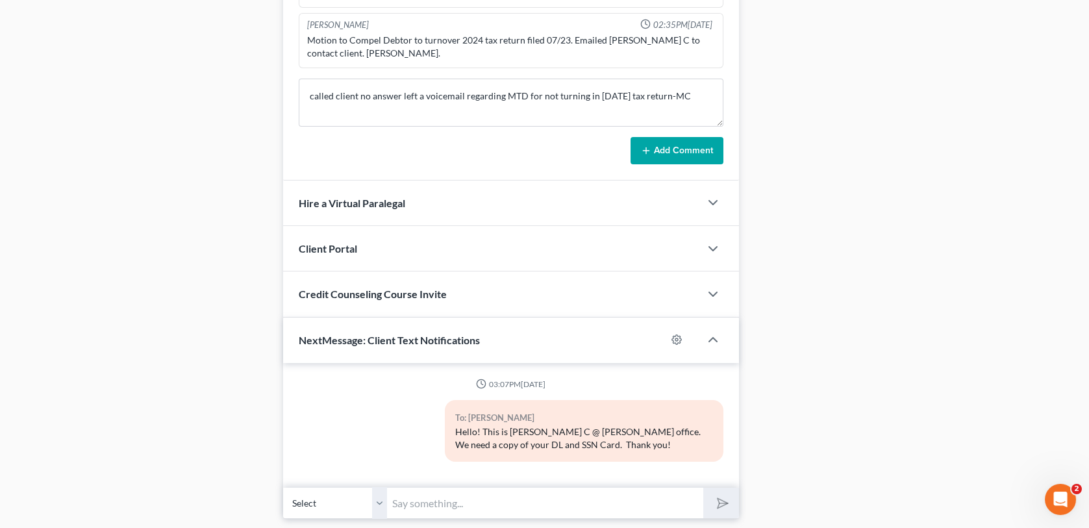
type input "[EMAIL_ADDRESS][DOMAIN_NAME]"
drag, startPoint x: 503, startPoint y: 505, endPoint x: 381, endPoint y: 516, distance: 122.0
drag, startPoint x: 468, startPoint y: 503, endPoint x: 468, endPoint y: 489, distance: 14.3
click at [468, 503] on input "text" at bounding box center [545, 503] width 316 height 32
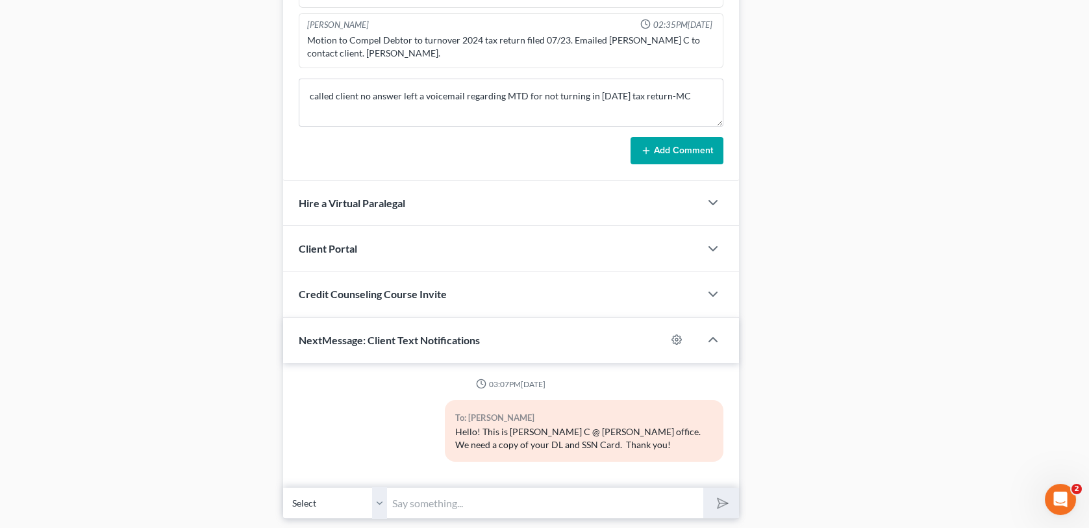
click at [410, 498] on input "text" at bounding box center [545, 503] width 316 height 32
type input "Hello! This is [PERSON_NAME] C at [GEOGRAPHIC_DATA][PERSON_NAME] office. The Tr…"
click at [687, 502] on input "Hello! This is [PERSON_NAME] C at [GEOGRAPHIC_DATA][PERSON_NAME] office. The Tr…" at bounding box center [545, 503] width 316 height 32
type input "Hello! This is [PERSON_NAME] C at [GEOGRAPHIC_DATA][PERSON_NAME] office. The Tr…"
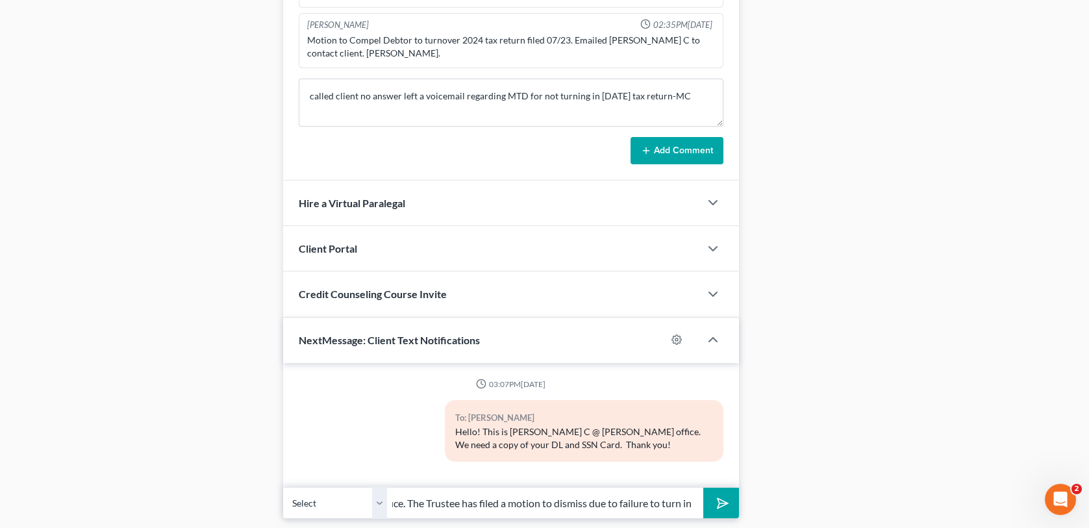
click at [703, 488] on button "submit" at bounding box center [721, 503] width 36 height 31
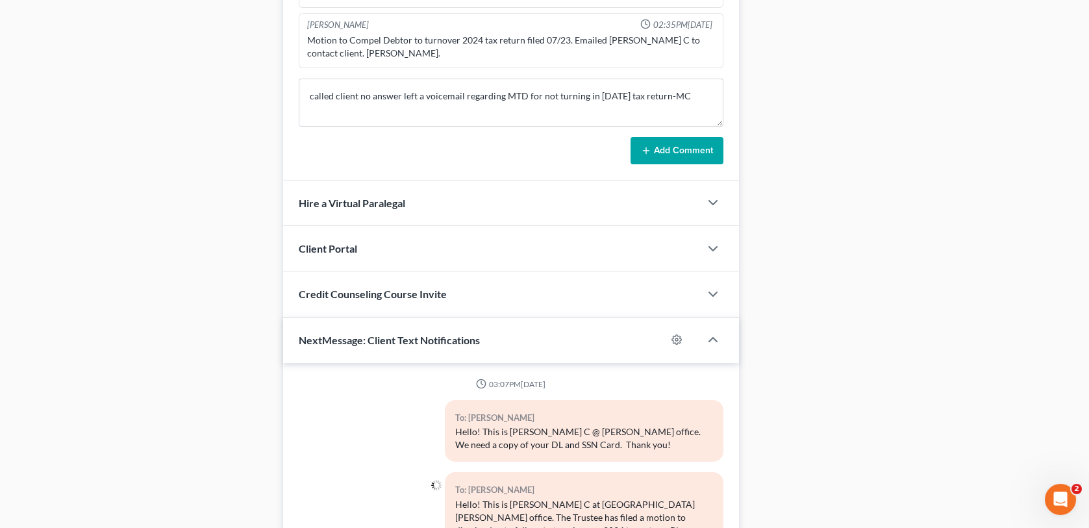
scroll to position [912, 0]
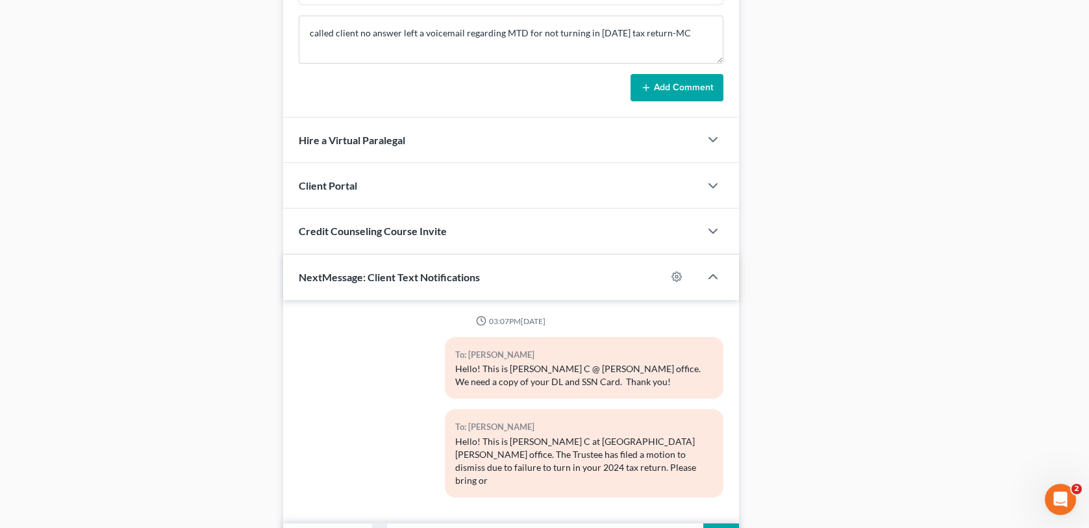
type input "email a copy to the office at [EMAIL_ADDRESS][DOMAIN_NAME]. Thank you"
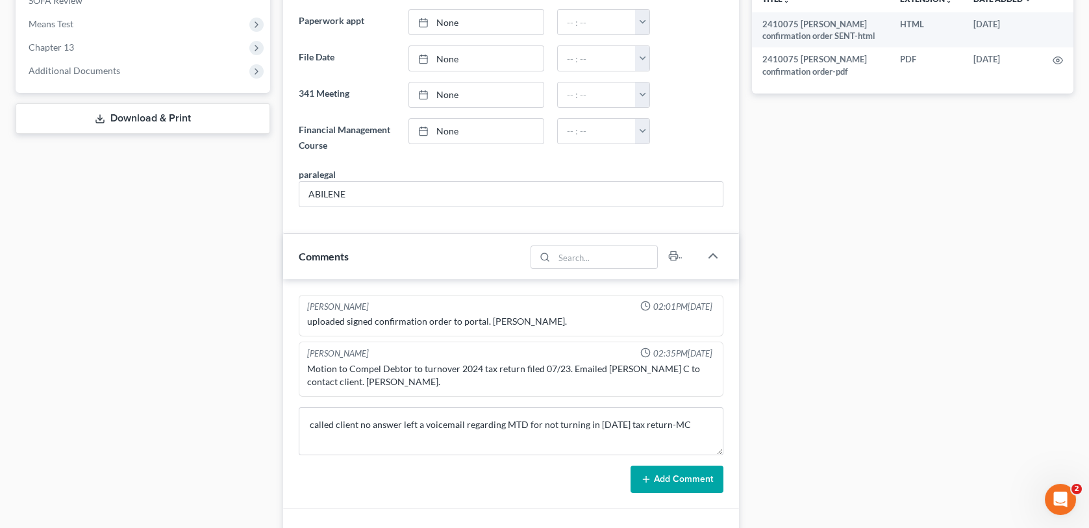
scroll to position [522, 0]
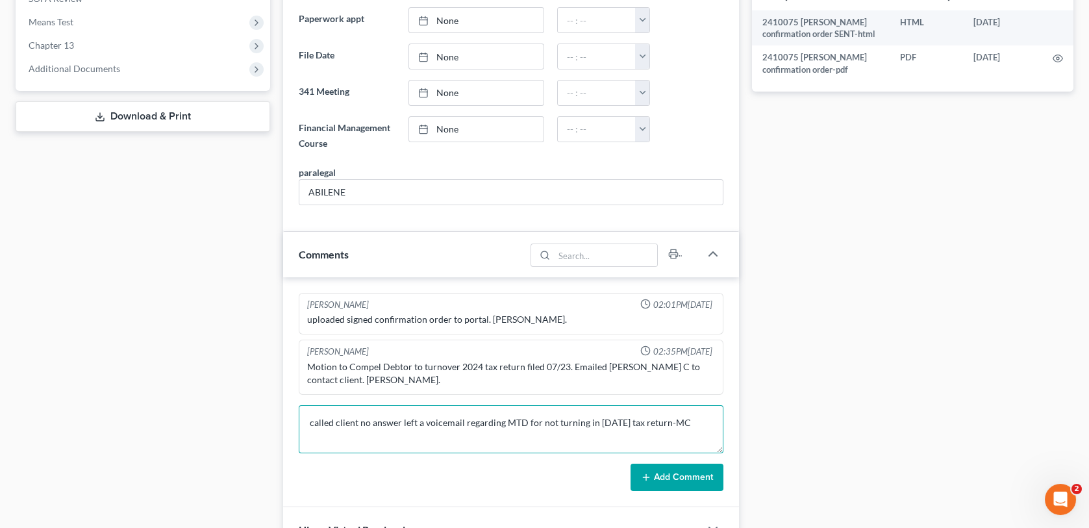
drag, startPoint x: 659, startPoint y: 421, endPoint x: 696, endPoint y: 424, distance: 37.1
click at [659, 421] on textarea "called client no answer left a voicemail regarding MTD for not turning in [DATE…" at bounding box center [511, 429] width 424 height 48
type textarea "called client no answer left a voicemail regarding MTD for not turning in [DATE…"
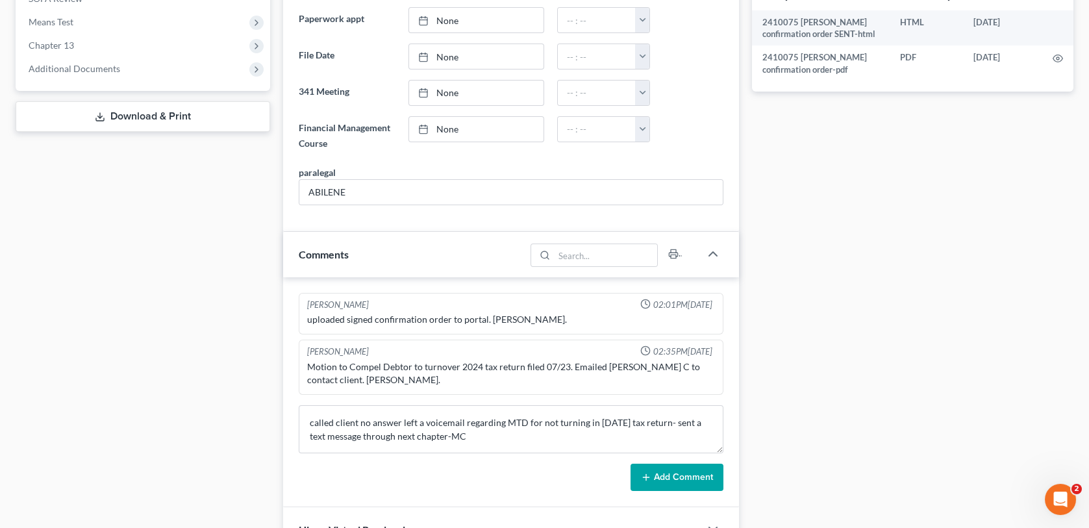
click at [662, 477] on button "Add Comment" at bounding box center [676, 477] width 93 height 27
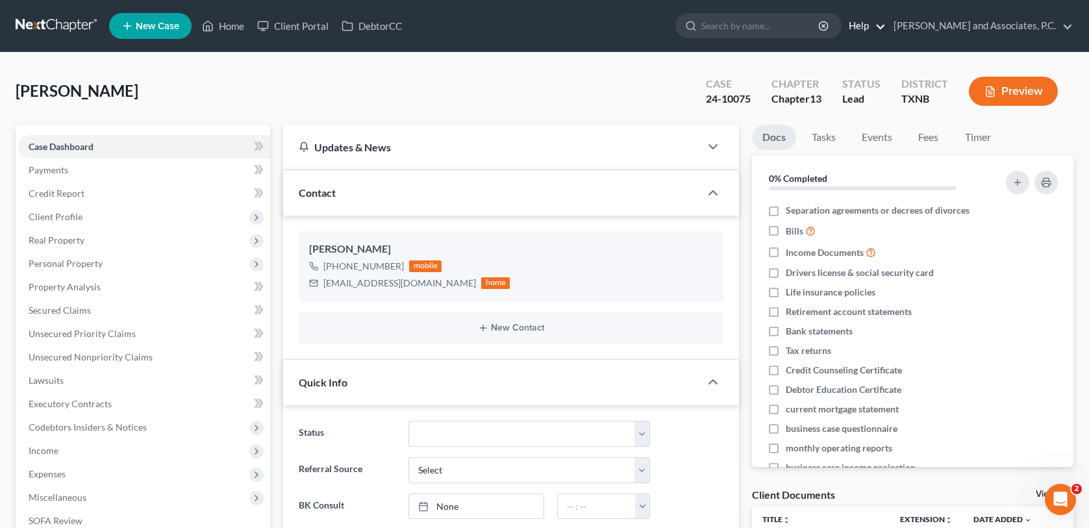
scroll to position [82, 0]
drag, startPoint x: 229, startPoint y: 21, endPoint x: 427, endPoint y: 294, distance: 337.6
click at [229, 21] on link "Home" at bounding box center [222, 25] width 55 height 23
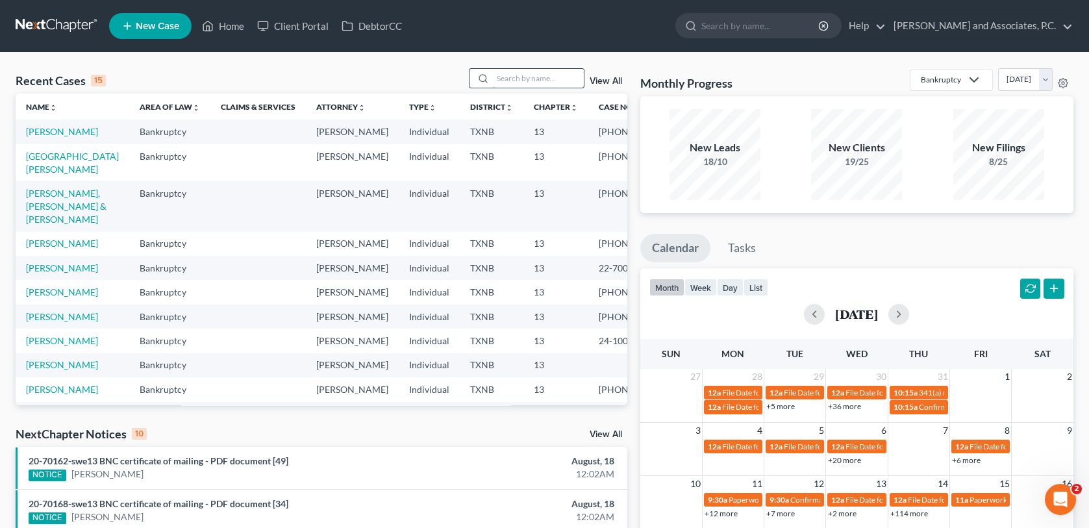
click at [499, 87] on input "search" at bounding box center [538, 78] width 91 height 19
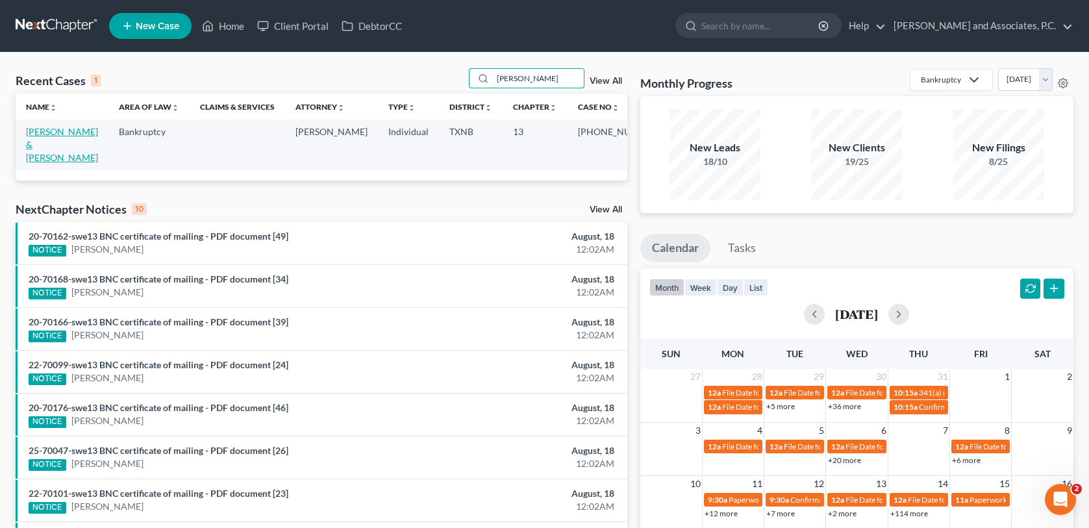
type input "[PERSON_NAME]"
click at [49, 134] on link "[PERSON_NAME] & [PERSON_NAME]" at bounding box center [62, 144] width 72 height 37
select select "1"
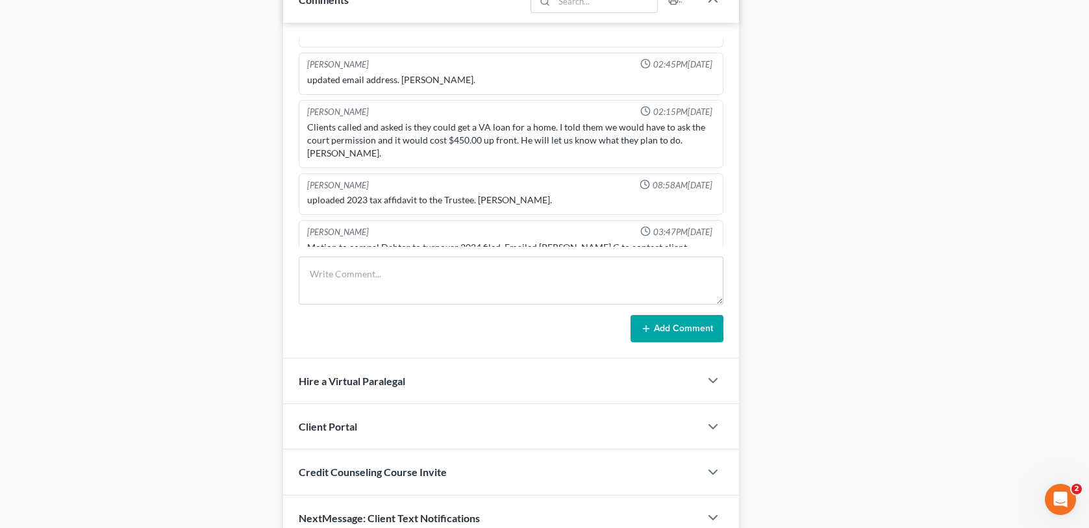
scroll to position [844, 0]
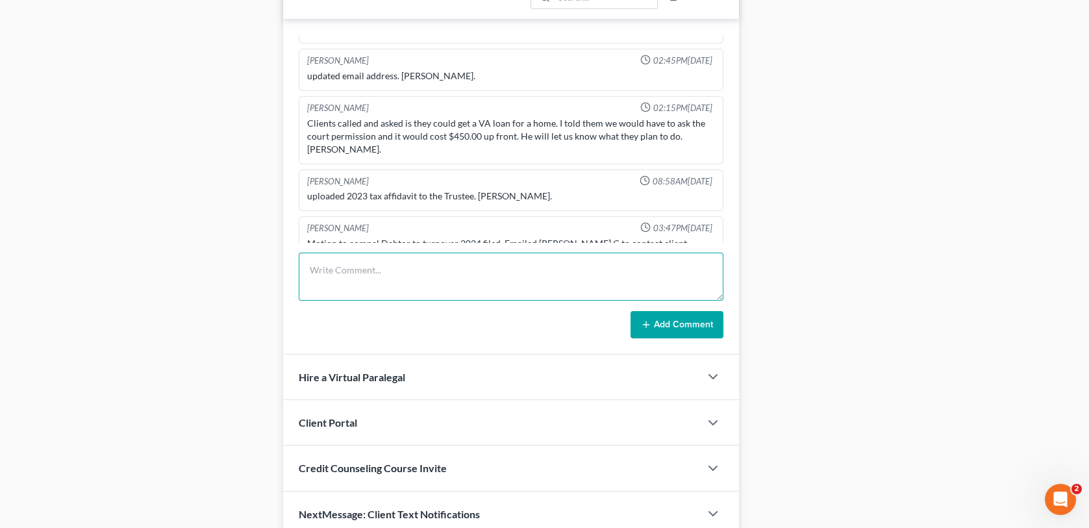
click at [323, 266] on textarea at bounding box center [511, 277] width 424 height 48
type textarea "Spoke to [PERSON_NAME] she will be by the office [DATE]"
click at [630, 311] on button "Add Comment" at bounding box center [676, 324] width 93 height 27
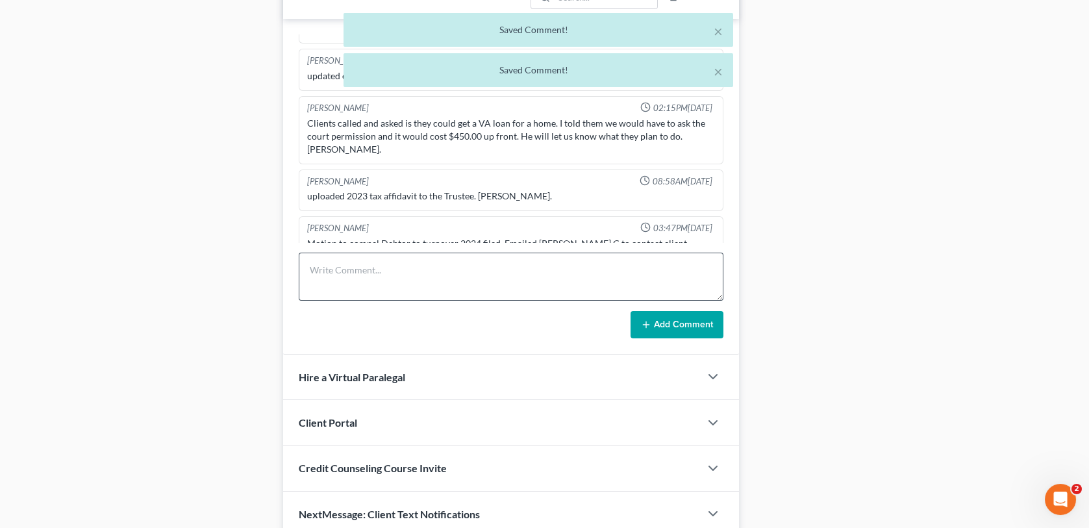
scroll to position [427, 0]
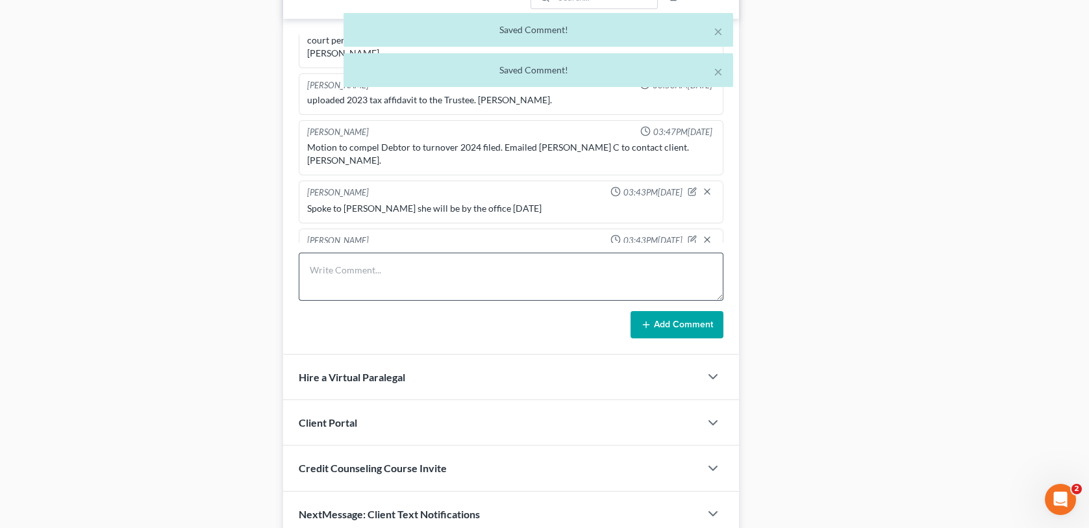
click at [630, 311] on button "Add Comment" at bounding box center [676, 324] width 93 height 27
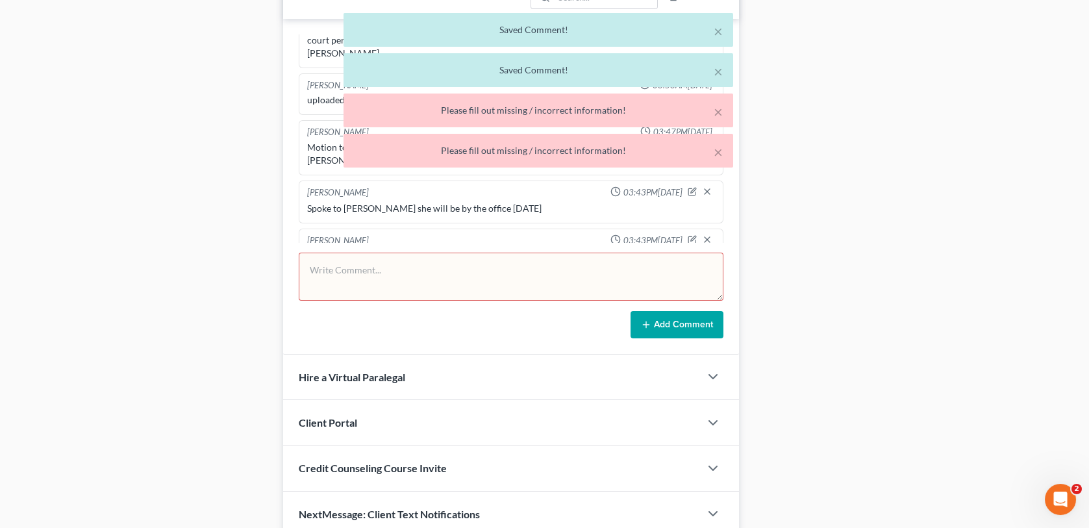
click at [630, 311] on button "Add Comment" at bounding box center [676, 324] width 93 height 27
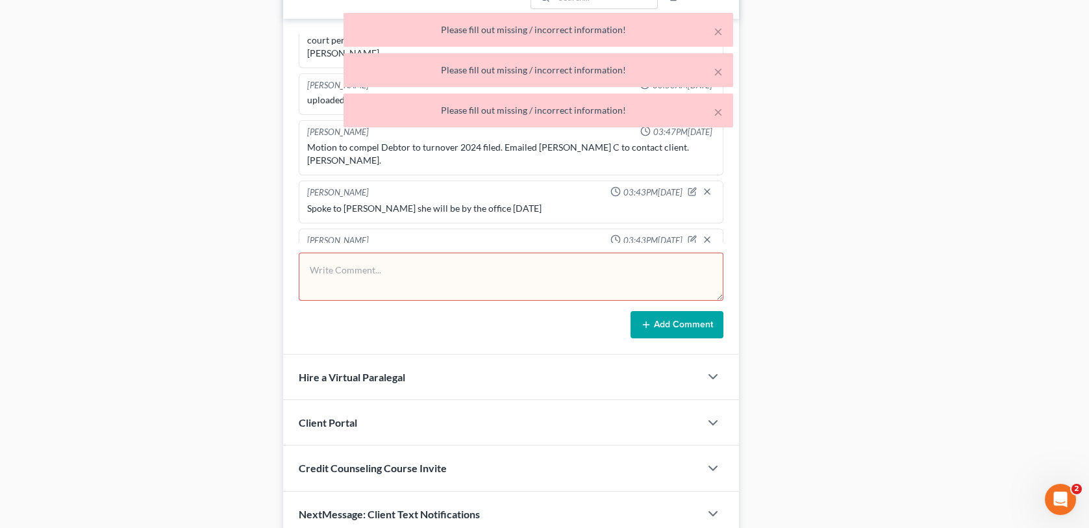
click at [630, 311] on button "Add Comment" at bounding box center [676, 324] width 93 height 27
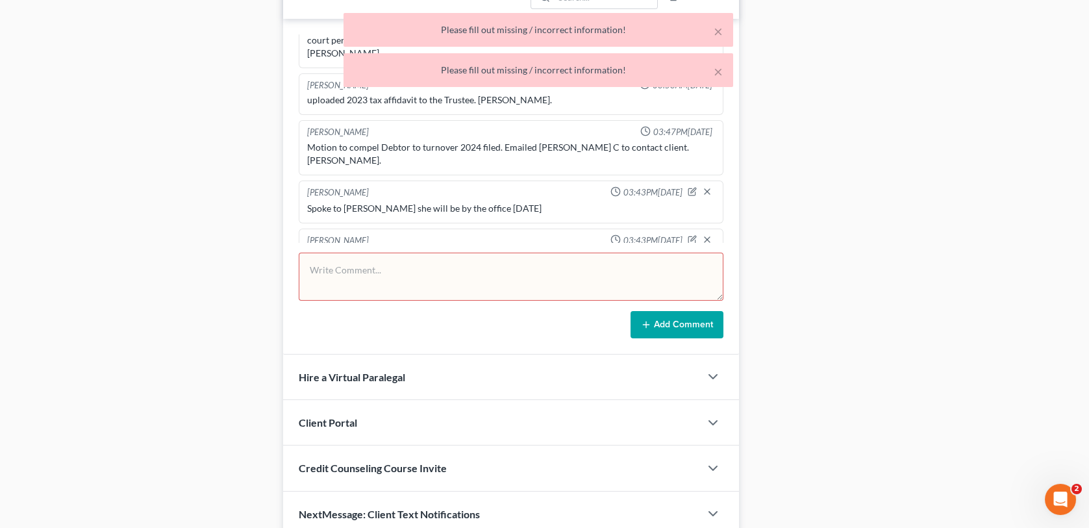
click at [323, 265] on textarea at bounding box center [511, 277] width 424 height 48
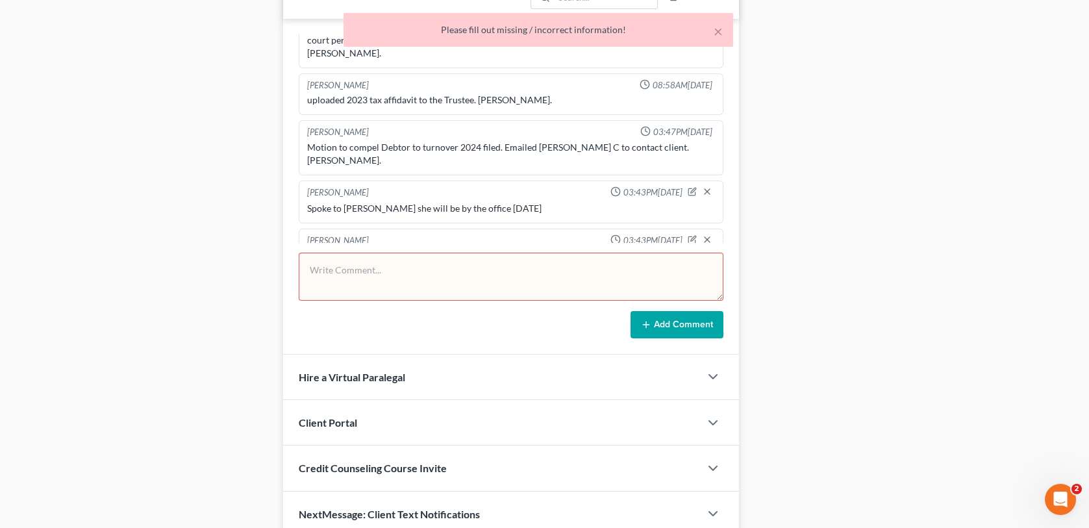
click at [531, 250] on div "Spoke to [PERSON_NAME] she will be by the office [DATE]" at bounding box center [510, 256] width 407 height 13
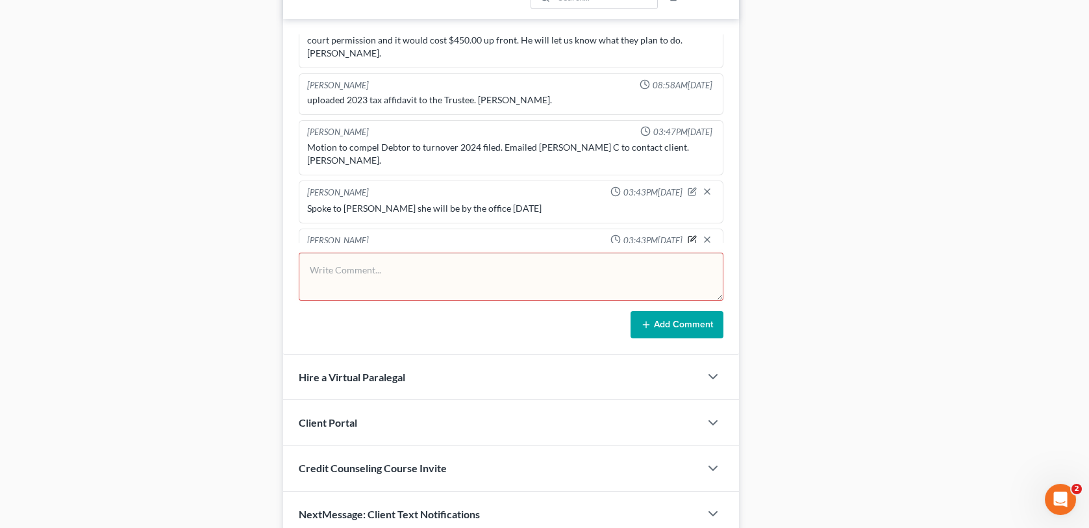
click at [690, 236] on icon "button" at bounding box center [692, 238] width 5 height 5
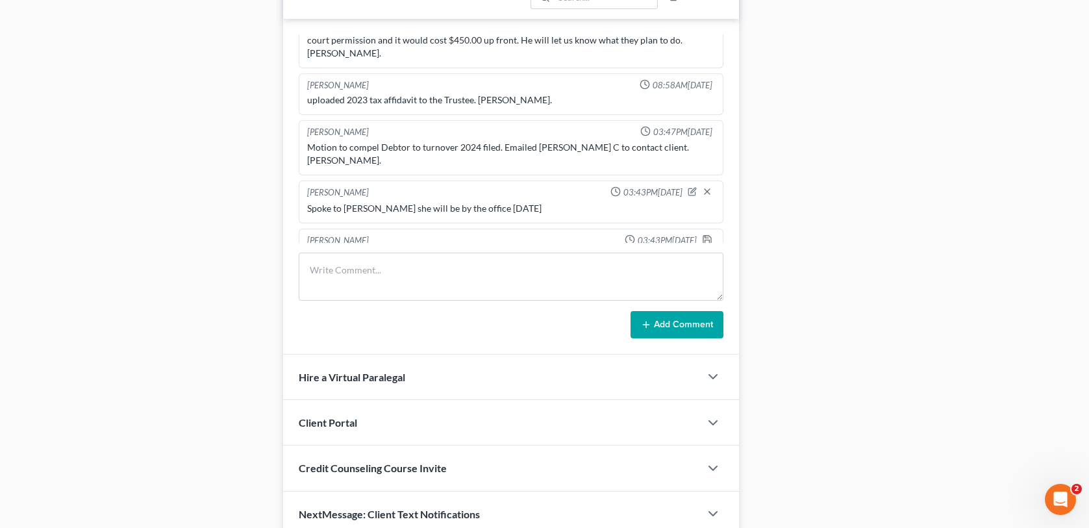
click at [547, 250] on textarea "Spoke to [PERSON_NAME] she will be by the office [DATE]" at bounding box center [510, 274] width 407 height 48
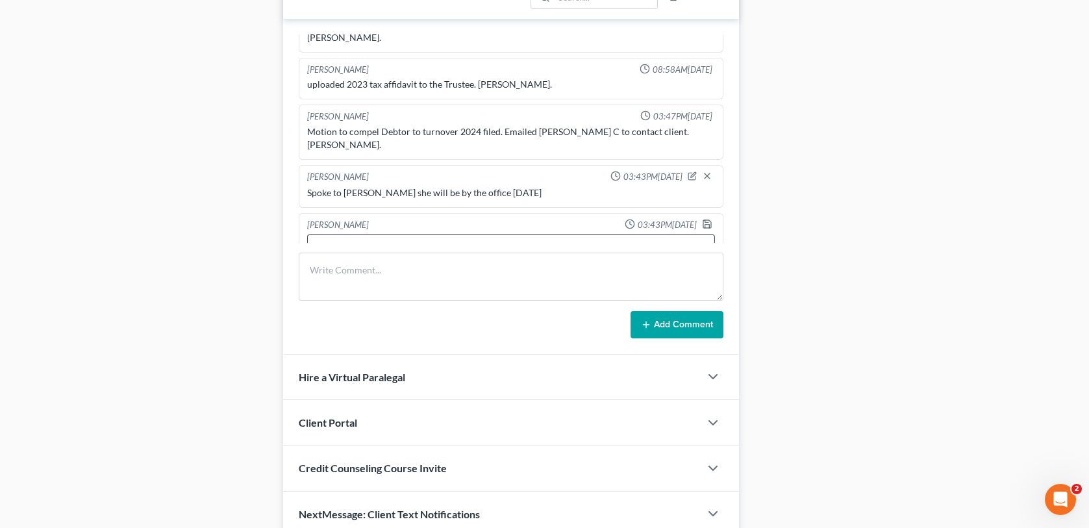
type textarea "Spoke to [PERSON_NAME] she will be by the office [DATE] [DATE] to sign a 2024 t…"
click at [705, 220] on polyline "button" at bounding box center [706, 221] width 3 height 2
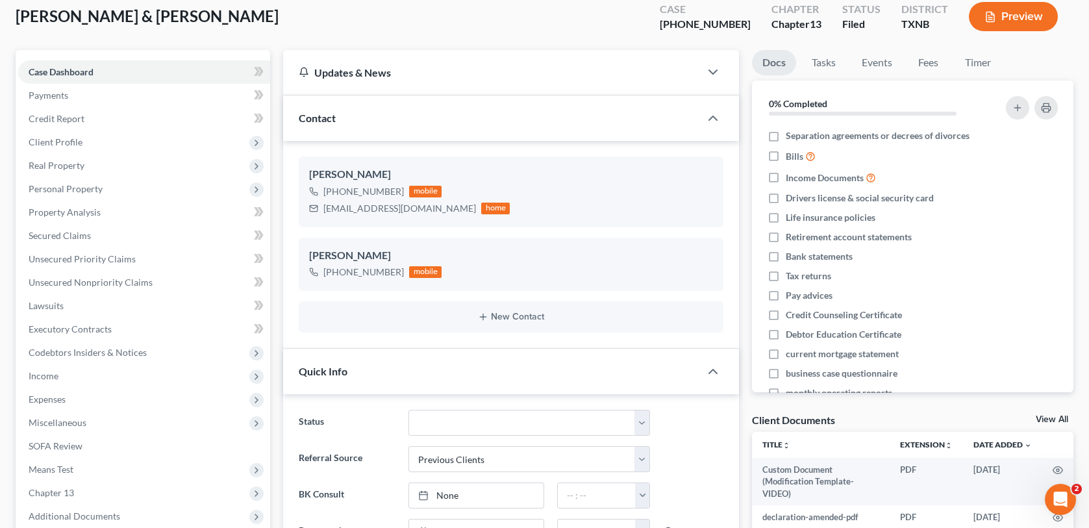
scroll to position [0, 0]
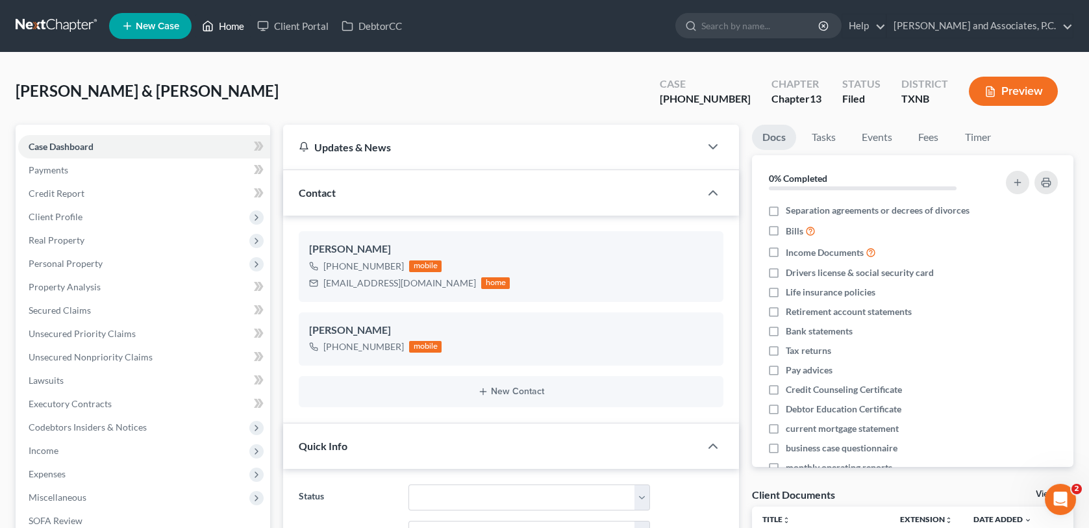
click at [232, 28] on link "Home" at bounding box center [222, 25] width 55 height 23
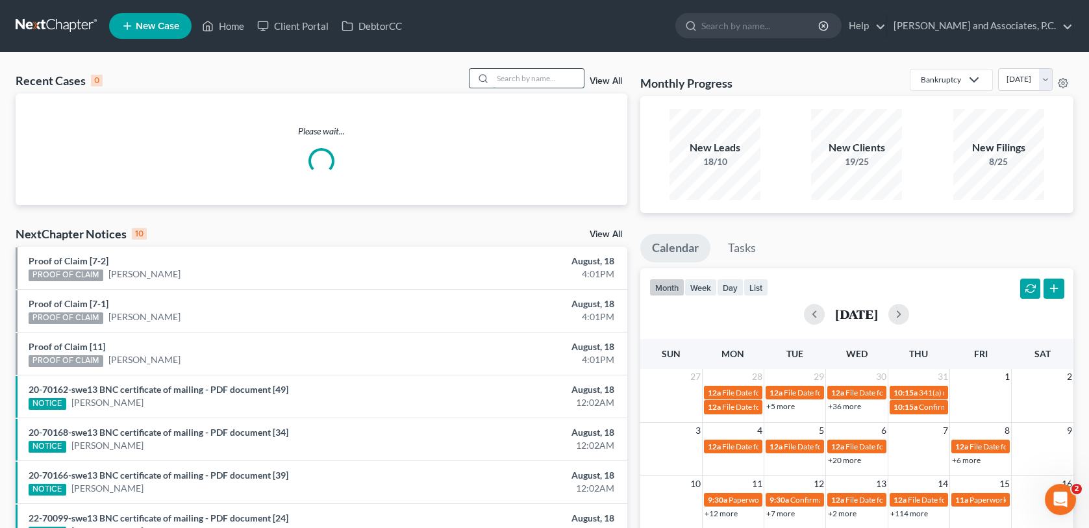
click at [547, 77] on input "search" at bounding box center [538, 78] width 91 height 19
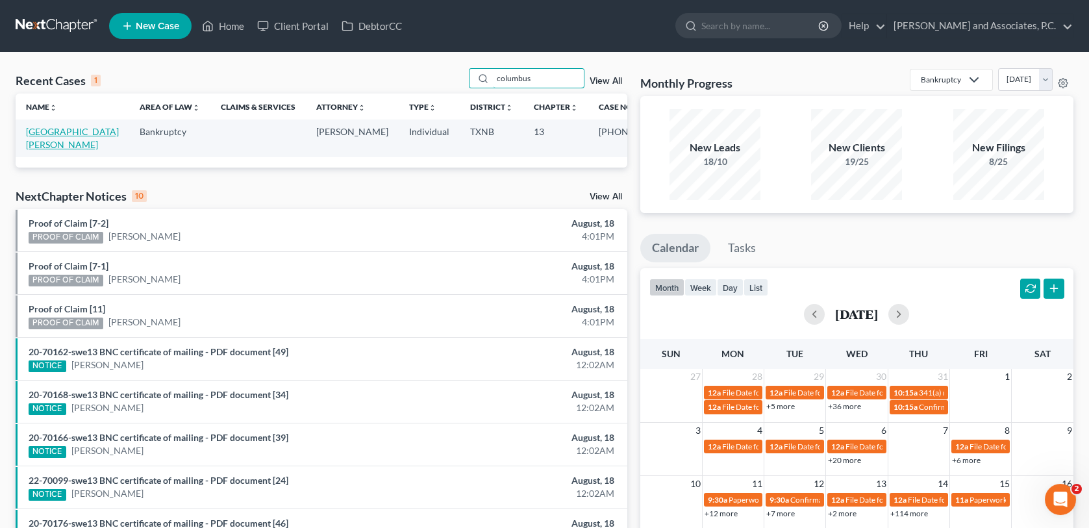
type input "columbus"
click at [81, 132] on link "[GEOGRAPHIC_DATA][PERSON_NAME]" at bounding box center [72, 138] width 93 height 24
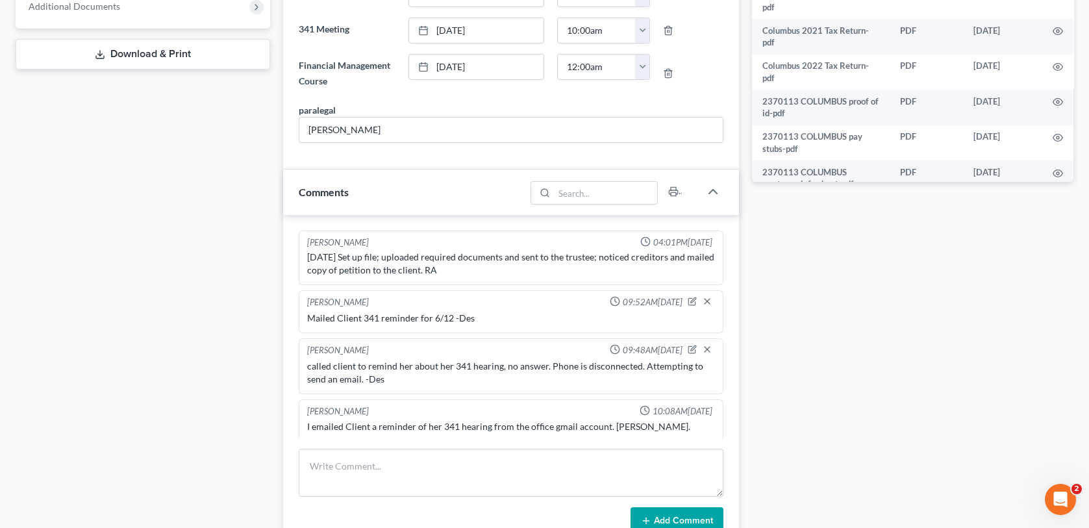
scroll to position [370, 0]
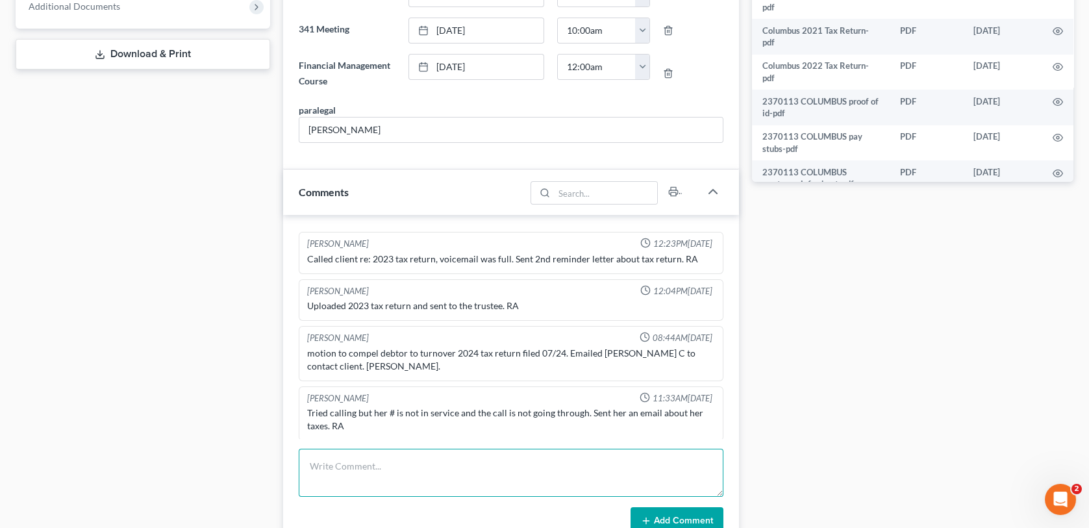
click at [332, 463] on textarea at bounding box center [511, 473] width 424 height 48
type textarea "uploaded 2024 tax return to the trustee-MC"
click at [656, 517] on button "Add Comment" at bounding box center [676, 520] width 93 height 27
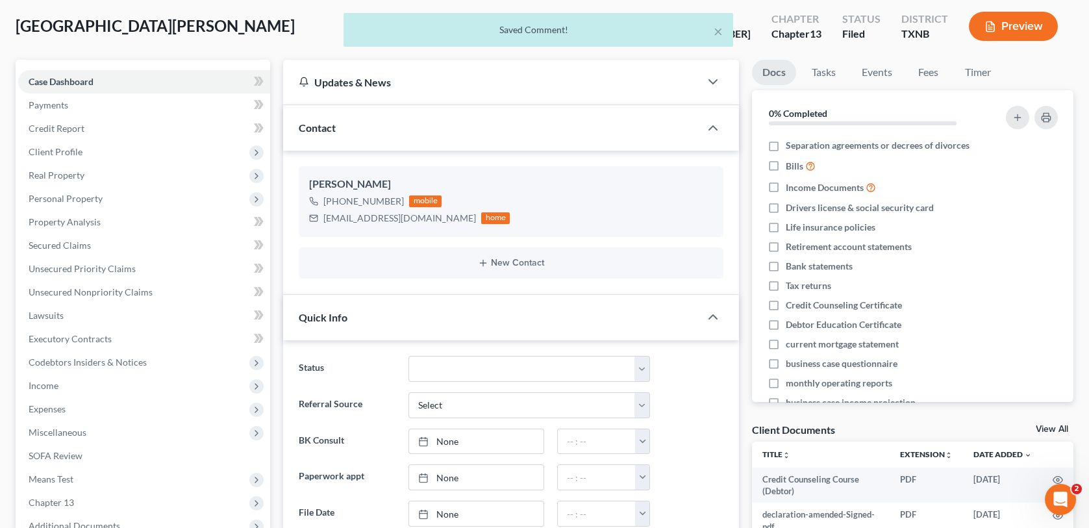
scroll to position [0, 0]
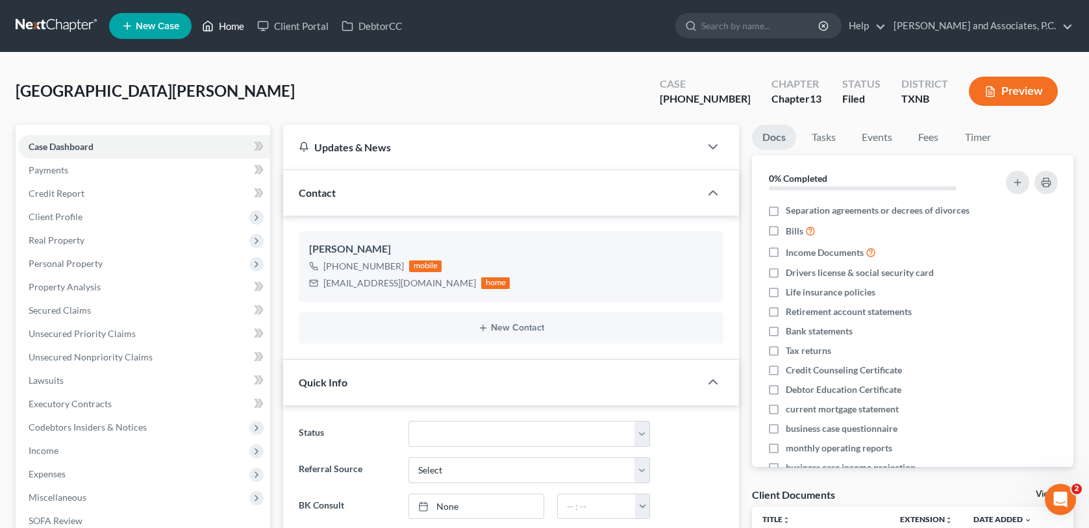
drag, startPoint x: 235, startPoint y: 26, endPoint x: 575, endPoint y: 98, distance: 347.2
click at [235, 26] on link "Home" at bounding box center [222, 25] width 55 height 23
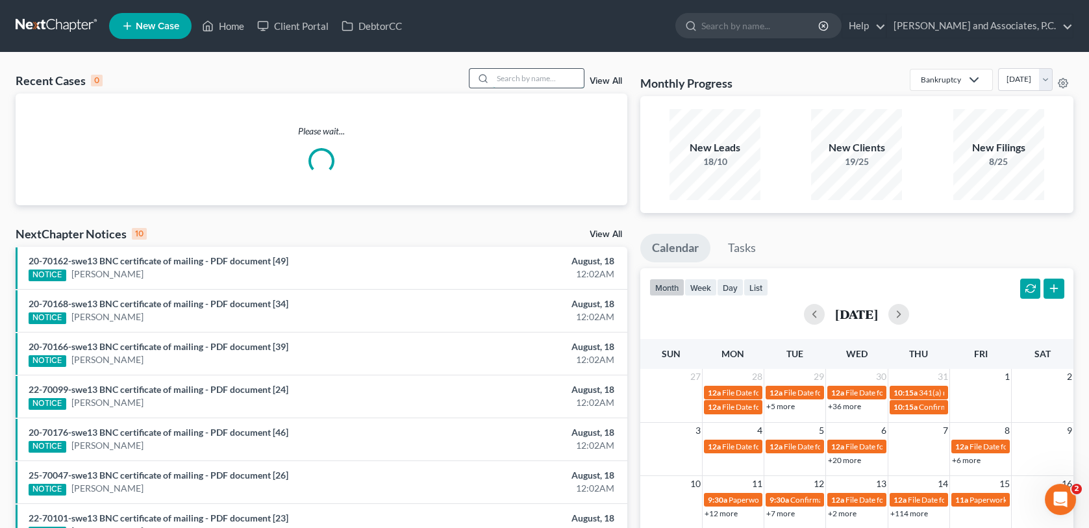
click at [559, 79] on input "search" at bounding box center [538, 78] width 91 height 19
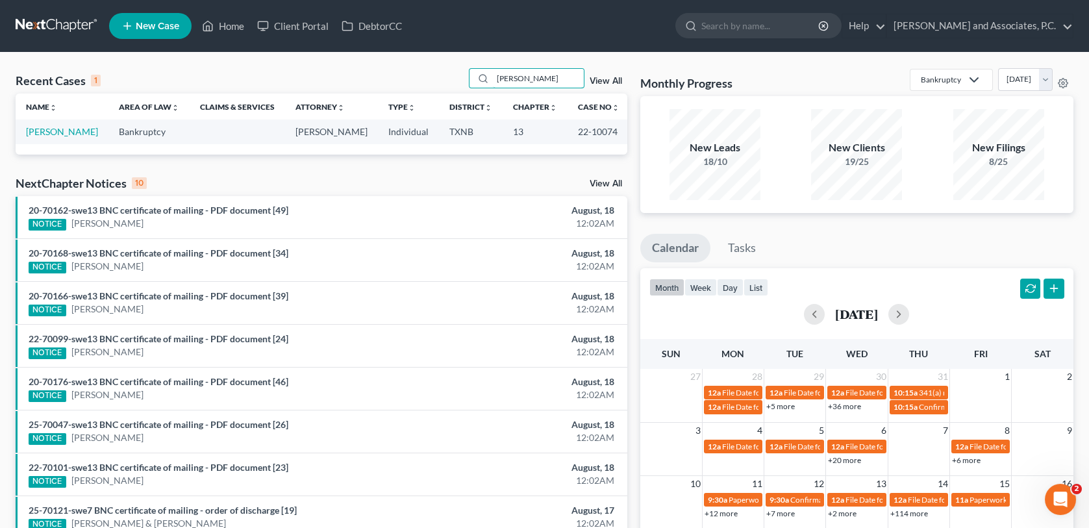
type input "[PERSON_NAME]"
drag, startPoint x: 420, startPoint y: 447, endPoint x: 419, endPoint y: 441, distance: 6.5
click at [420, 447] on li "25-70047-swe13 BNC certificate of mailing - PDF document [26] NOTICE [PERSON_NA…" at bounding box center [322, 431] width 612 height 43
click at [62, 134] on link "[PERSON_NAME]" at bounding box center [62, 131] width 72 height 11
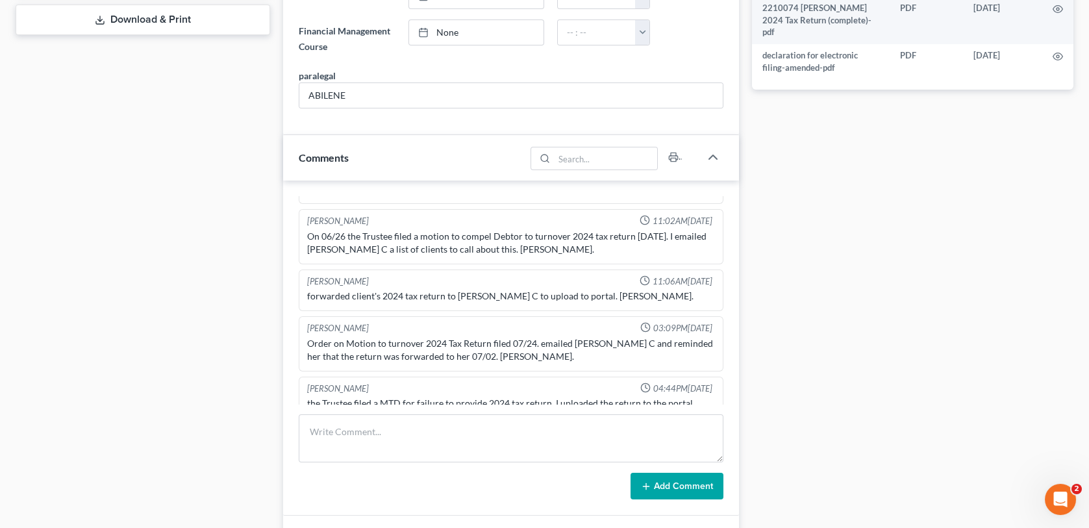
scroll to position [632, 0]
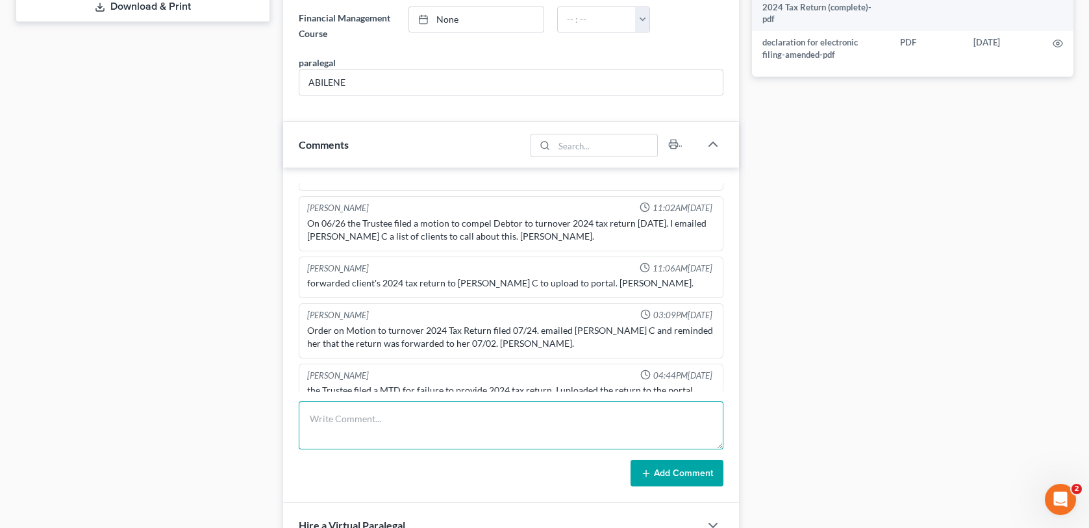
click at [345, 422] on textarea at bounding box center [511, 425] width 424 height 48
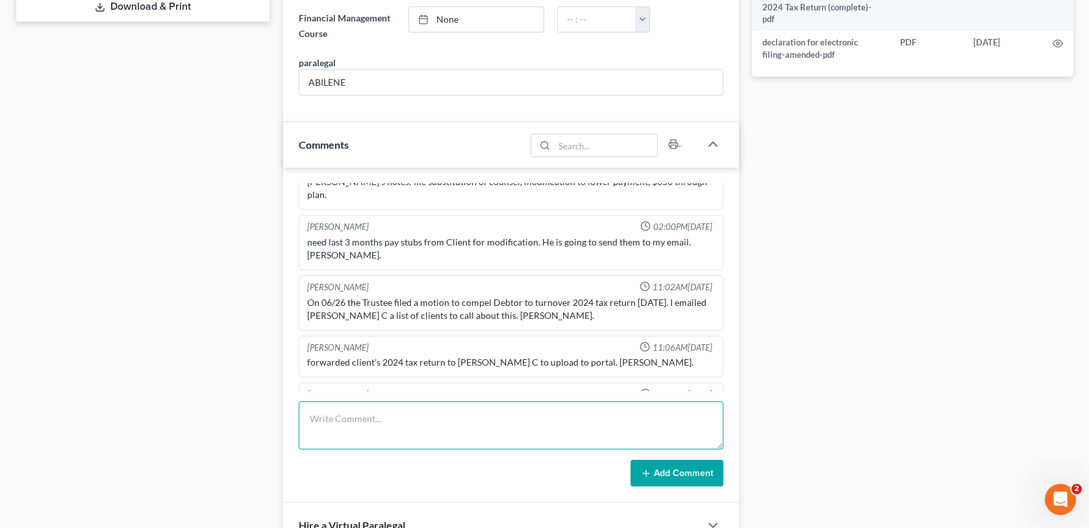
scroll to position [0, 0]
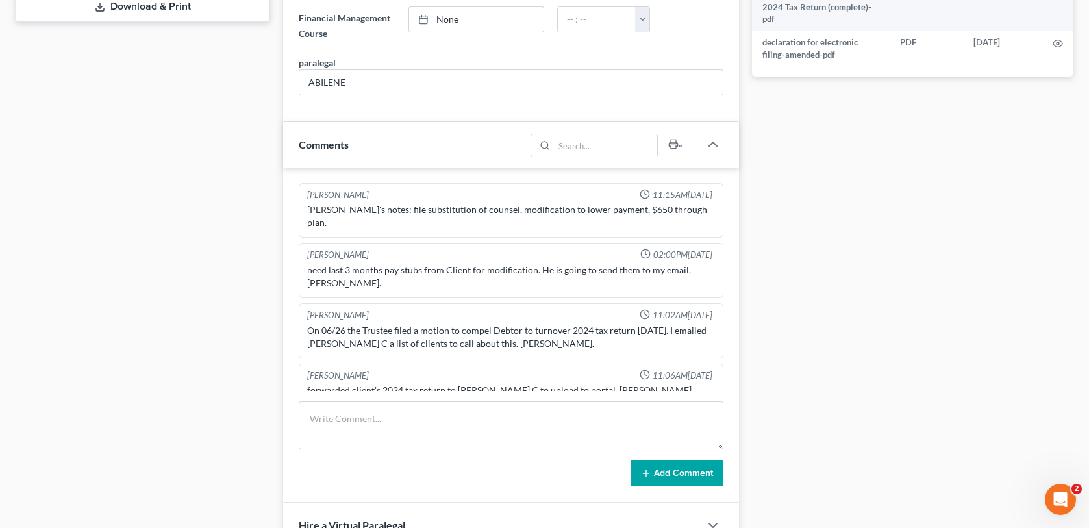
click at [177, 244] on div "Case Dashboard Payments Invoices Payments Payments Credit Report Client Profile" at bounding box center [143, 235] width 268 height 1484
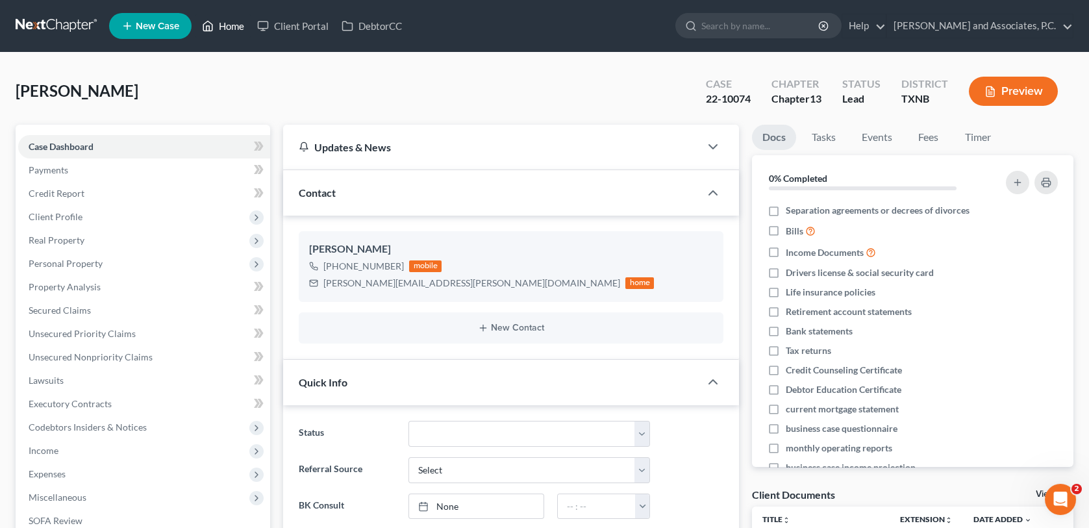
drag, startPoint x: 236, startPoint y: 23, endPoint x: 314, endPoint y: 77, distance: 95.1
click at [236, 23] on link "Home" at bounding box center [222, 25] width 55 height 23
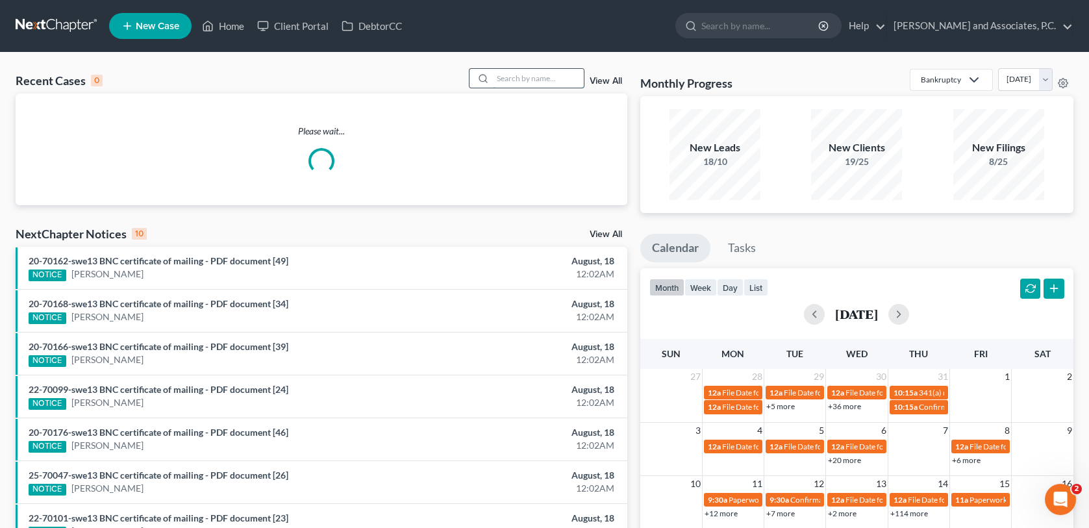
click at [510, 80] on input "search" at bounding box center [538, 78] width 91 height 19
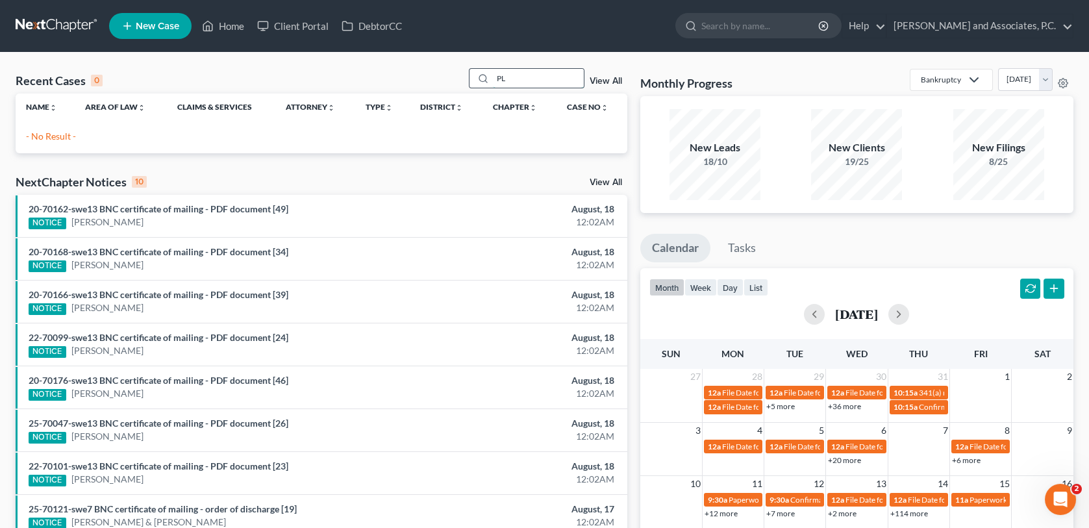
type input "P"
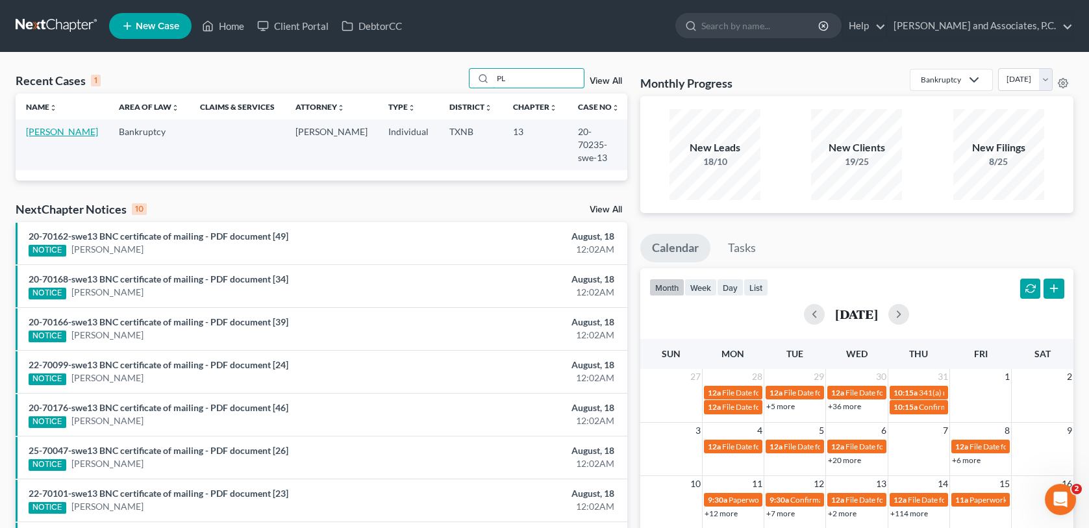
type input "P"
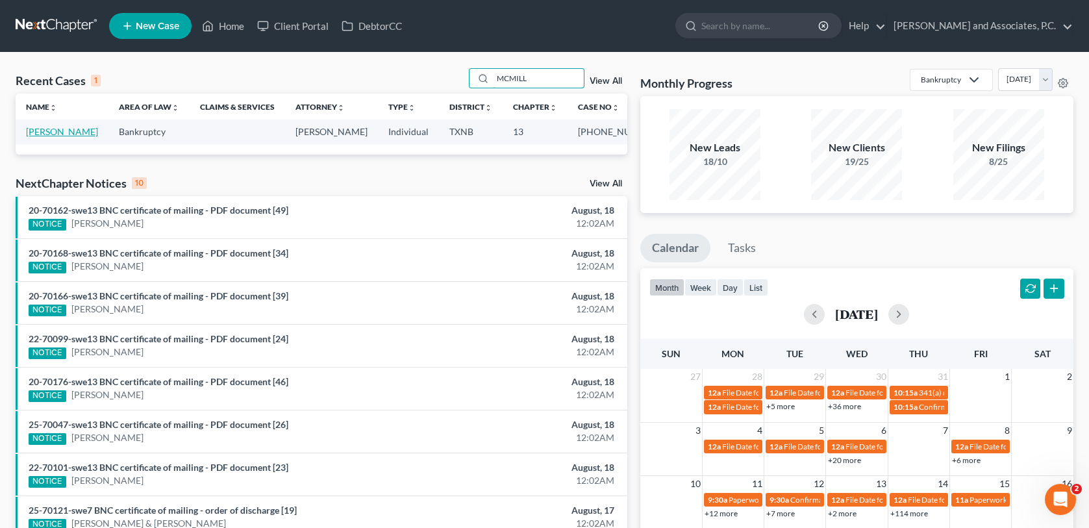
type input "MCMILL"
click at [84, 134] on link "[PERSON_NAME]" at bounding box center [62, 131] width 72 height 11
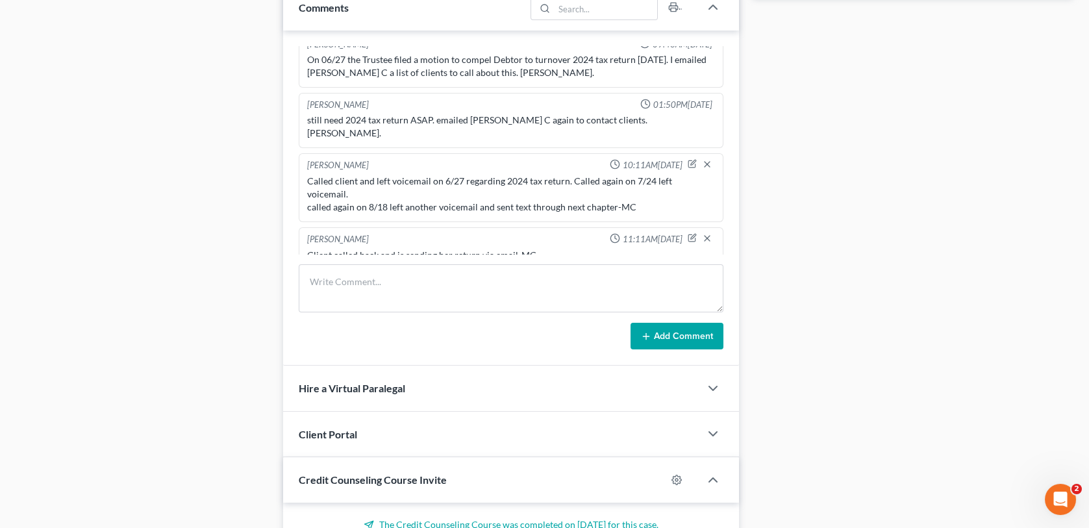
scroll to position [909, 0]
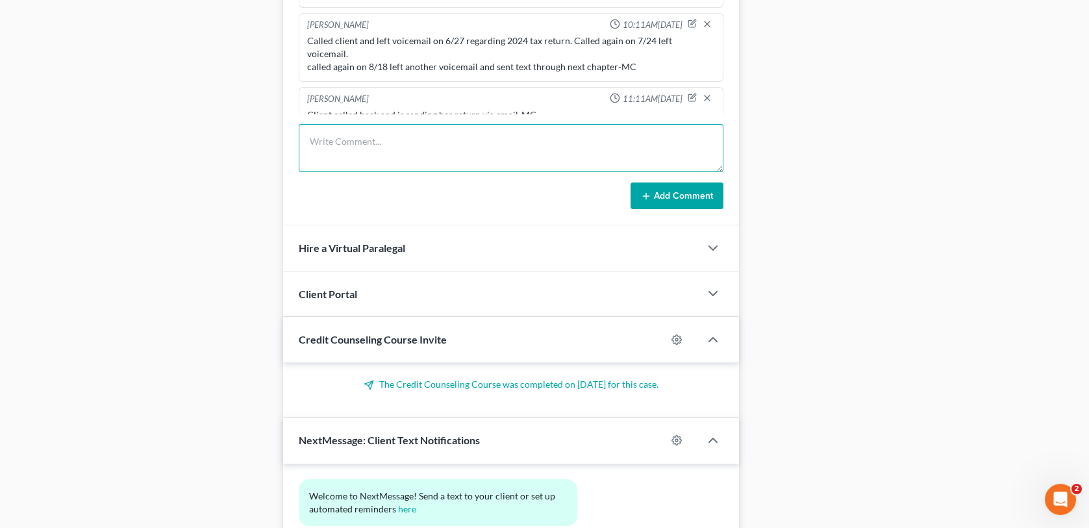
click at [372, 131] on textarea at bounding box center [511, 148] width 424 height 48
type textarea "Uploaded 2024 tax return to the trustee-MC"
click at [660, 189] on button "Add Comment" at bounding box center [676, 195] width 93 height 27
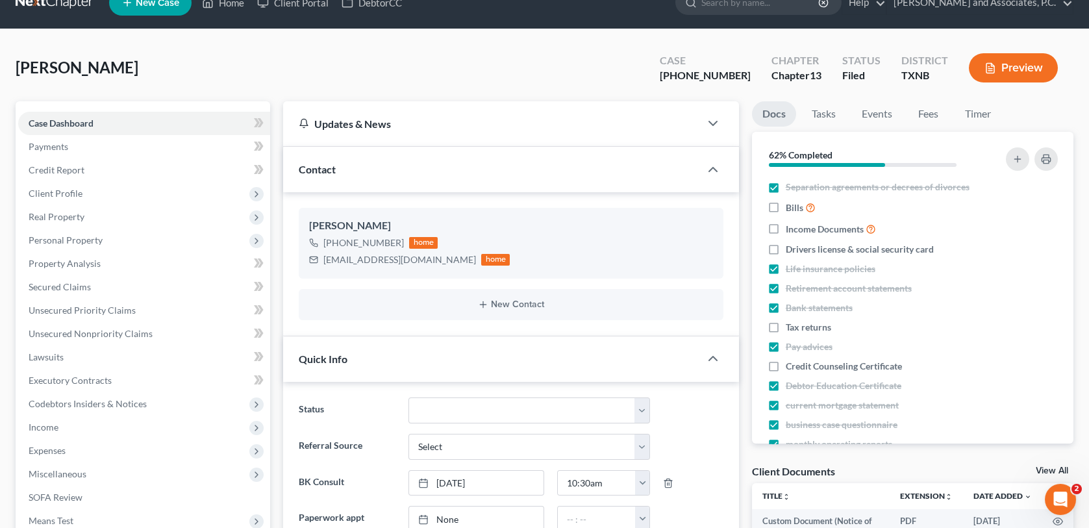
scroll to position [0, 0]
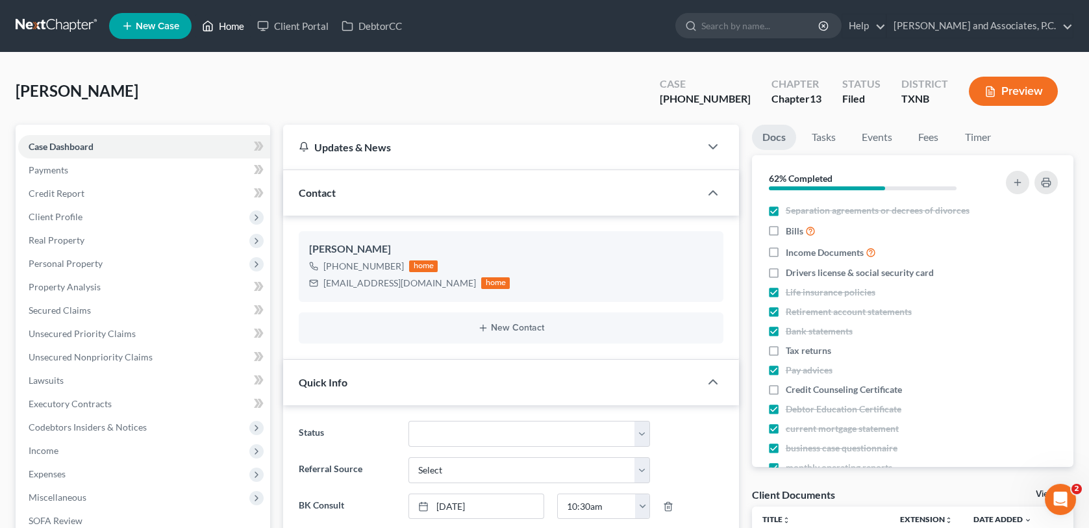
drag, startPoint x: 234, startPoint y: 27, endPoint x: 533, endPoint y: 121, distance: 313.6
click at [234, 27] on link "Home" at bounding box center [222, 25] width 55 height 23
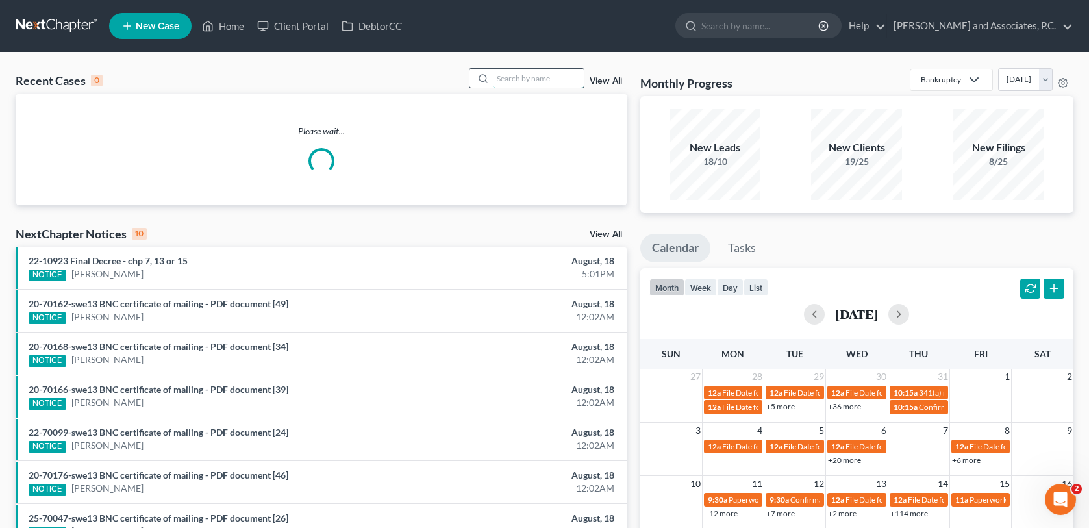
click at [543, 78] on input "search" at bounding box center [538, 78] width 91 height 19
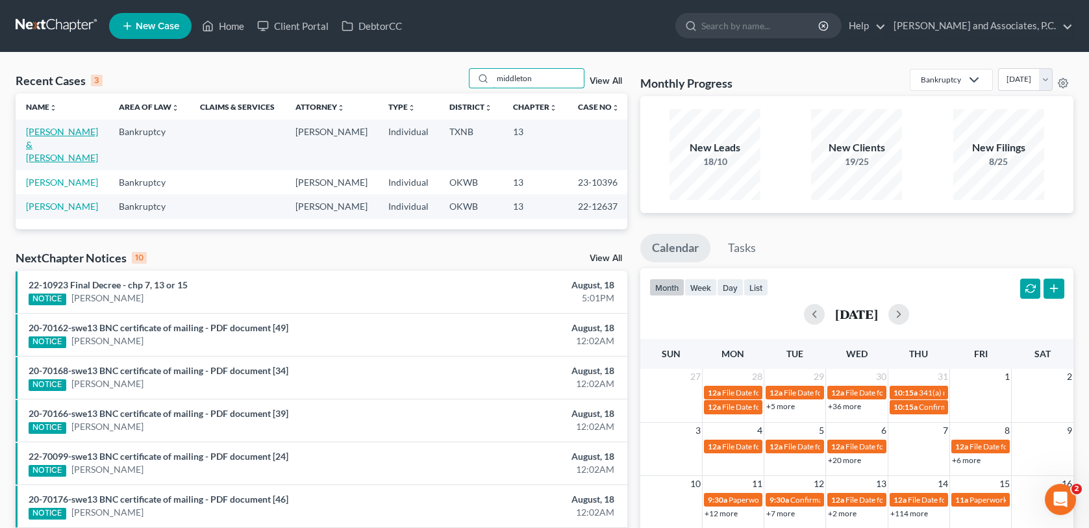
type input "middleton"
click at [47, 134] on link "[PERSON_NAME] & [PERSON_NAME]" at bounding box center [62, 144] width 72 height 37
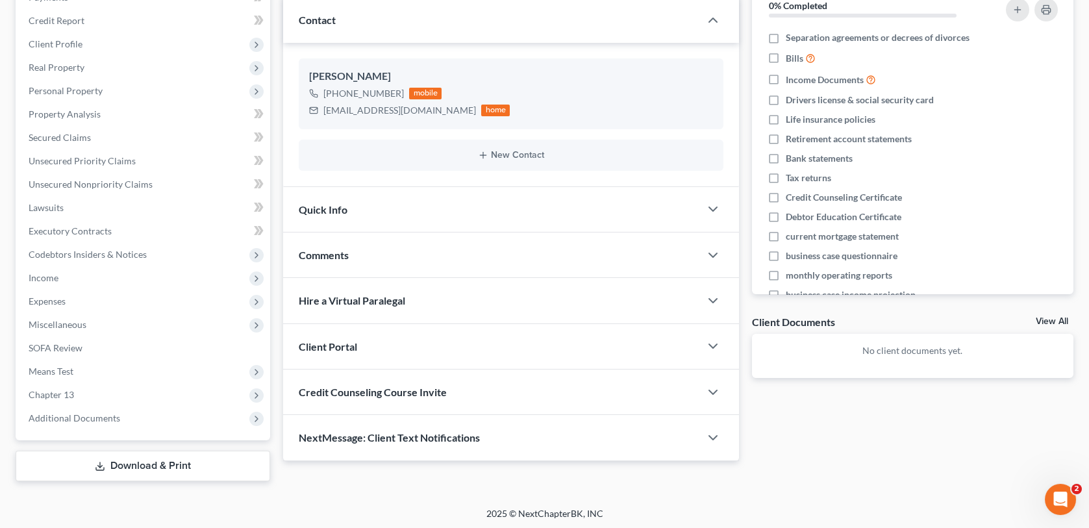
scroll to position [174, 0]
click at [332, 192] on div "Quick Info" at bounding box center [491, 208] width 416 height 45
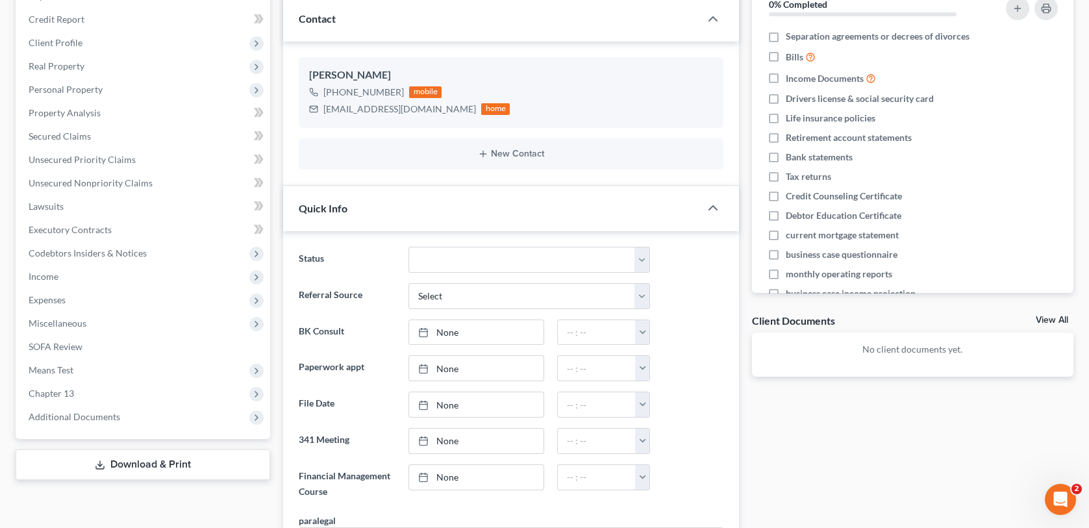
click at [327, 203] on span "Quick Info" at bounding box center [323, 208] width 49 height 12
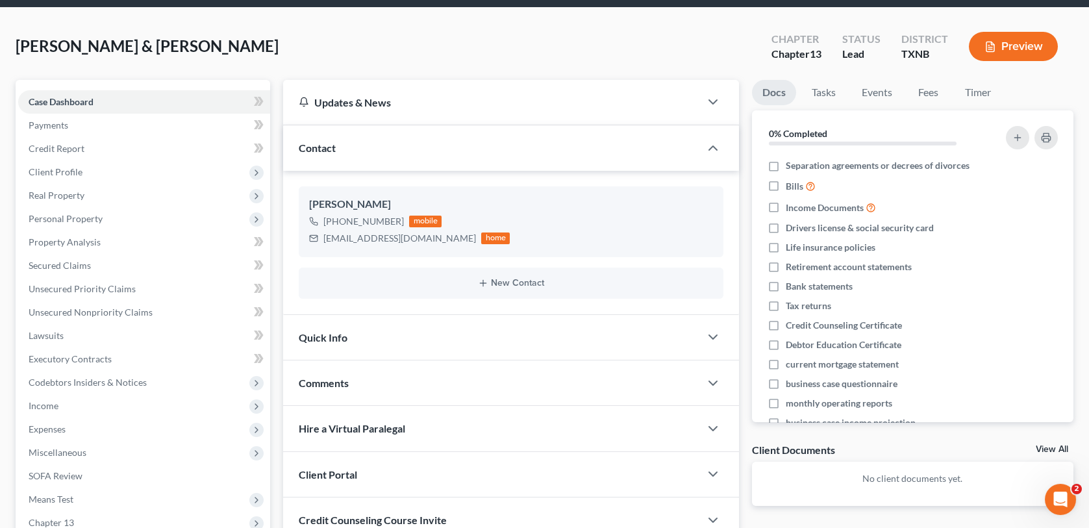
scroll to position [0, 0]
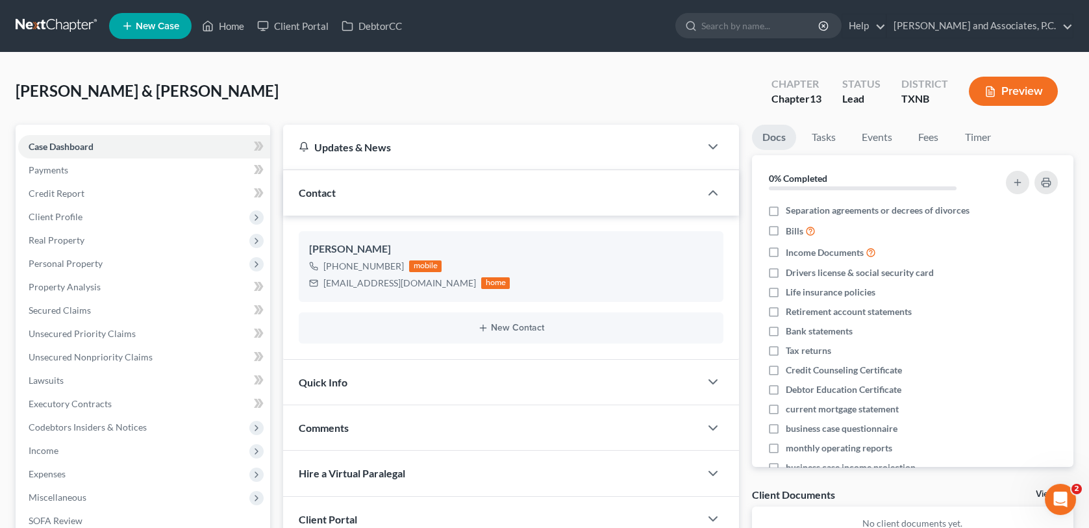
click at [318, 376] on span "Quick Info" at bounding box center [323, 382] width 49 height 12
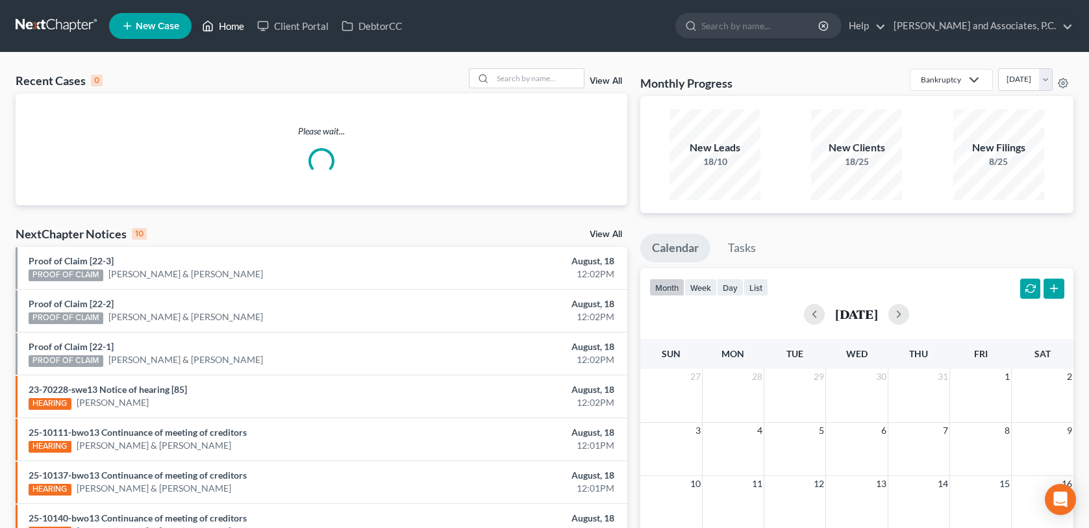
click at [232, 25] on link "Home" at bounding box center [222, 25] width 55 height 23
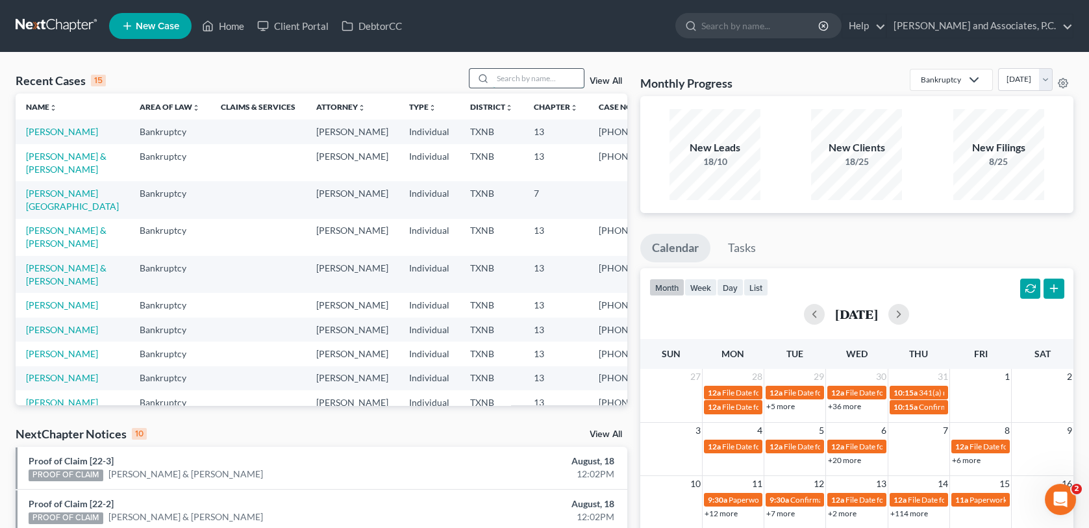
click at [508, 86] on input "search" at bounding box center [538, 78] width 91 height 19
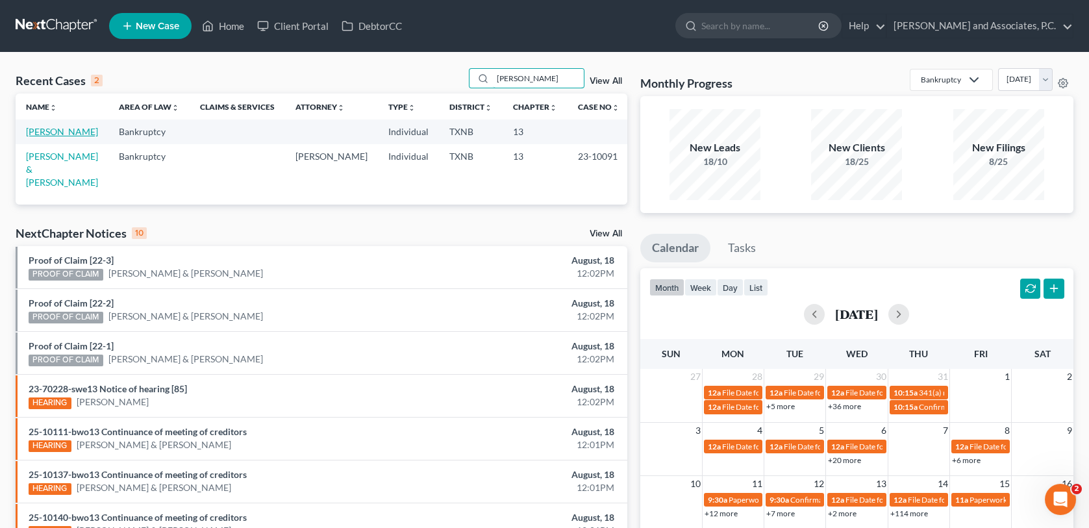
type input "herrera"
click at [68, 134] on link "[PERSON_NAME]" at bounding box center [62, 131] width 72 height 11
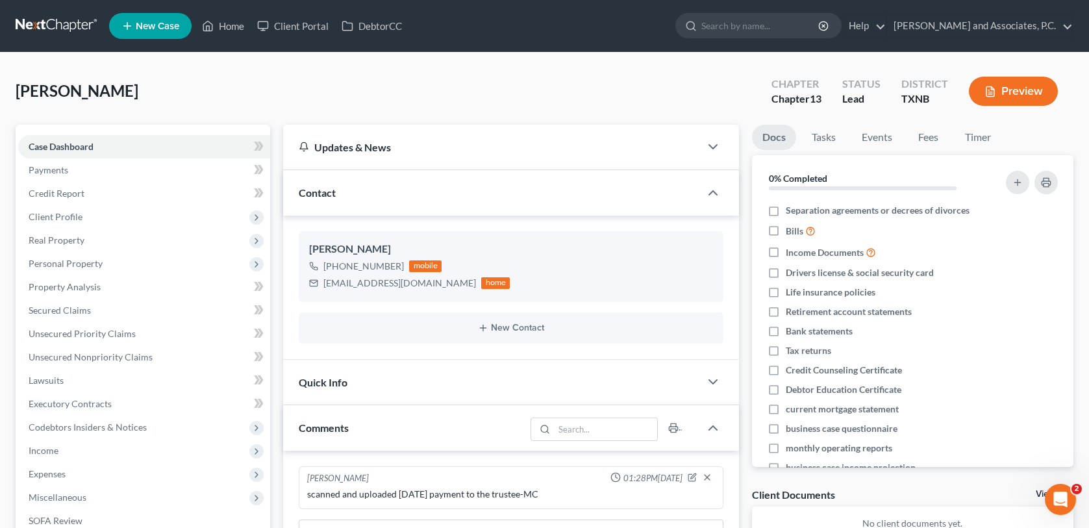
click at [425, 379] on div "Quick Info" at bounding box center [491, 382] width 416 height 45
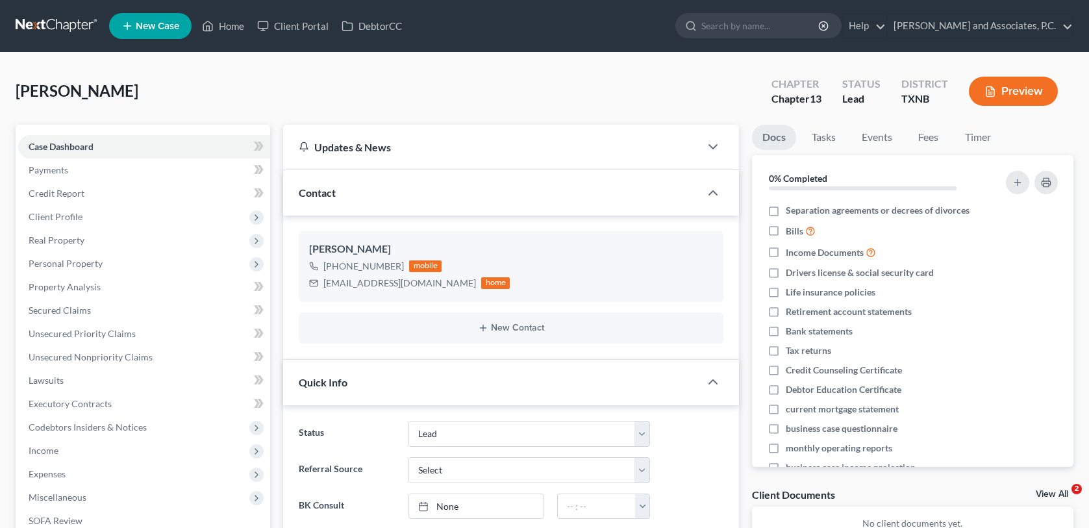
select select "8"
